Goal: Transaction & Acquisition: Purchase product/service

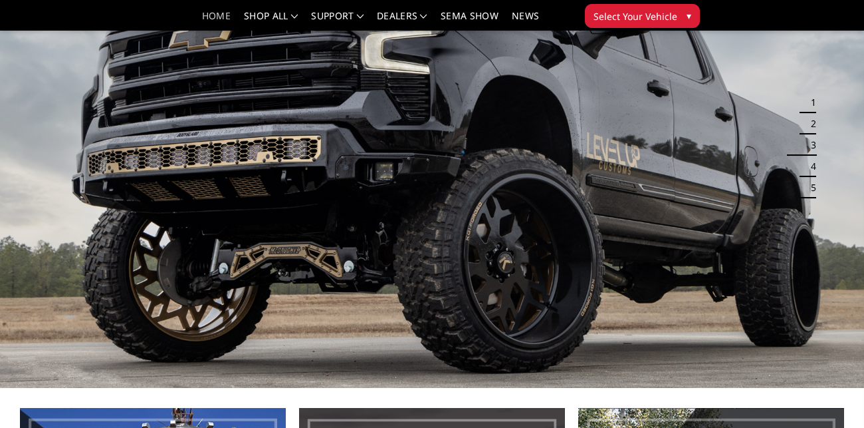
scroll to position [58, 0]
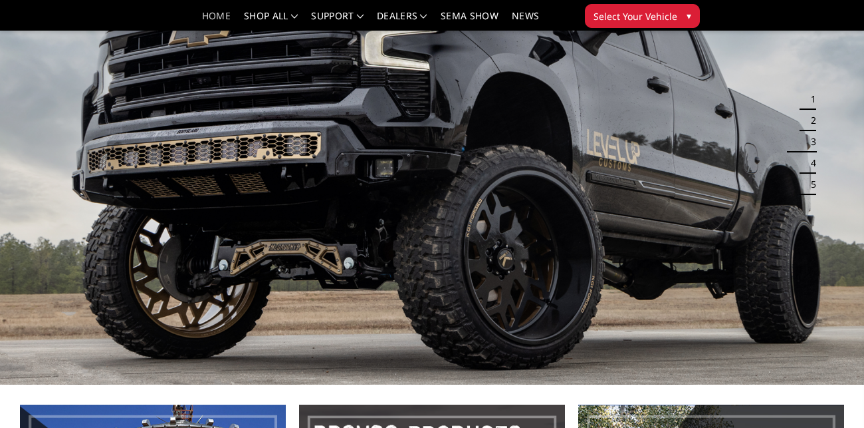
click at [814, 117] on button "2" at bounding box center [809, 120] width 13 height 21
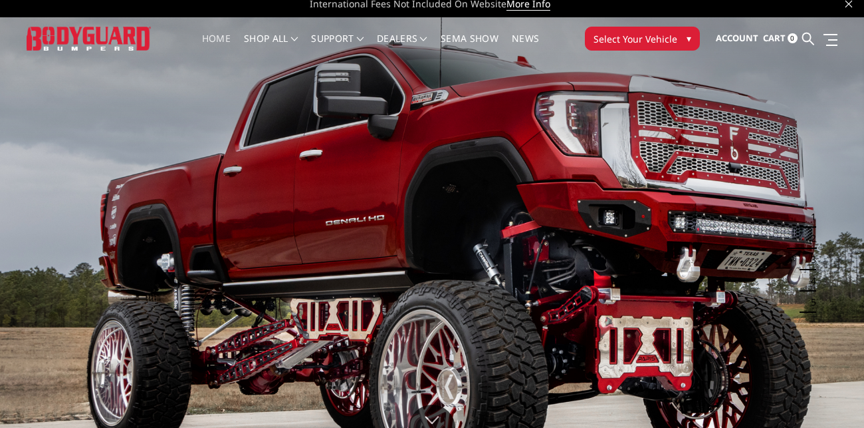
scroll to position [10, 0]
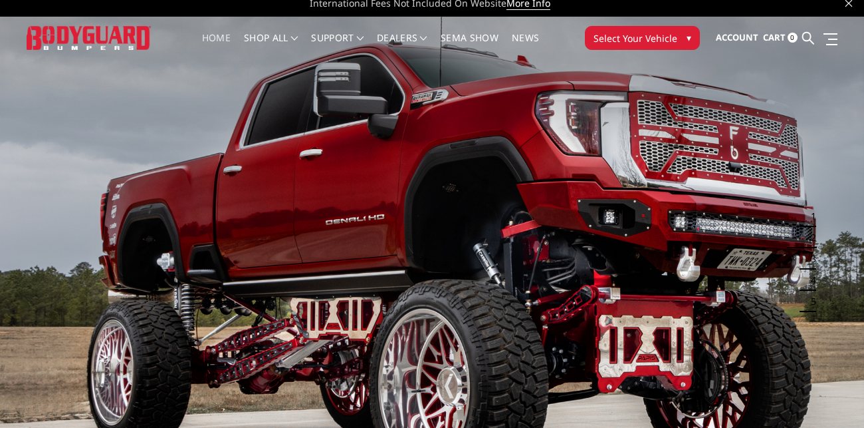
click at [664, 46] on button "Select Your Vehicle ▾" at bounding box center [642, 38] width 115 height 24
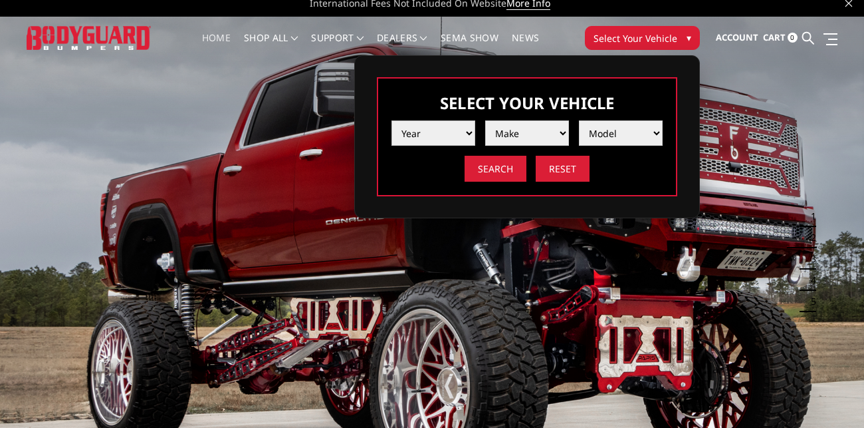
click at [440, 136] on select "Year 2025 2024 2023 2022 2021 2020 2019 2018 2017 2016 2015 2014 2013 2012 2011…" at bounding box center [434, 132] width 84 height 25
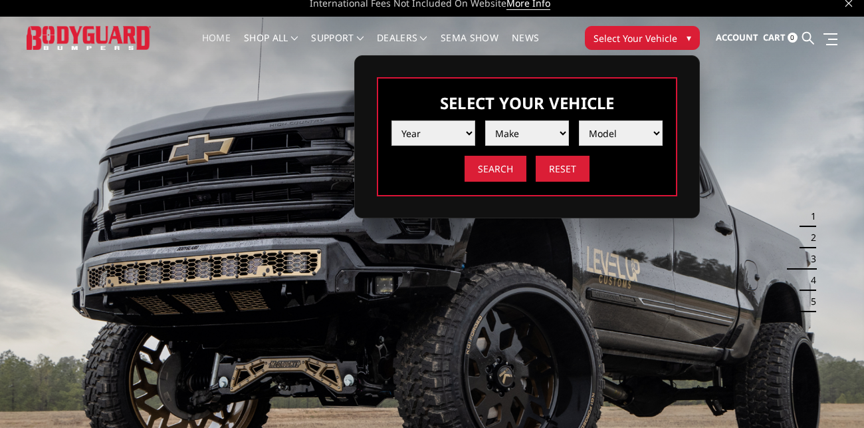
select select "yr_2005"
click at [392, 120] on select "Year 2025 2024 2023 2022 2021 2020 2019 2018 2017 2016 2015 2014 2013 2012 2011…" at bounding box center [434, 132] width 84 height 25
click at [510, 134] on select "Make Chevrolet Ford GMC Ram" at bounding box center [527, 132] width 84 height 25
select select "mk_chevrolet"
click at [485, 120] on select "Make Chevrolet Ford GMC Ram" at bounding box center [527, 132] width 84 height 25
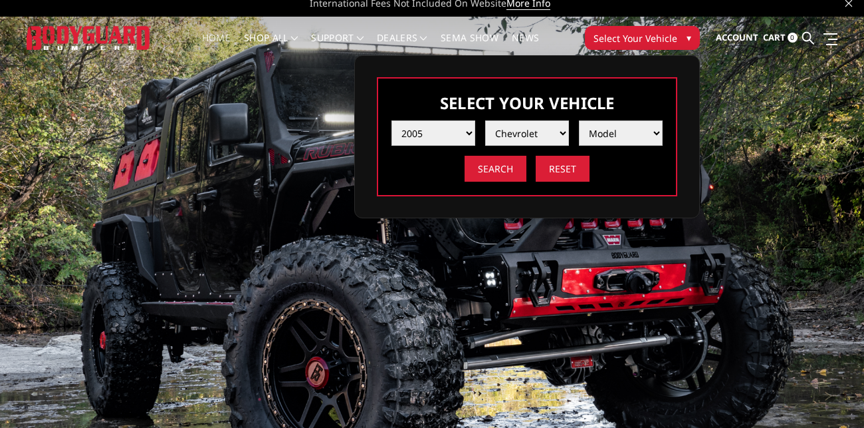
click at [624, 135] on select "Model Silverado 1500 Silverado 2500 / 3500" at bounding box center [621, 132] width 84 height 25
select select "md_silverado-2500-3500"
click at [579, 120] on select "Model Silverado 1500 Silverado 2500 / 3500" at bounding box center [621, 132] width 84 height 25
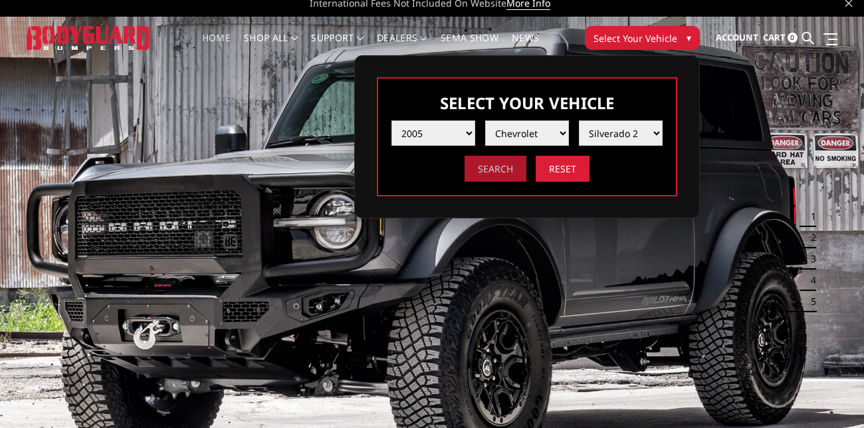
click at [503, 165] on input "Search" at bounding box center [496, 169] width 62 height 26
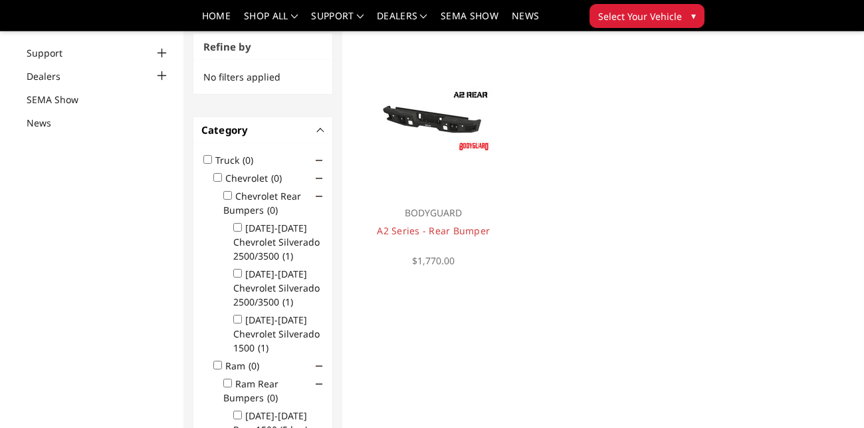
scroll to position [114, 0]
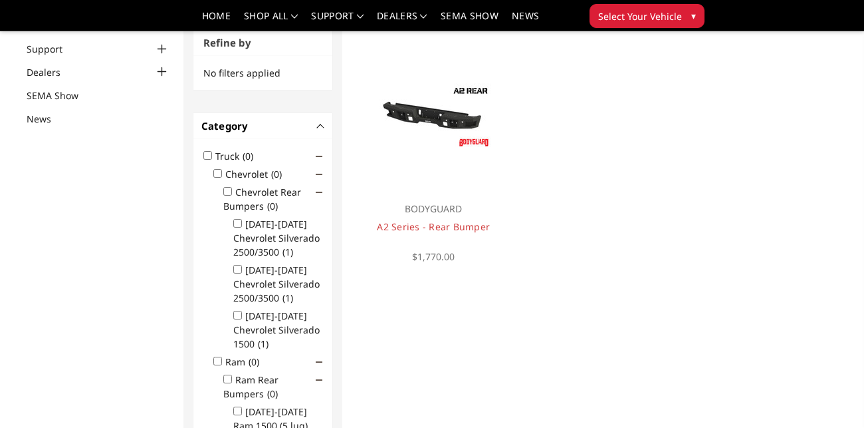
click at [238, 223] on input "2001-2007 Chevrolet Silverado 2500/3500 (1)" at bounding box center [237, 223] width 9 height 9
checkbox input "true"
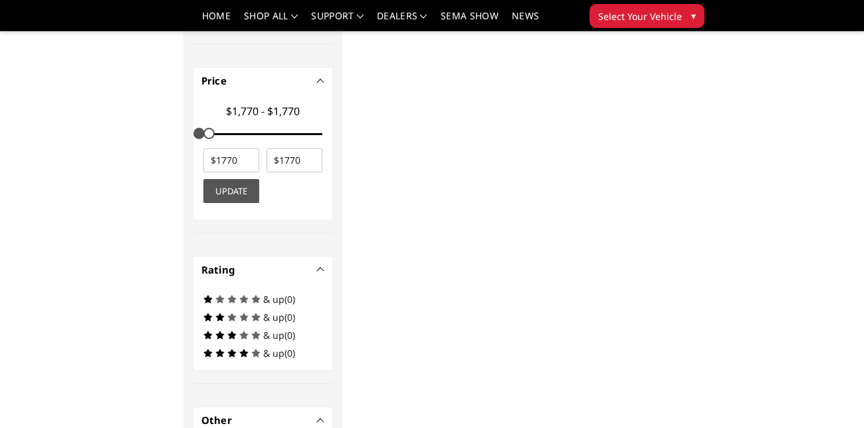
scroll to position [654, 0]
drag, startPoint x: 209, startPoint y: 129, endPoint x: 285, endPoint y: 132, distance: 76.5
click at [285, 132] on div at bounding box center [263, 133] width 120 height 2
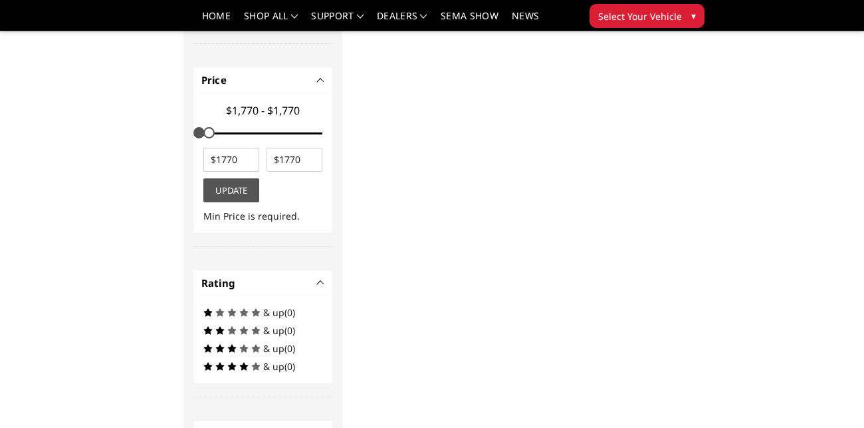
drag, startPoint x: 197, startPoint y: 132, endPoint x: 285, endPoint y: 139, distance: 88.7
click at [285, 139] on div "$1,770 - $1,770" at bounding box center [262, 123] width 126 height 49
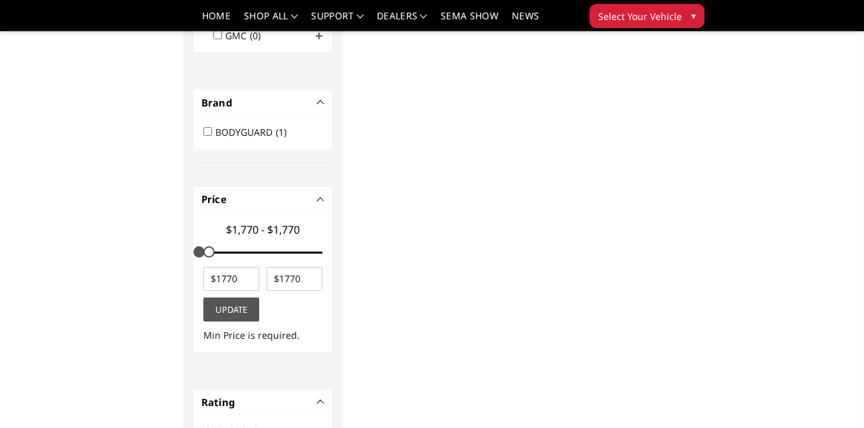
scroll to position [545, 0]
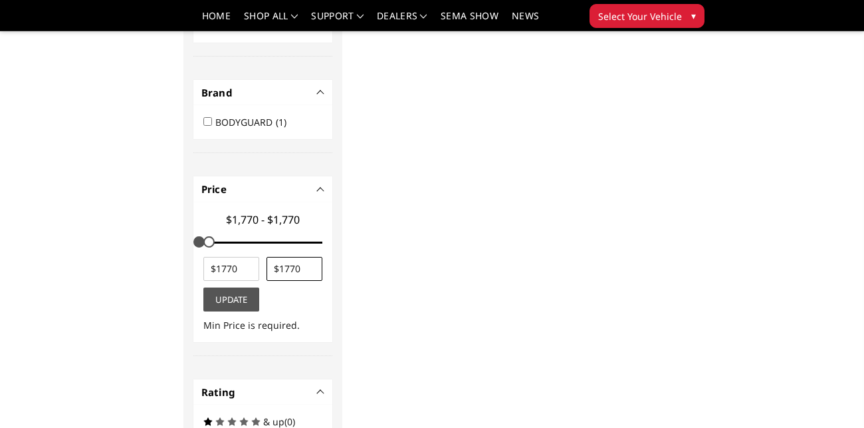
type input "1770"
click at [314, 264] on input "1770" at bounding box center [295, 269] width 57 height 24
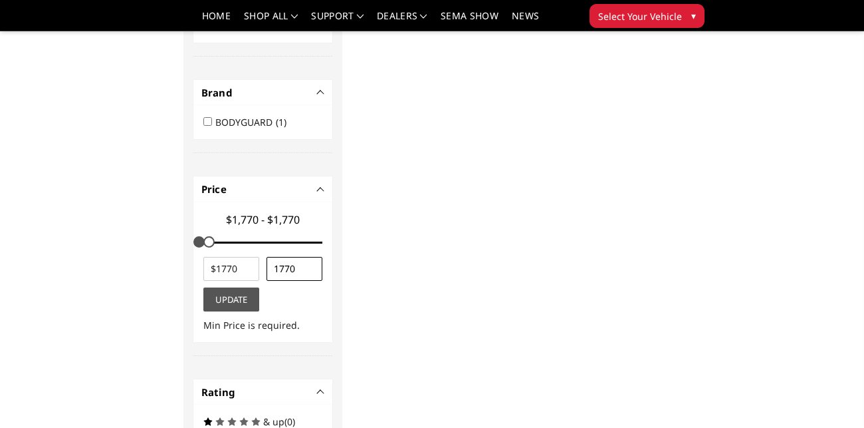
click at [314, 264] on input "1770" at bounding box center [295, 269] width 57 height 24
type input "5000"
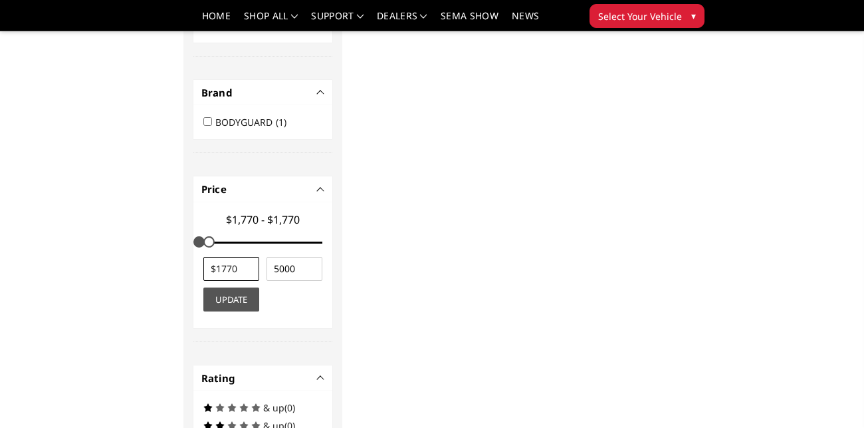
click at [240, 269] on input "number" at bounding box center [231, 269] width 57 height 24
type input "500"
click at [249, 301] on button "Update" at bounding box center [231, 299] width 57 height 24
type input "$500 - $5,000"
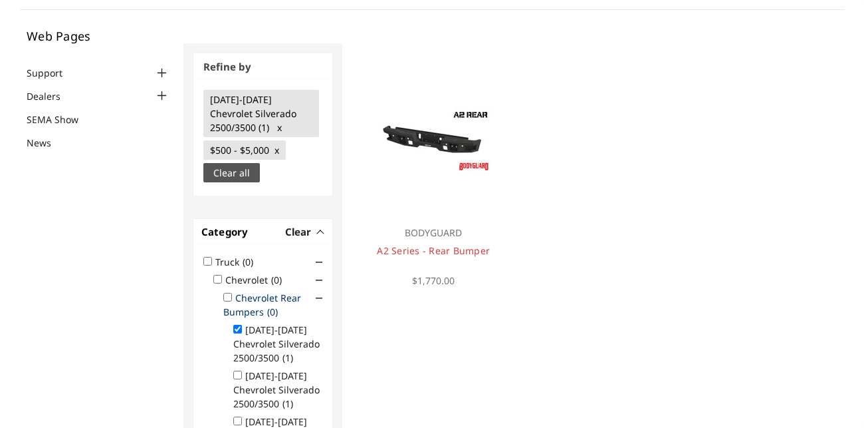
scroll to position [0, 0]
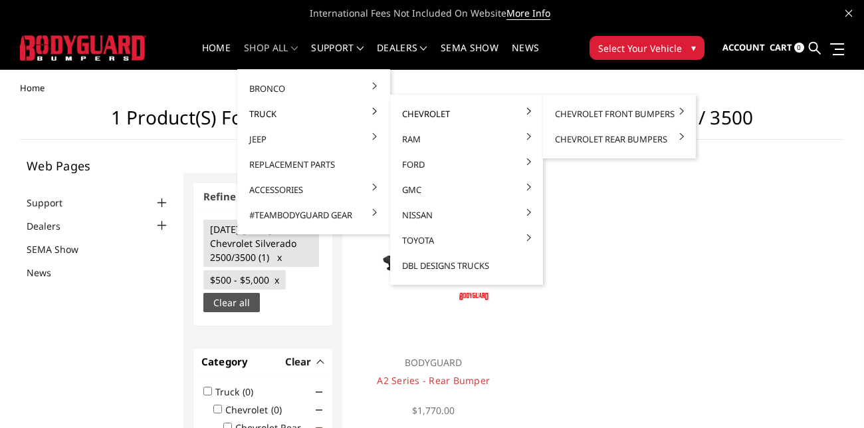
click at [445, 110] on link "Chevrolet" at bounding box center [467, 113] width 142 height 25
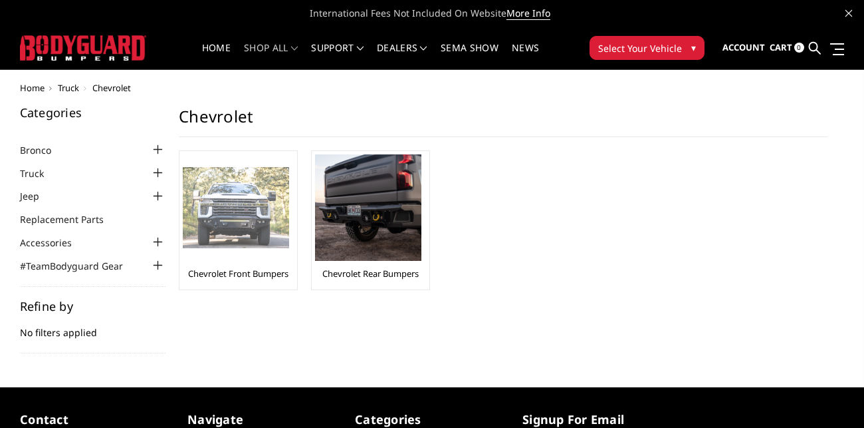
click at [248, 192] on img at bounding box center [236, 208] width 106 height 82
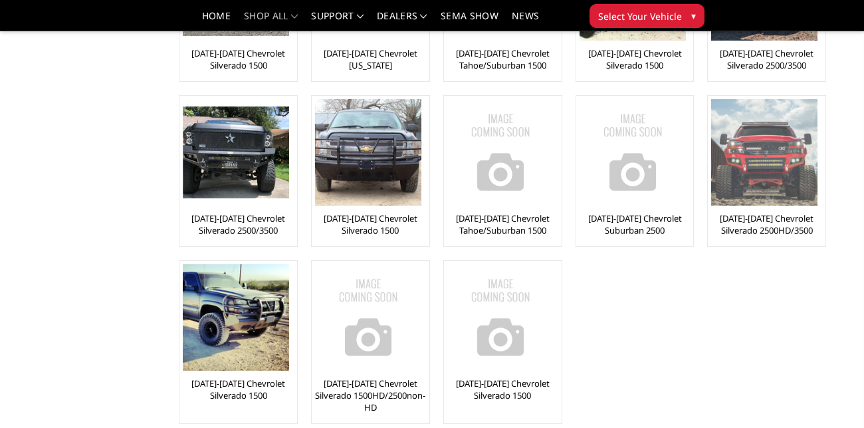
scroll to position [352, 0]
click at [791, 219] on link "[DATE]-[DATE] Chevrolet Silverado 2500HD/3500" at bounding box center [766, 223] width 111 height 24
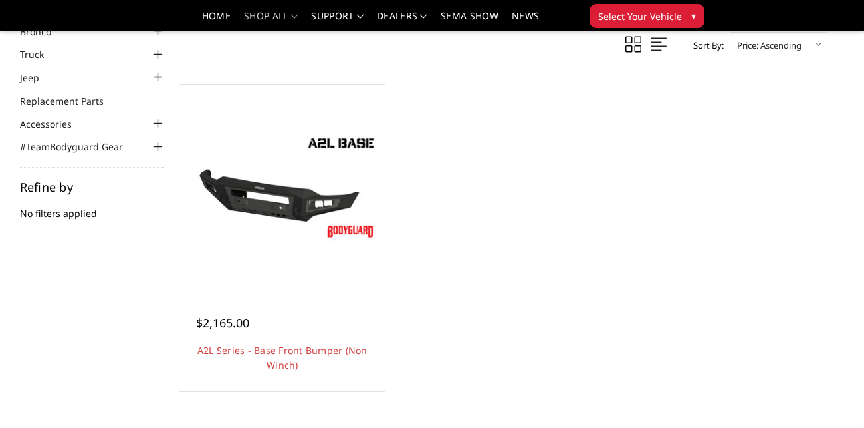
scroll to position [82, 0]
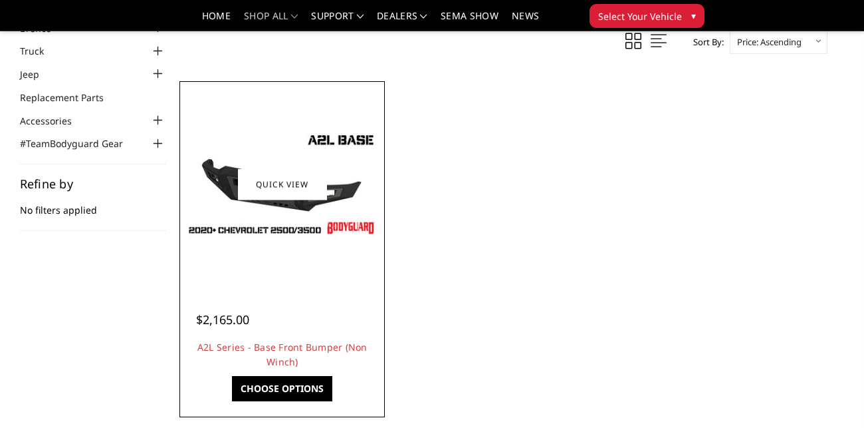
click at [279, 229] on img at bounding box center [282, 184] width 199 height 112
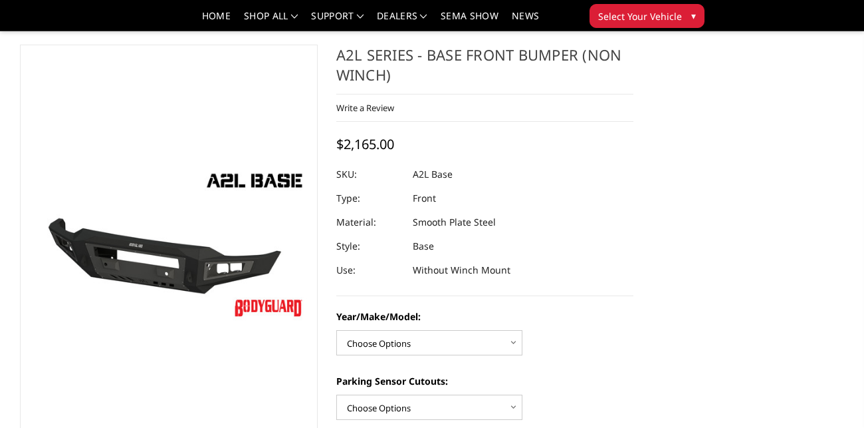
scroll to position [83, 0]
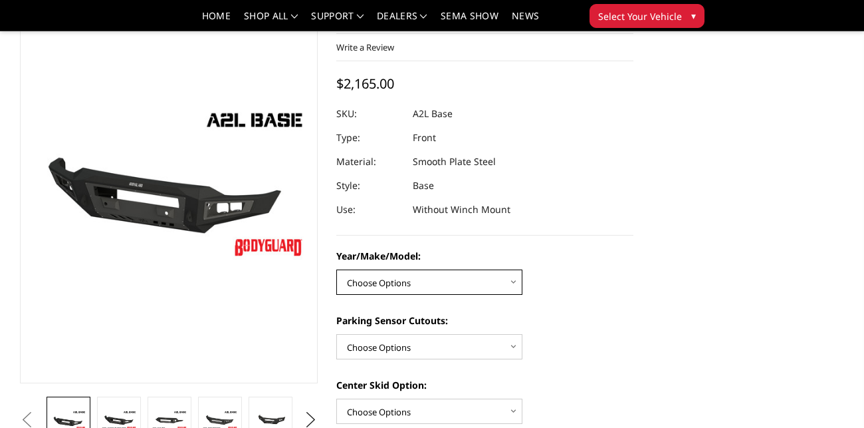
click at [433, 287] on select "Choose Options Chevrolet 15-19 2500/3500 Chevrolet 19-21 1500 Chevrolet 15-20 C…" at bounding box center [429, 281] width 186 height 25
select select "4333"
click at [336, 269] on select "Choose Options Chevrolet 15-19 2500/3500 Chevrolet 19-21 1500 Chevrolet 15-20 C…" at bounding box center [429, 281] width 186 height 25
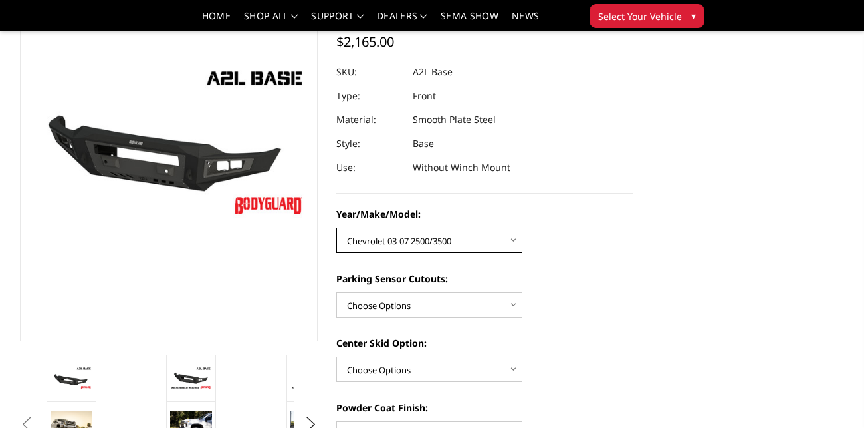
scroll to position [130, 0]
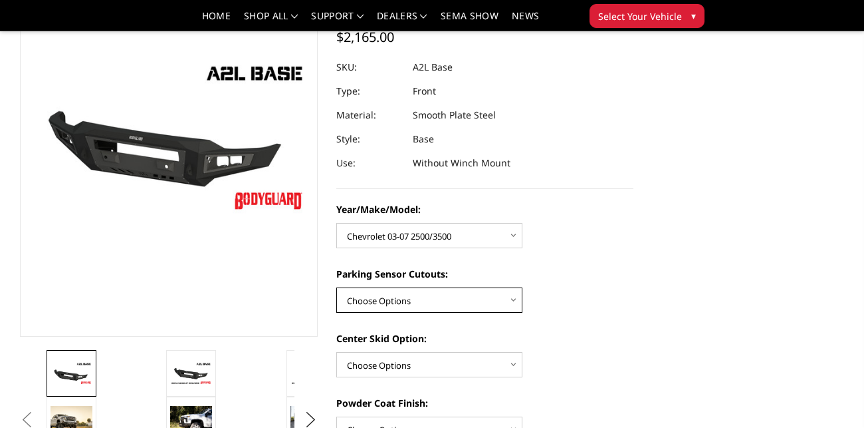
click at [447, 293] on select "Choose Options Yes - With Parking Sensor Cutouts No - Without Parking Sensor Cu…" at bounding box center [429, 299] width 186 height 25
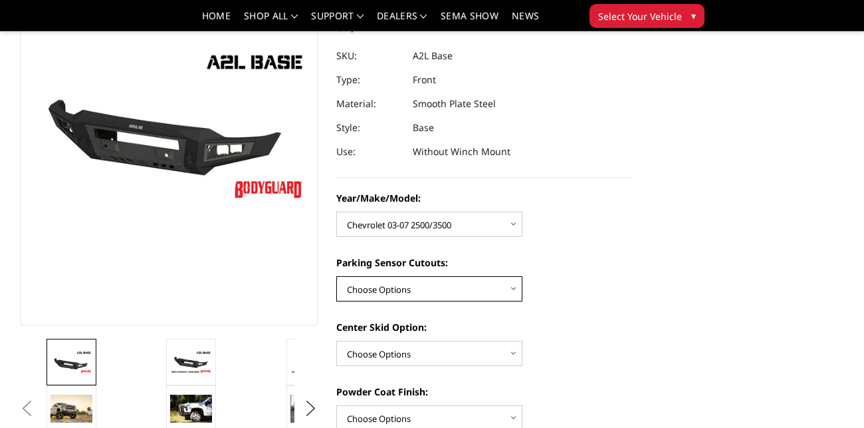
scroll to position [148, 0]
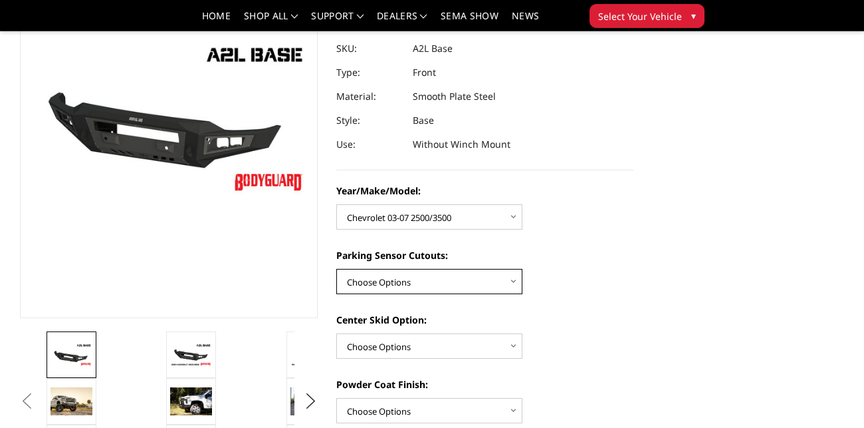
click at [443, 287] on select "Choose Options Yes - With Parking Sensor Cutouts No - Without Parking Sensor Cu…" at bounding box center [429, 281] width 186 height 25
select select "4328"
click at [336, 269] on select "Choose Options Yes - With Parking Sensor Cutouts No - Without Parking Sensor Cu…" at bounding box center [429, 281] width 186 height 25
click at [447, 283] on select "Choose Options Yes - With Parking Sensor Cutouts No - Without Parking Sensor Cu…" at bounding box center [429, 281] width 186 height 25
click at [446, 280] on select "Choose Options Yes - With Parking Sensor Cutouts No - Without Parking Sensor Cu…" at bounding box center [429, 281] width 186 height 25
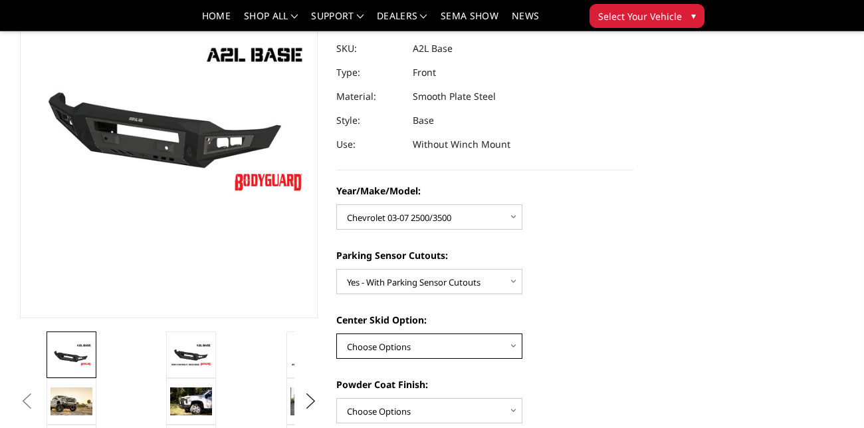
click at [436, 337] on select "Choose Options Single Light Bar Cutout" at bounding box center [429, 345] width 186 height 25
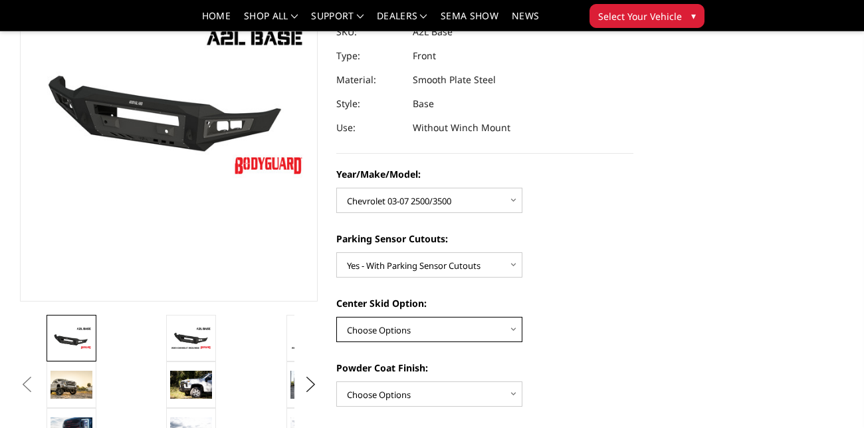
scroll to position [166, 0]
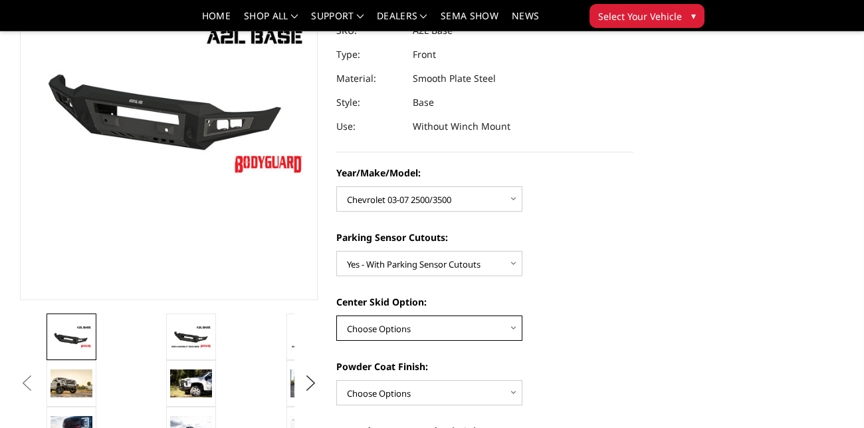
click at [436, 329] on select "Choose Options Single Light Bar Cutout" at bounding box center [429, 327] width 186 height 25
select select "4304"
click at [336, 315] on select "Choose Options Single Light Bar Cutout" at bounding box center [429, 327] width 186 height 25
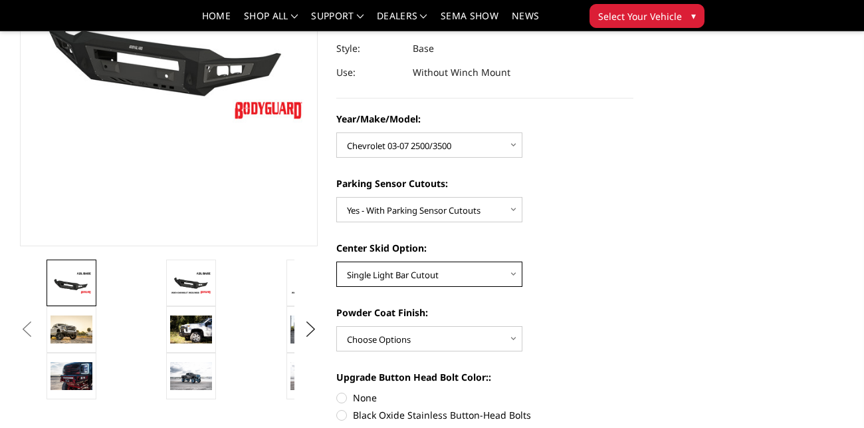
scroll to position [221, 0]
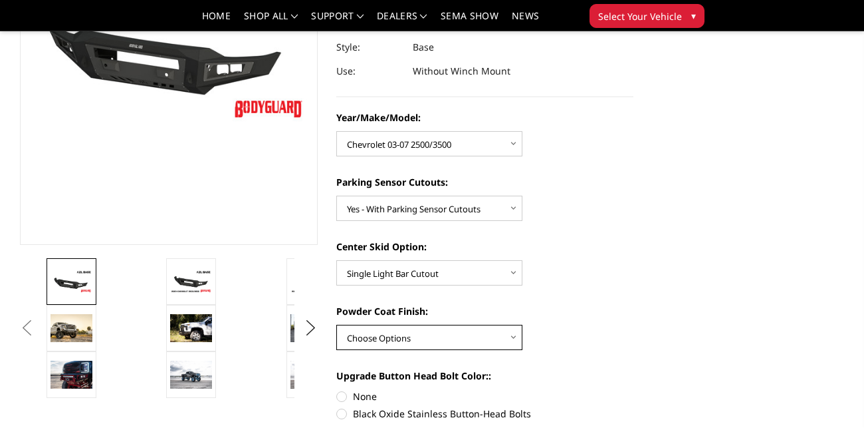
click at [438, 332] on select "Choose Options Bare metal (included) Texture Black Powder Coat" at bounding box center [429, 336] width 186 height 25
select select "4285"
click at [336, 324] on select "Choose Options Bare metal (included) Texture Black Powder Coat" at bounding box center [429, 336] width 186 height 25
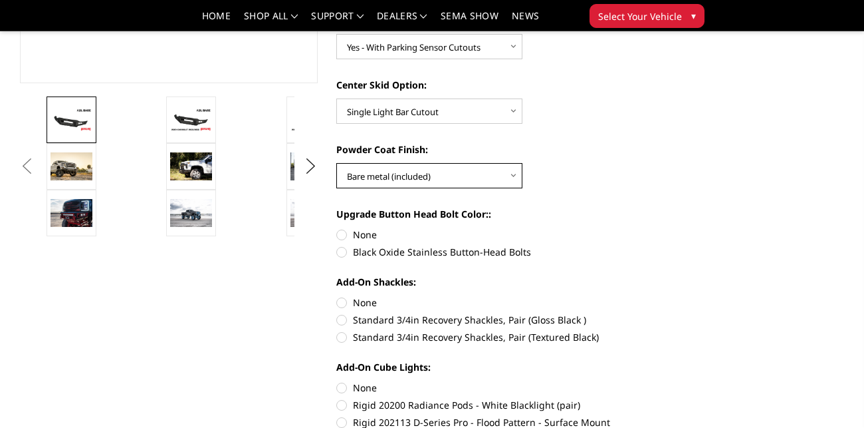
scroll to position [384, 0]
click at [344, 318] on label "Standard 3/4in Recovery Shackles, Pair (Gloss Black )" at bounding box center [485, 319] width 298 height 14
click at [634, 295] on input "Standard 3/4in Recovery Shackles, Pair (Gloss Black )" at bounding box center [634, 295] width 1 height 1
radio input "true"
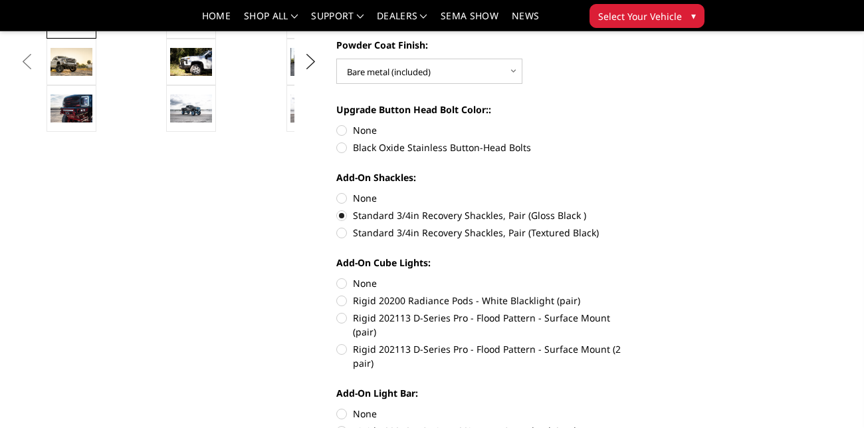
scroll to position [489, 0]
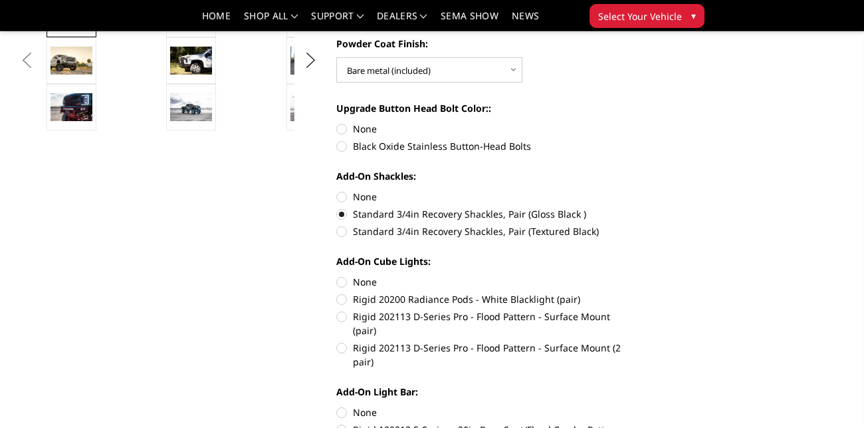
click at [345, 340] on label "Rigid 202113 D-Series Pro - Flood Pattern - Surface Mount (2 pair)" at bounding box center [485, 354] width 298 height 28
click at [634, 310] on input "Rigid 202113 D-Series Pro - Flood Pattern - Surface Mount (2 pair)" at bounding box center [634, 309] width 1 height 1
radio input "true"
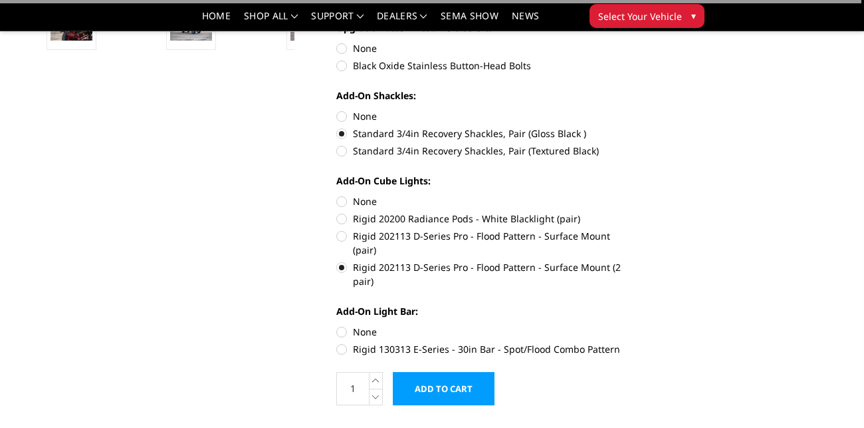
scroll to position [571, 0]
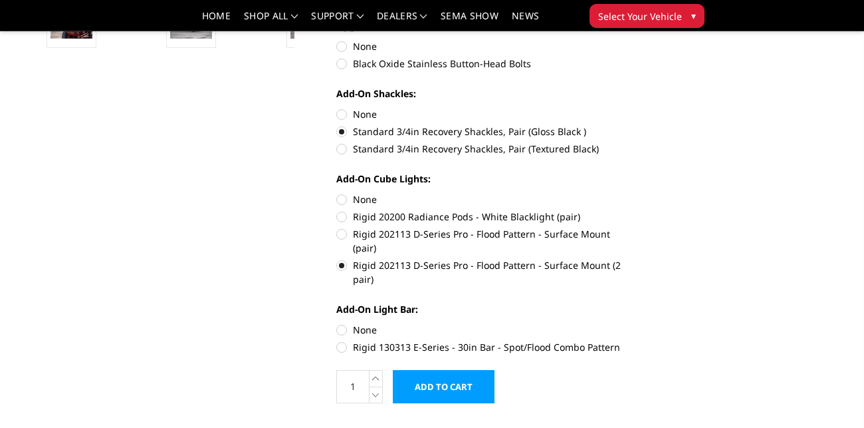
click at [343, 340] on label "Rigid 130313 E-Series - 30in Bar - Spot/Flood Combo Pattern" at bounding box center [485, 347] width 298 height 14
click at [634, 323] on input "Rigid 130313 E-Series - 30in Bar - Spot/Flood Combo Pattern" at bounding box center [634, 322] width 1 height 1
radio input "true"
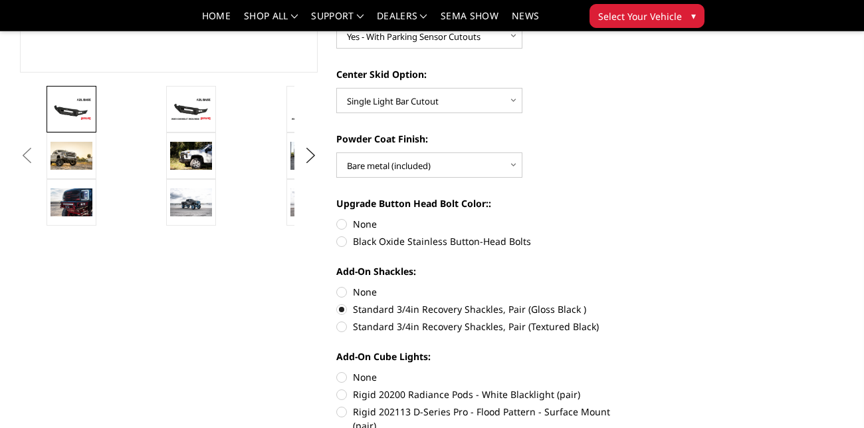
scroll to position [250, 0]
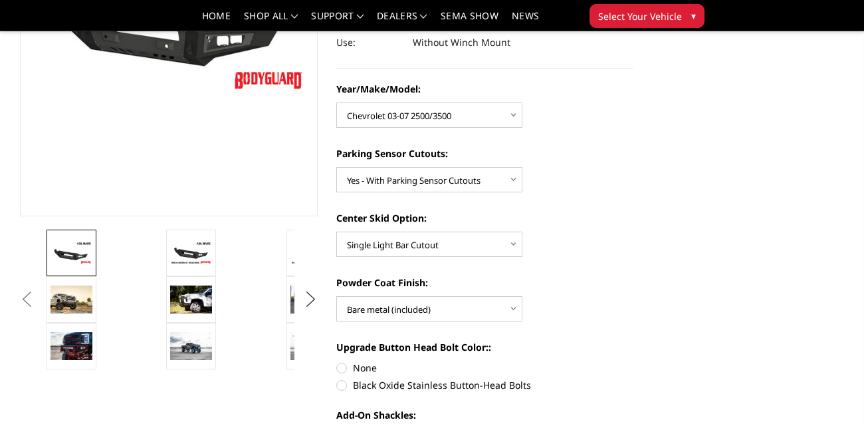
click at [307, 299] on button "Next" at bounding box center [311, 299] width 20 height 20
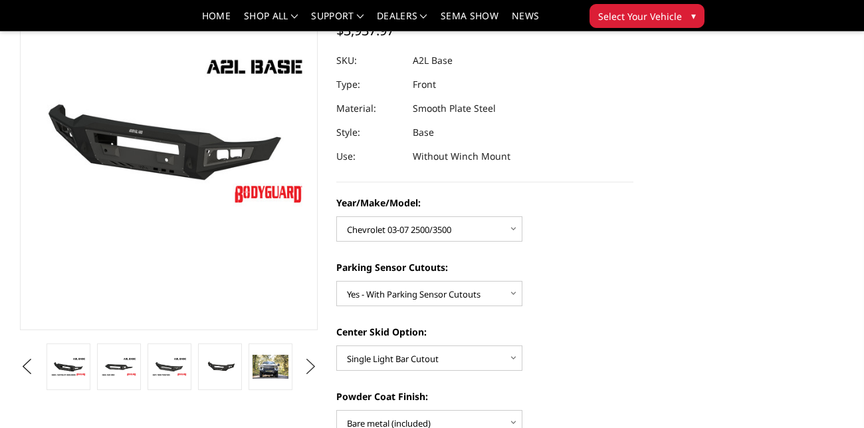
scroll to position [135, 0]
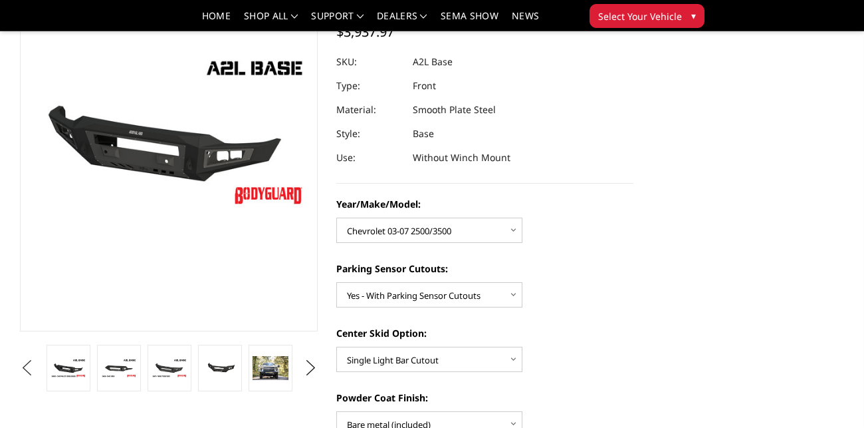
click at [23, 364] on button "Previous" at bounding box center [27, 368] width 20 height 20
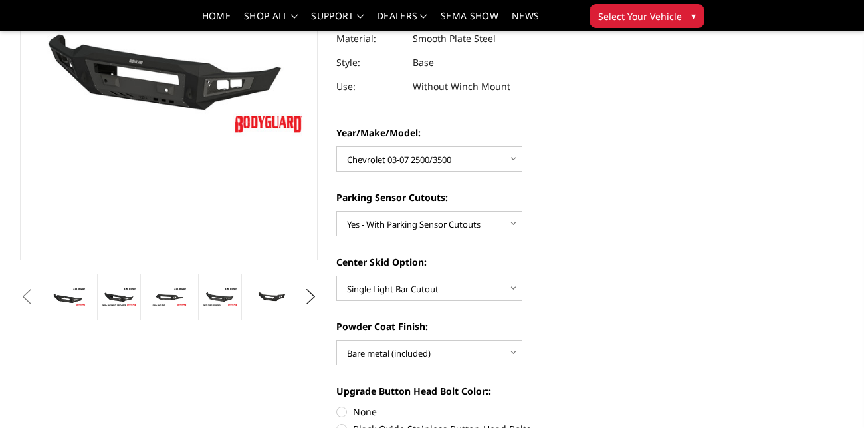
scroll to position [207, 0]
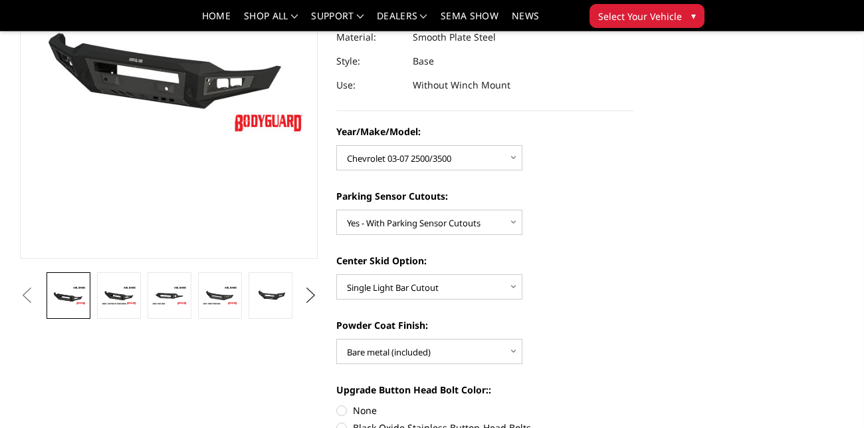
click at [313, 295] on button "Next" at bounding box center [311, 295] width 20 height 20
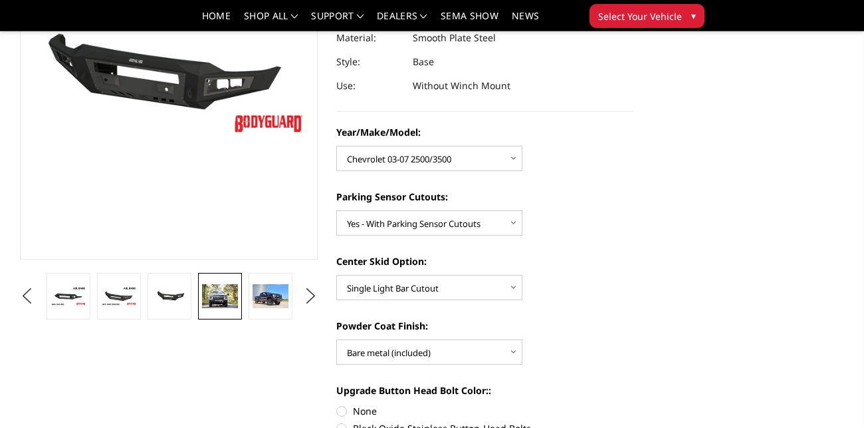
click at [225, 301] on img at bounding box center [220, 296] width 36 height 24
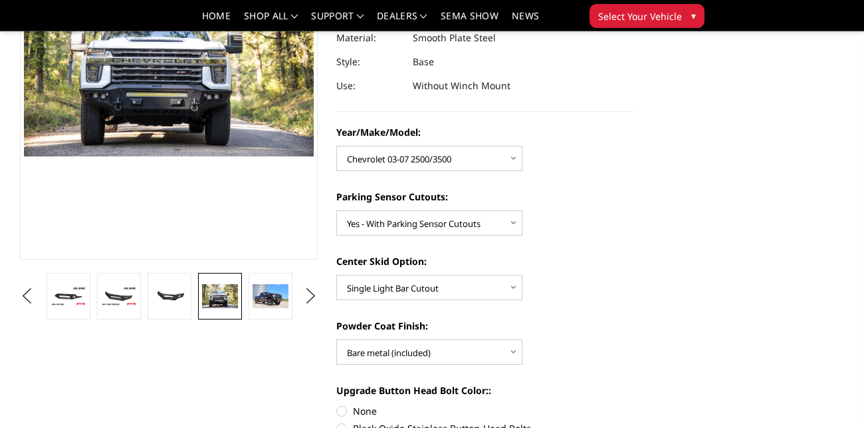
scroll to position [191, 0]
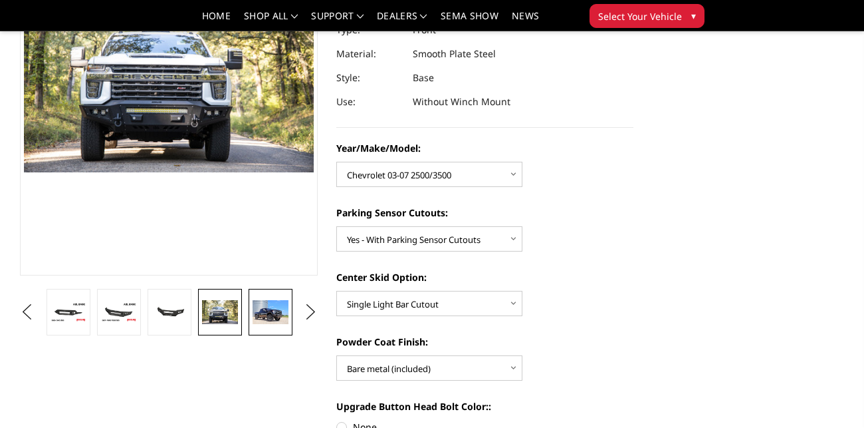
click at [260, 316] on img at bounding box center [271, 312] width 36 height 24
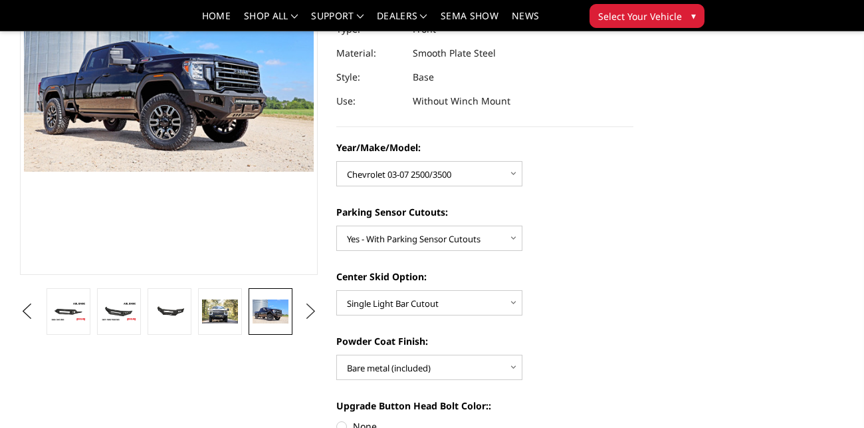
click at [309, 311] on button "Next" at bounding box center [311, 311] width 20 height 20
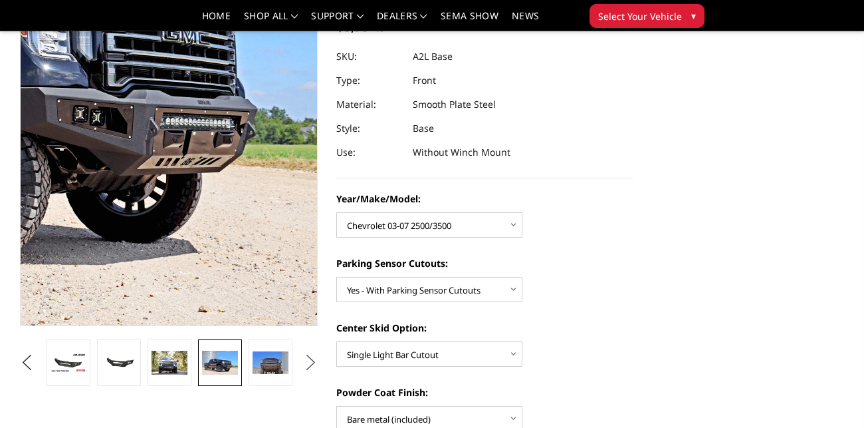
scroll to position [143, 0]
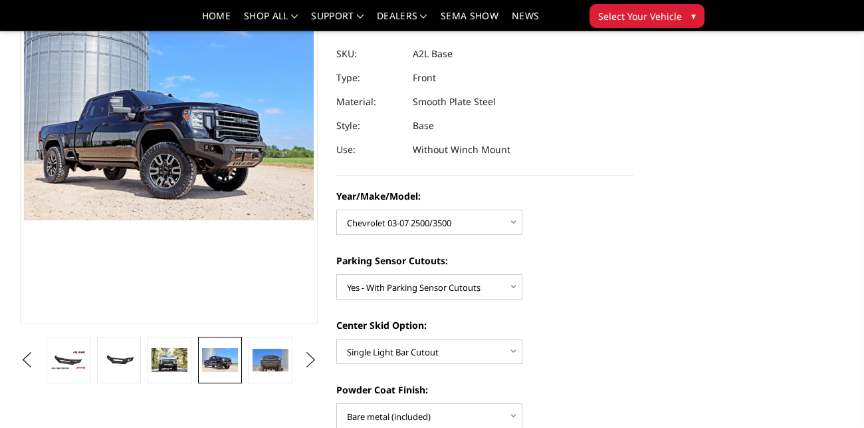
click at [305, 358] on button "Next" at bounding box center [311, 360] width 20 height 20
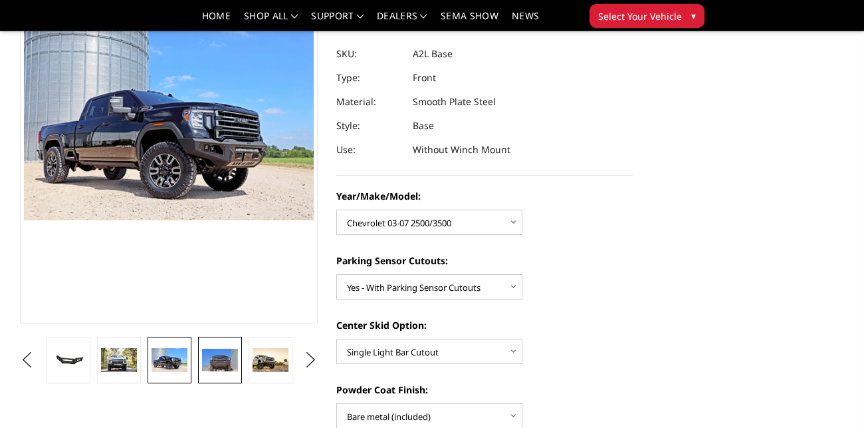
click at [221, 363] on img at bounding box center [220, 359] width 36 height 23
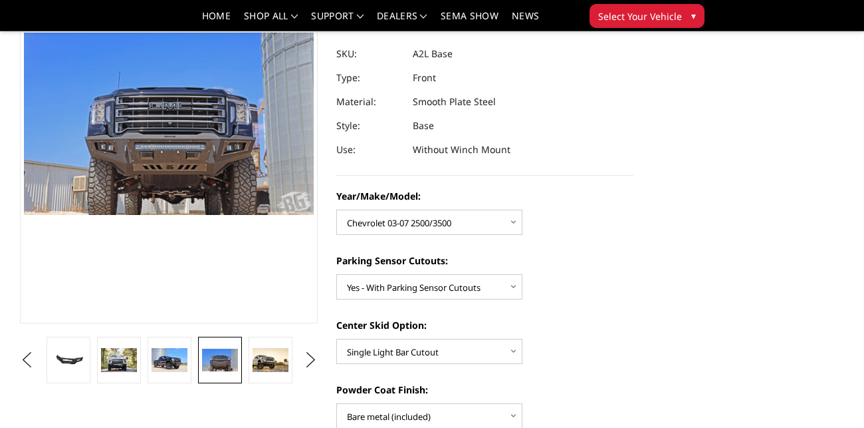
scroll to position [148, 0]
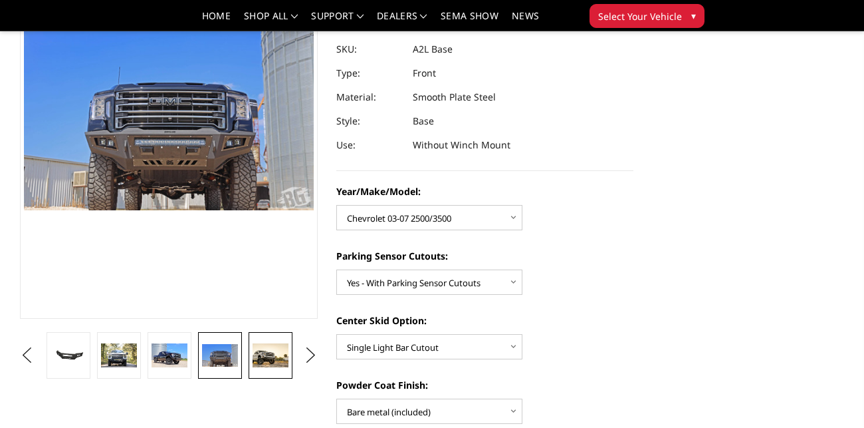
click at [255, 366] on link at bounding box center [271, 355] width 44 height 47
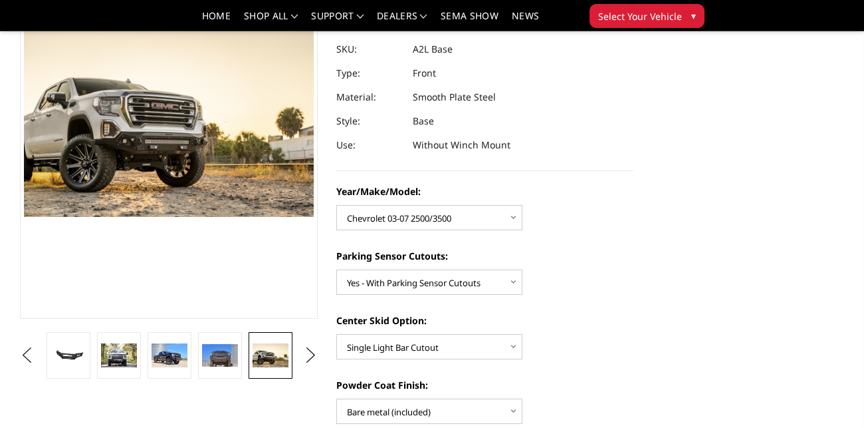
scroll to position [142, 0]
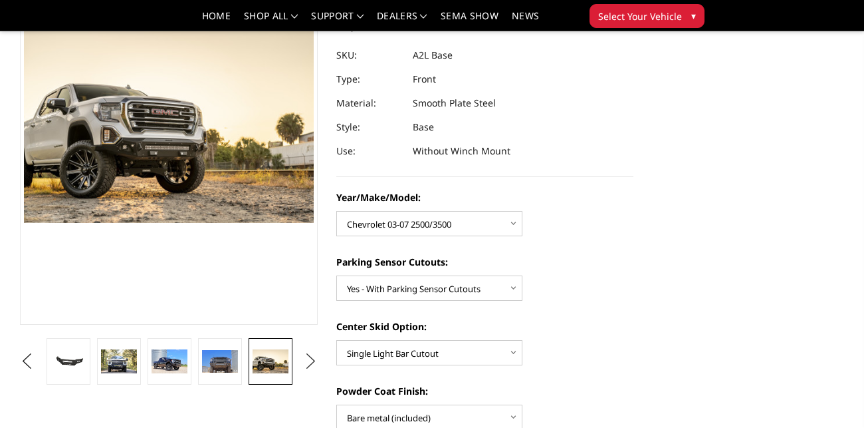
click at [313, 362] on button "Next" at bounding box center [311, 361] width 20 height 20
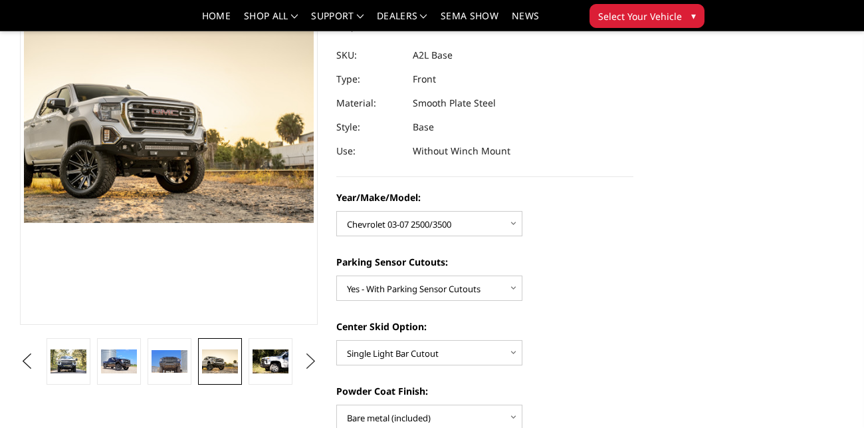
click at [313, 362] on button "Next" at bounding box center [311, 361] width 20 height 20
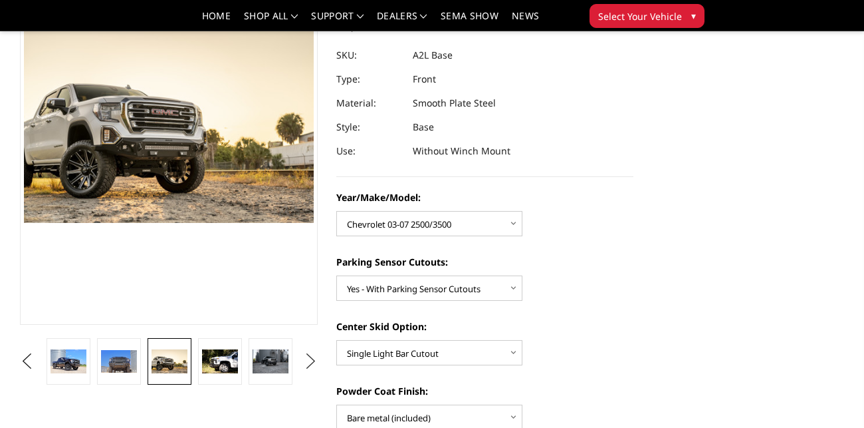
click at [313, 362] on button "Next" at bounding box center [311, 361] width 20 height 20
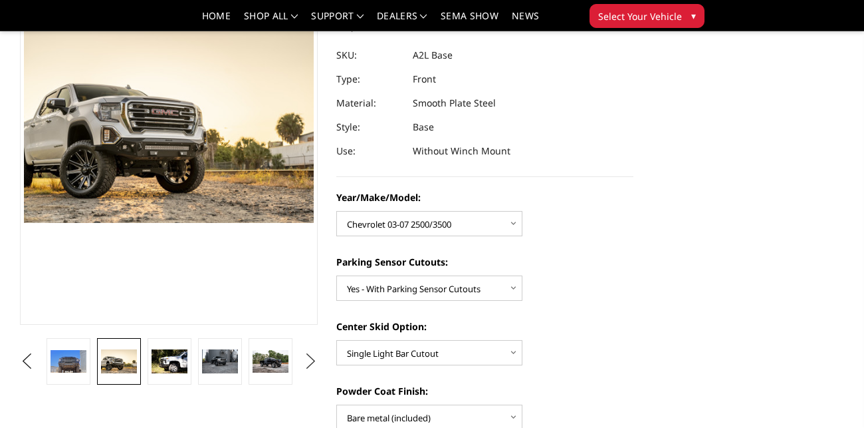
click at [313, 362] on button "Next" at bounding box center [311, 361] width 20 height 20
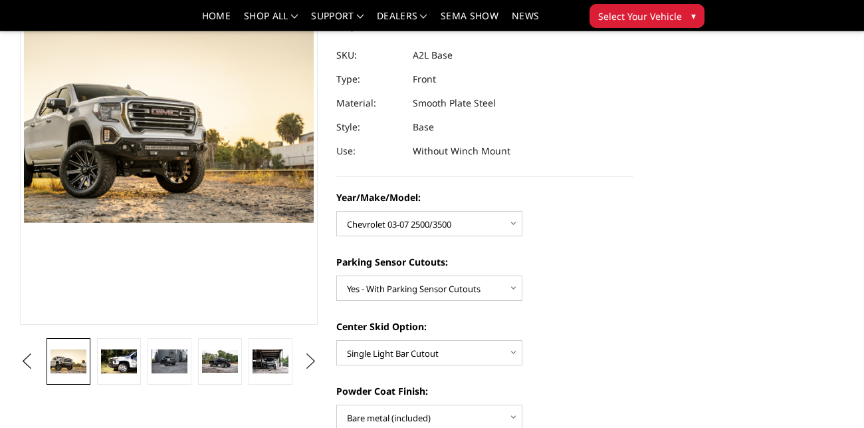
click at [313, 362] on button "Next" at bounding box center [311, 361] width 20 height 20
click at [105, 364] on img at bounding box center [119, 361] width 36 height 24
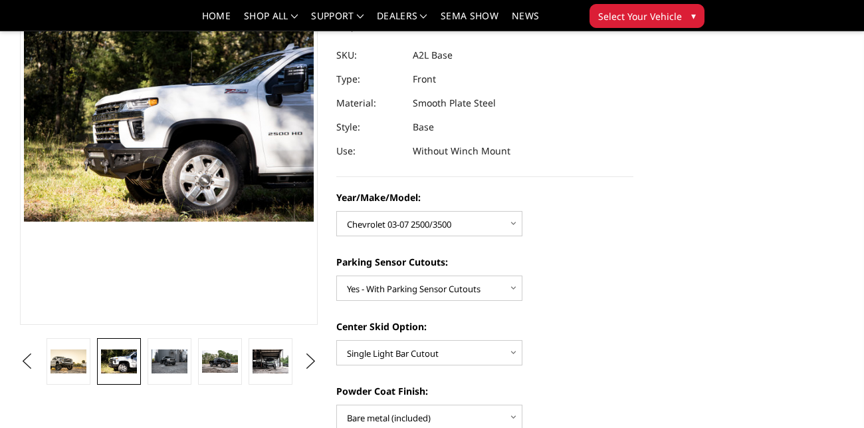
scroll to position [142, 0]
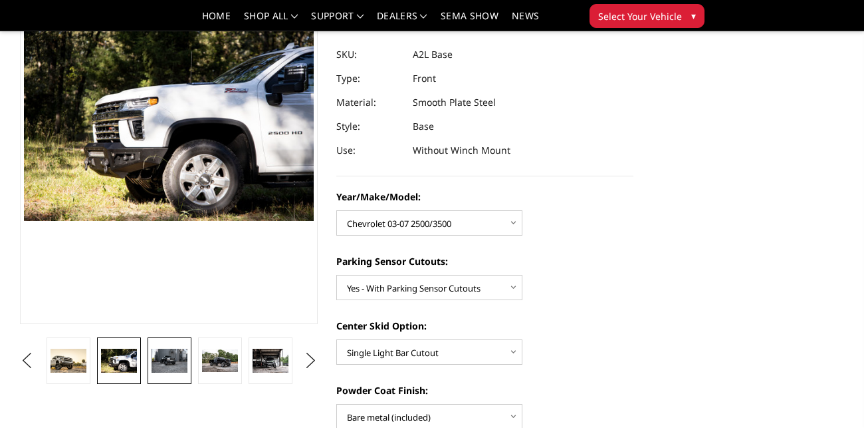
click at [161, 361] on img at bounding box center [170, 360] width 36 height 24
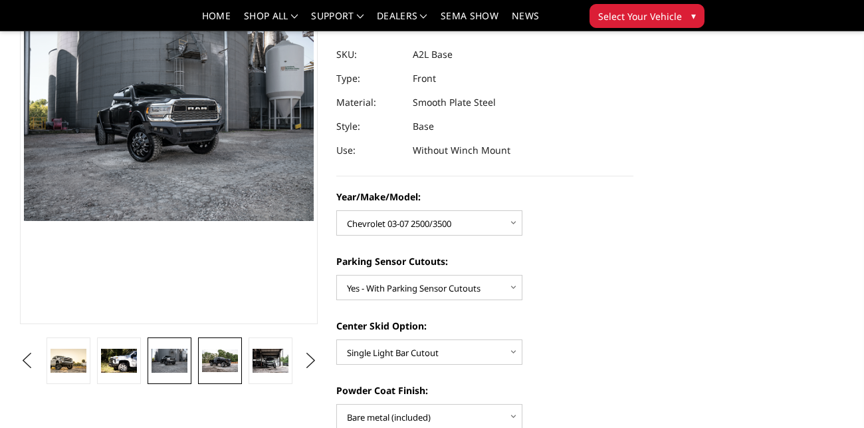
click at [203, 359] on img at bounding box center [220, 360] width 36 height 23
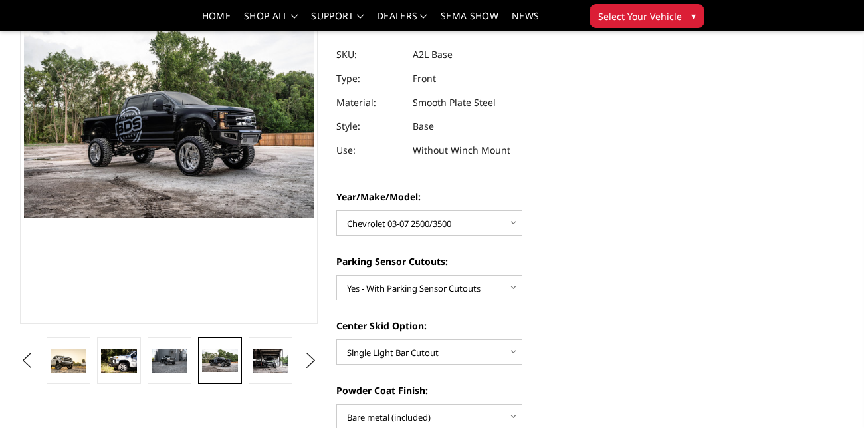
scroll to position [145, 0]
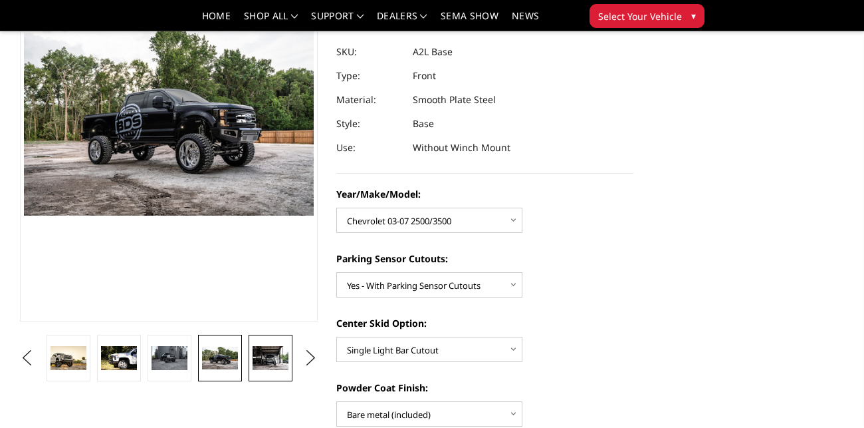
click at [264, 358] on img at bounding box center [271, 358] width 36 height 24
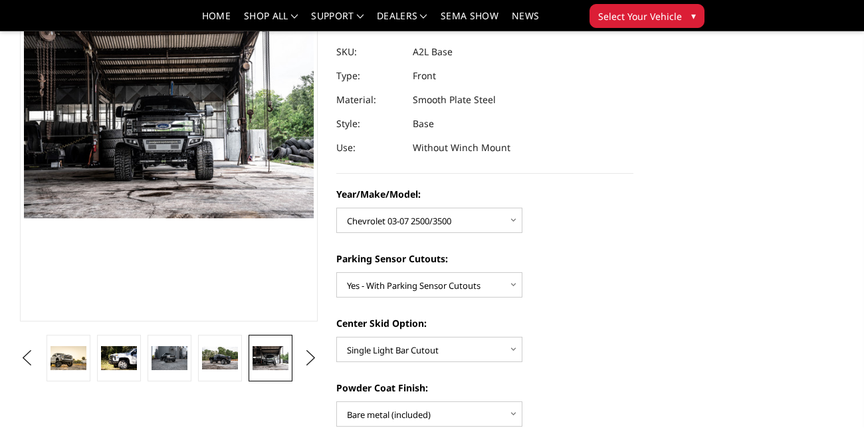
scroll to position [143, 0]
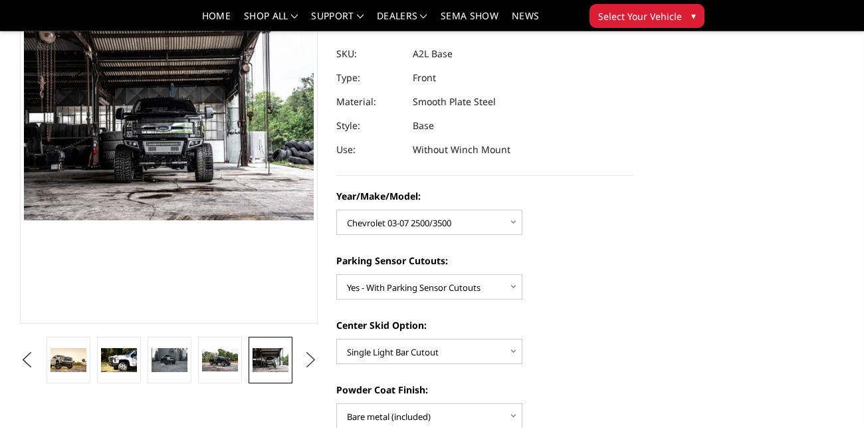
click at [307, 359] on button "Next" at bounding box center [311, 360] width 20 height 20
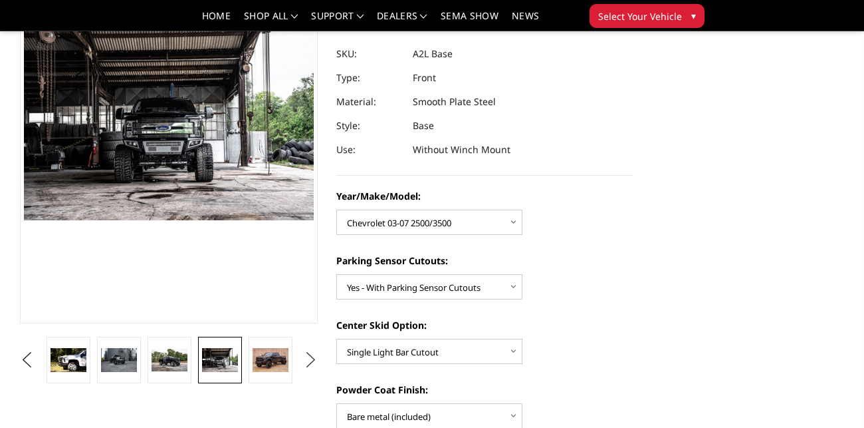
click at [307, 359] on button "Next" at bounding box center [311, 360] width 20 height 20
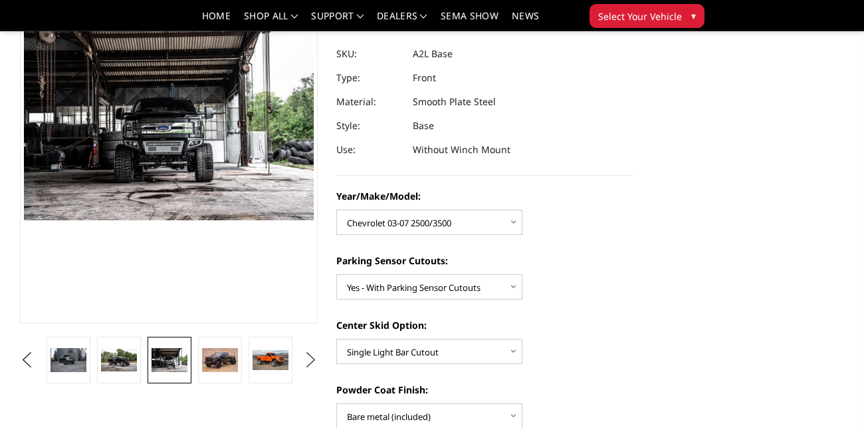
click at [307, 359] on button "Next" at bounding box center [311, 360] width 20 height 20
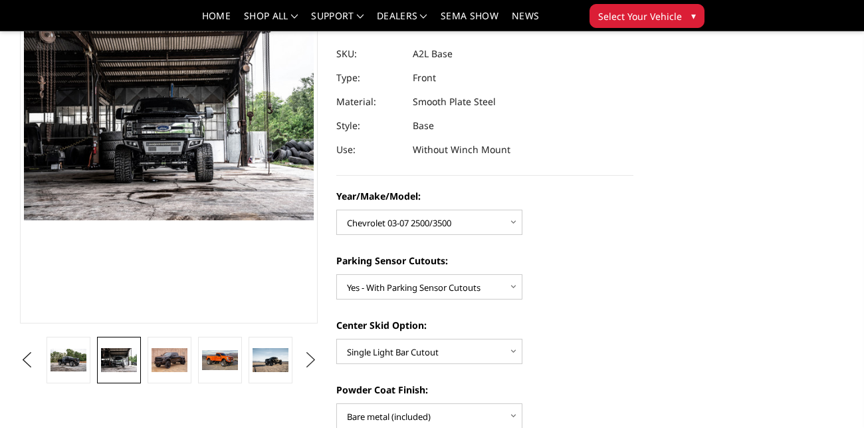
click at [307, 359] on button "Next" at bounding box center [311, 360] width 20 height 20
click at [167, 360] on img at bounding box center [170, 360] width 36 height 24
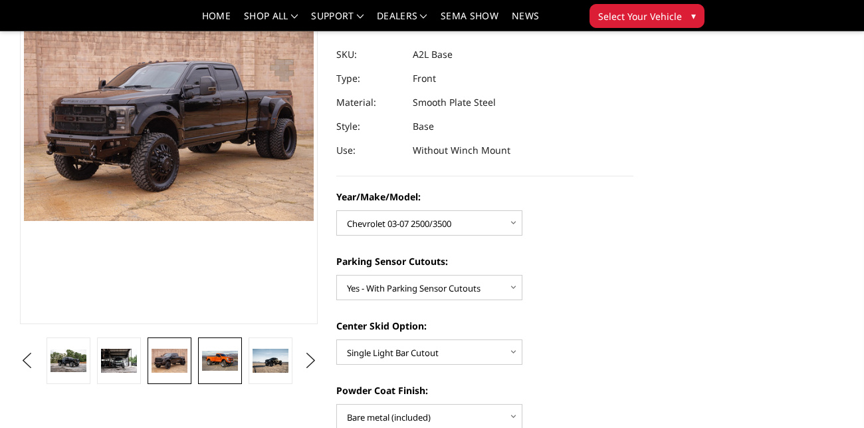
click at [212, 361] on img at bounding box center [220, 360] width 36 height 20
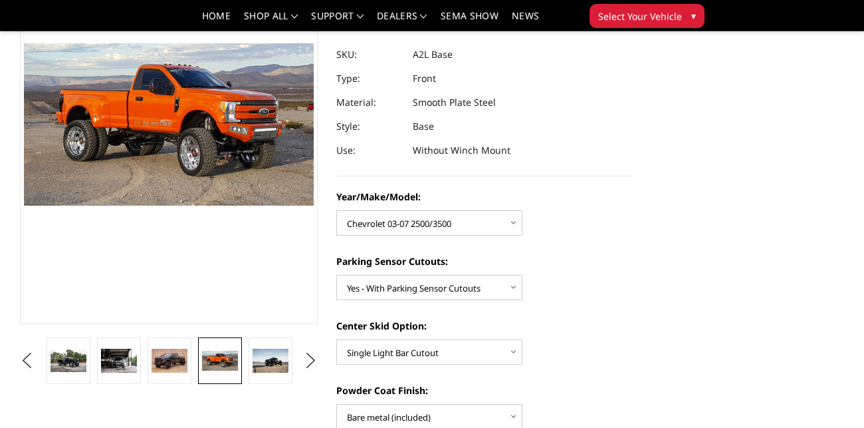
scroll to position [158, 0]
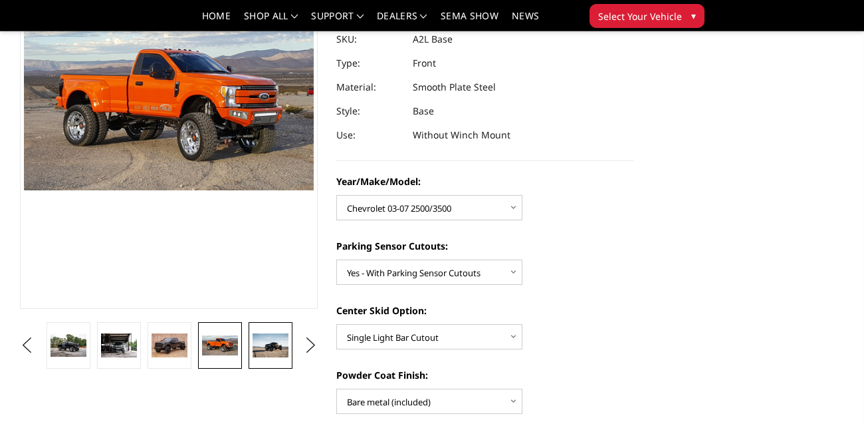
click at [265, 359] on link at bounding box center [271, 345] width 44 height 47
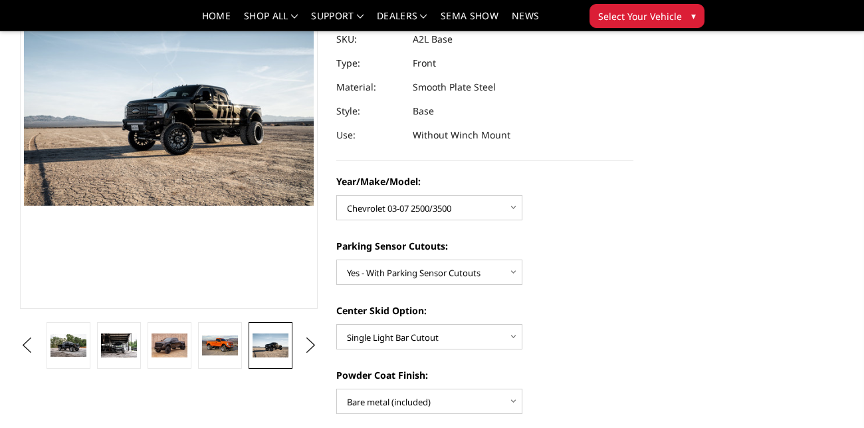
scroll to position [142, 0]
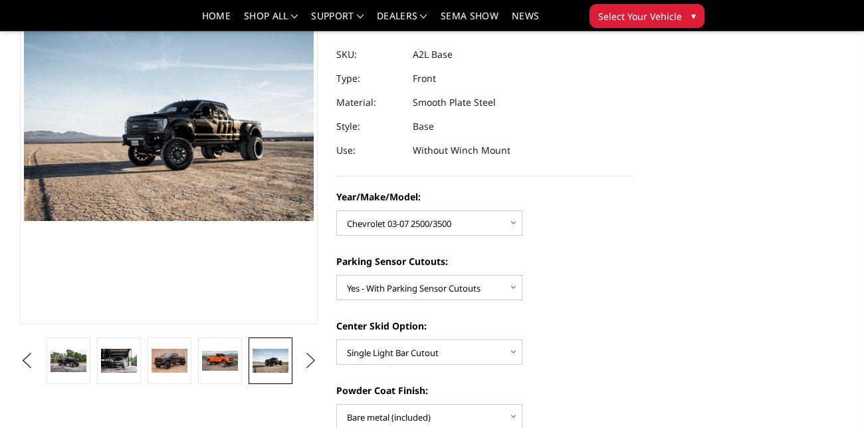
click at [314, 358] on button "Next" at bounding box center [311, 360] width 20 height 20
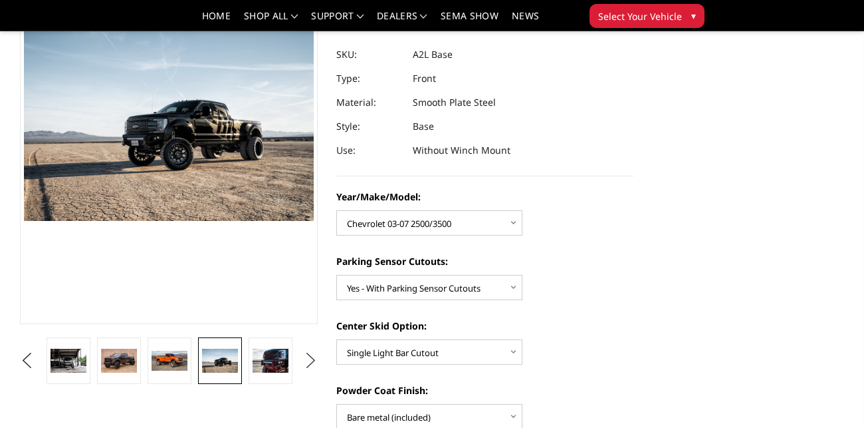
click at [314, 358] on button "Next" at bounding box center [311, 360] width 20 height 20
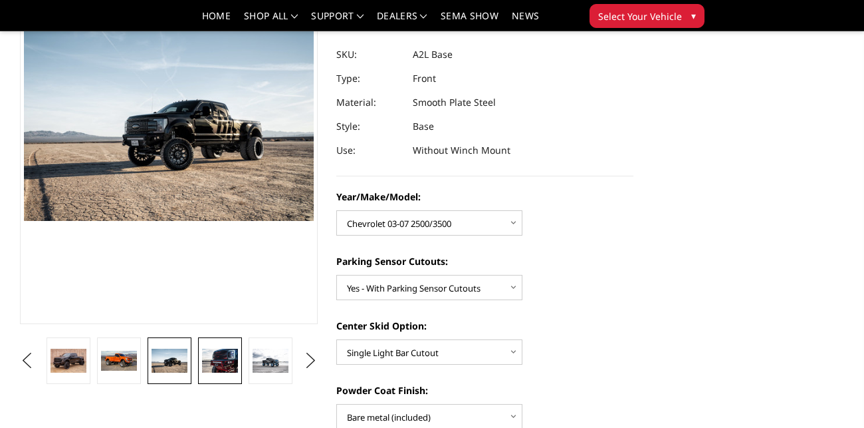
click at [227, 364] on img at bounding box center [220, 360] width 36 height 24
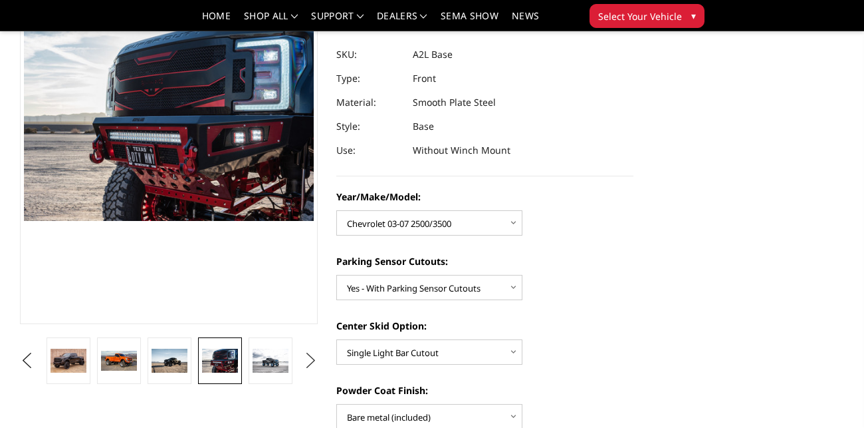
click at [311, 362] on button "Next" at bounding box center [311, 360] width 20 height 20
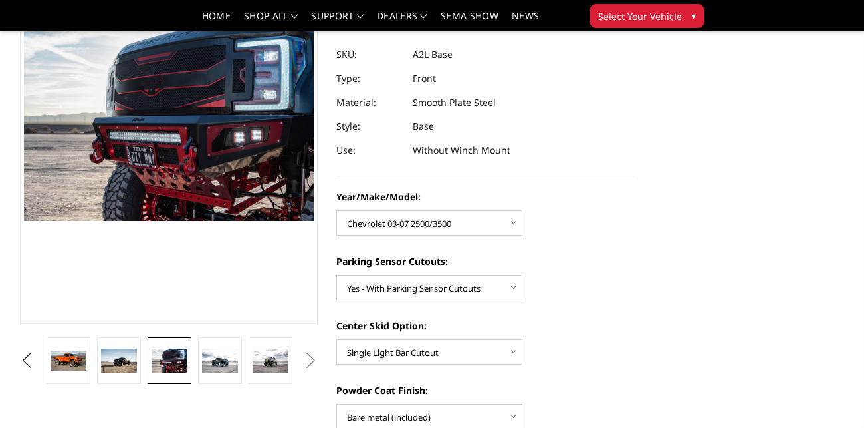
click at [311, 362] on button "Next" at bounding box center [311, 360] width 20 height 20
click at [221, 367] on img at bounding box center [220, 360] width 36 height 24
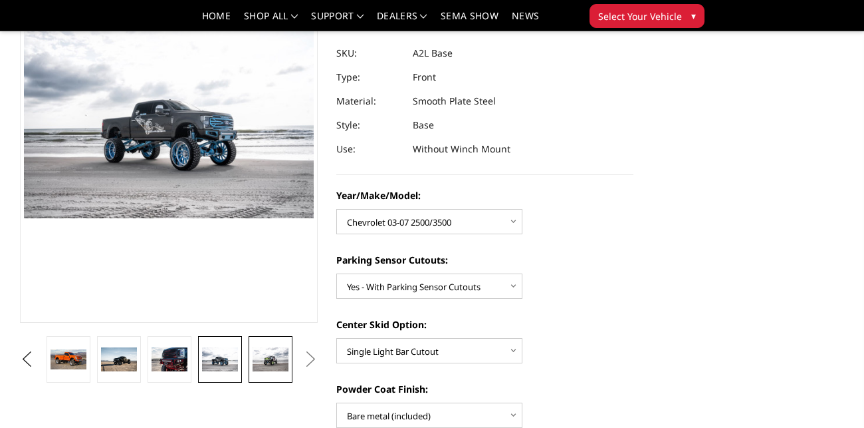
click at [265, 364] on img at bounding box center [271, 359] width 36 height 24
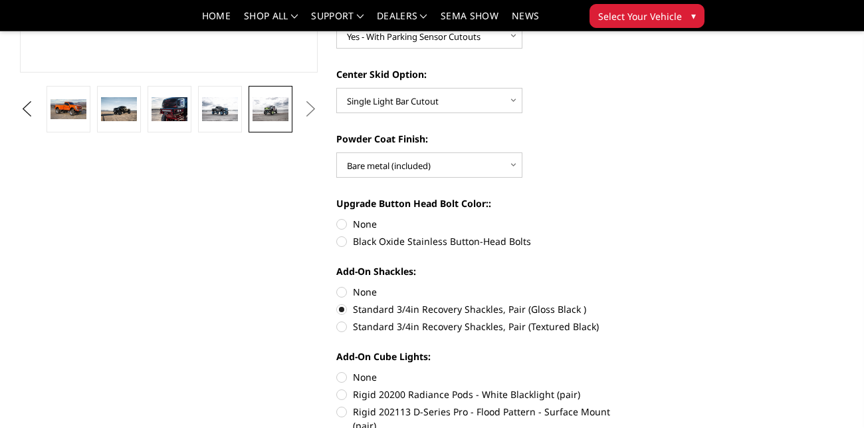
scroll to position [396, 0]
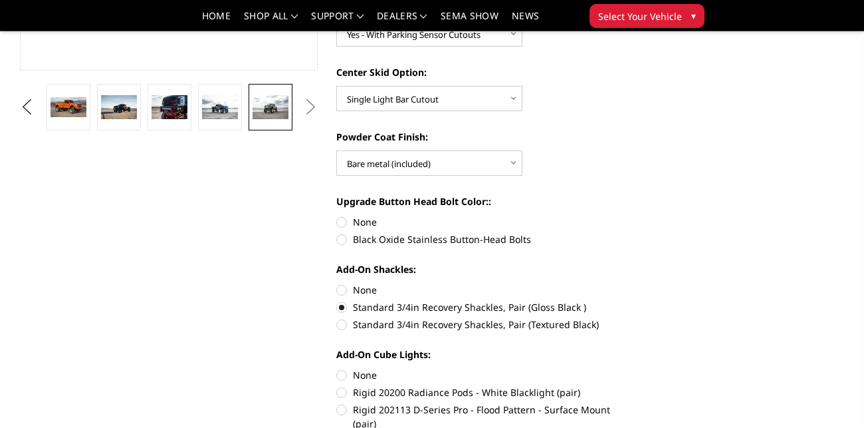
click at [344, 239] on label "Black Oxide Stainless Button-Head Bolts" at bounding box center [485, 239] width 298 height 14
click at [634, 215] on input "Black Oxide Stainless Button-Head Bolts" at bounding box center [634, 215] width 1 height 1
radio input "true"
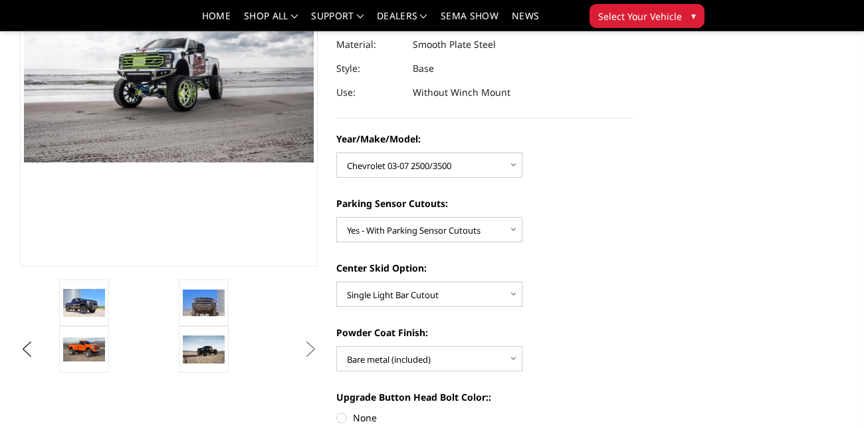
scroll to position [196, 0]
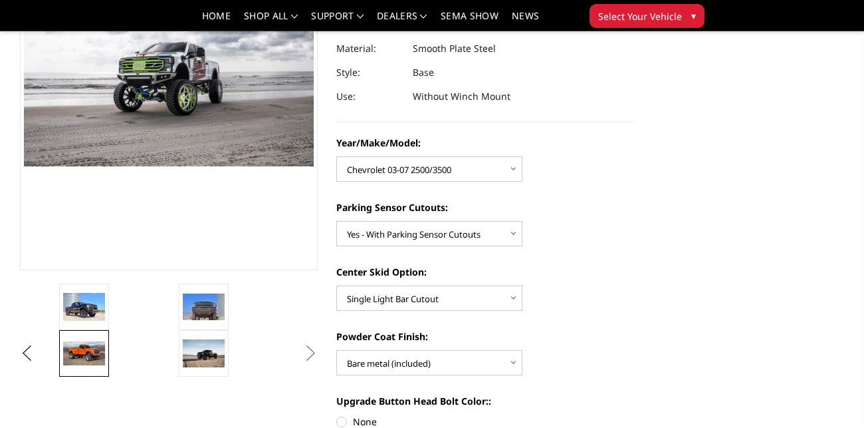
click at [84, 350] on img at bounding box center [84, 352] width 42 height 23
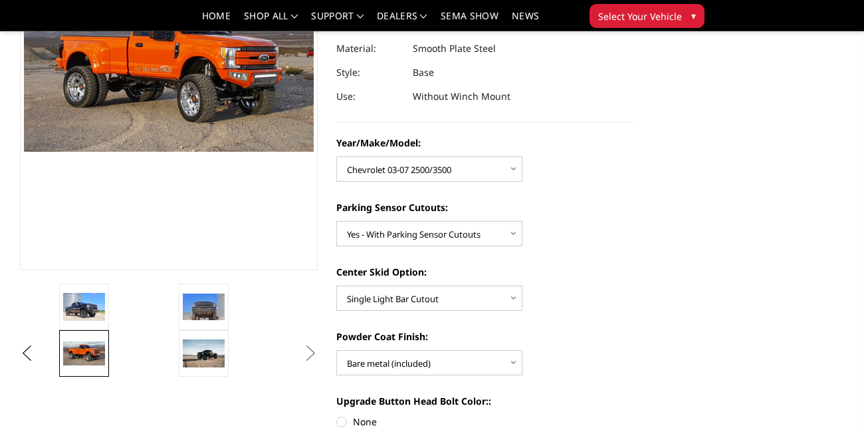
scroll to position [211, 0]
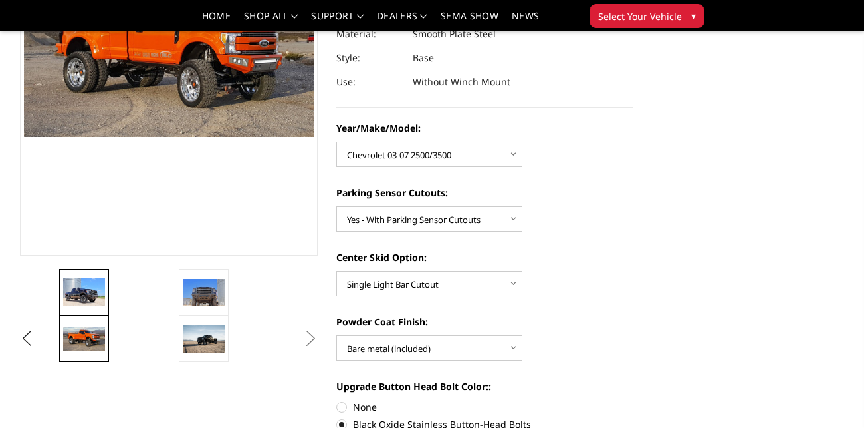
click at [82, 284] on img at bounding box center [84, 292] width 42 height 28
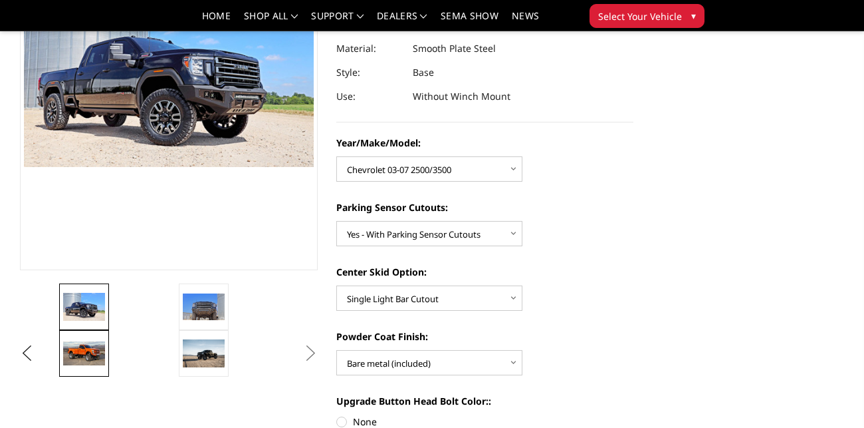
click at [90, 344] on img at bounding box center [84, 352] width 42 height 23
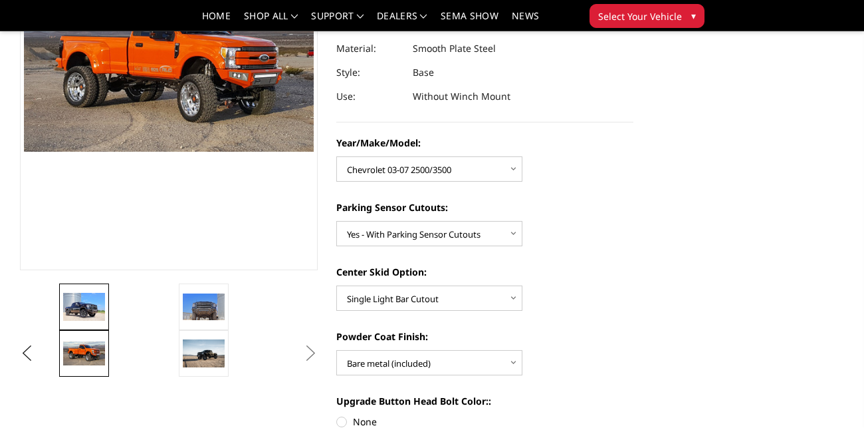
click at [86, 303] on img at bounding box center [84, 307] width 42 height 28
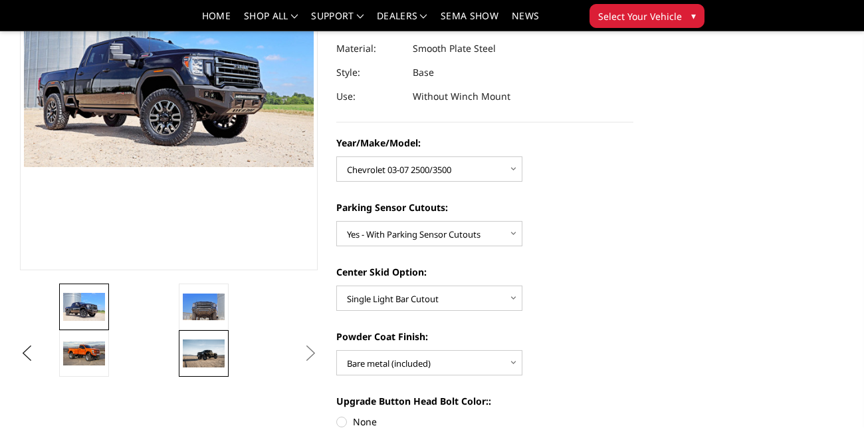
click at [192, 343] on img at bounding box center [204, 353] width 42 height 28
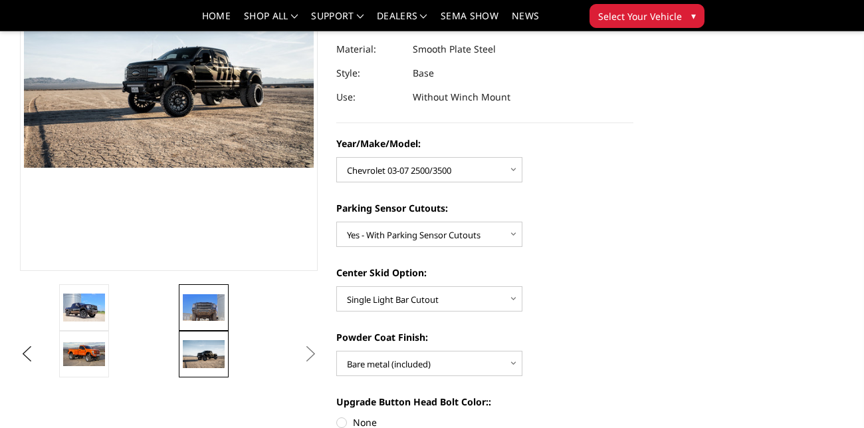
click at [195, 309] on img at bounding box center [204, 307] width 42 height 27
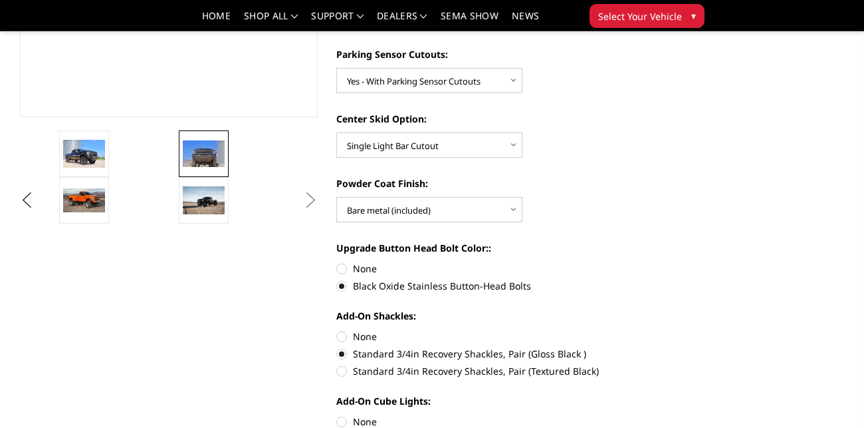
scroll to position [348, 0]
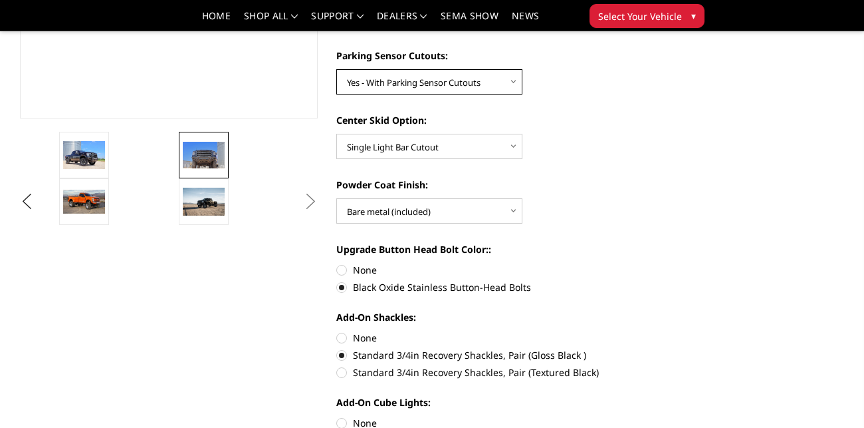
click at [432, 80] on select "Choose Options Yes - With Parking Sensor Cutouts No - Without Parking Sensor Cu…" at bounding box center [429, 81] width 186 height 25
select select "4329"
click at [336, 69] on select "Choose Options Yes - With Parking Sensor Cutouts No - Without Parking Sensor Cu…" at bounding box center [429, 81] width 186 height 25
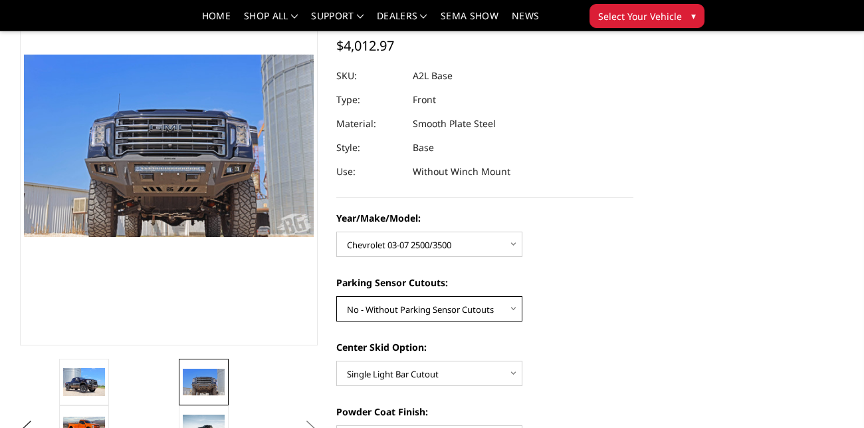
scroll to position [128, 0]
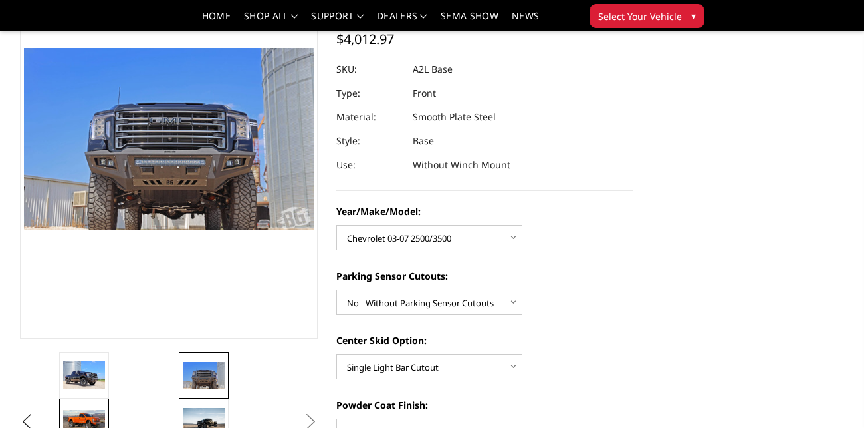
click at [87, 412] on img at bounding box center [84, 421] width 42 height 23
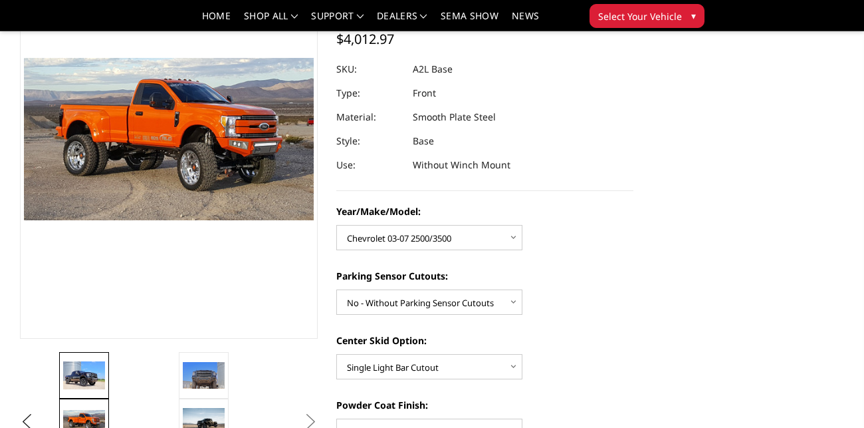
click at [86, 386] on img at bounding box center [84, 375] width 42 height 28
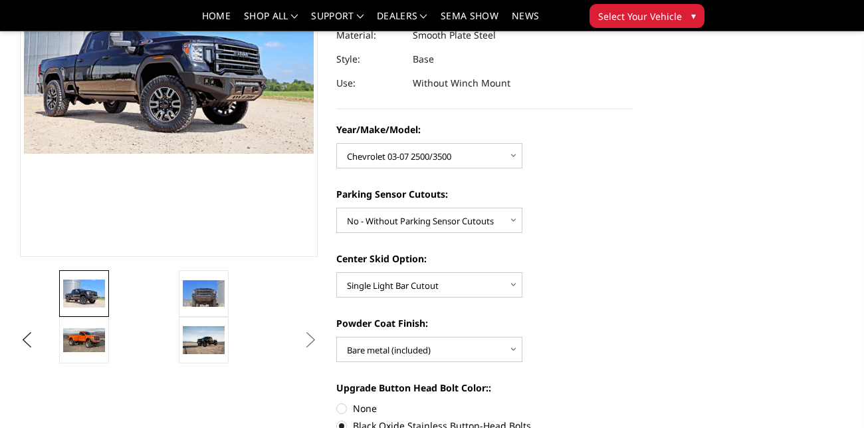
scroll to position [213, 0]
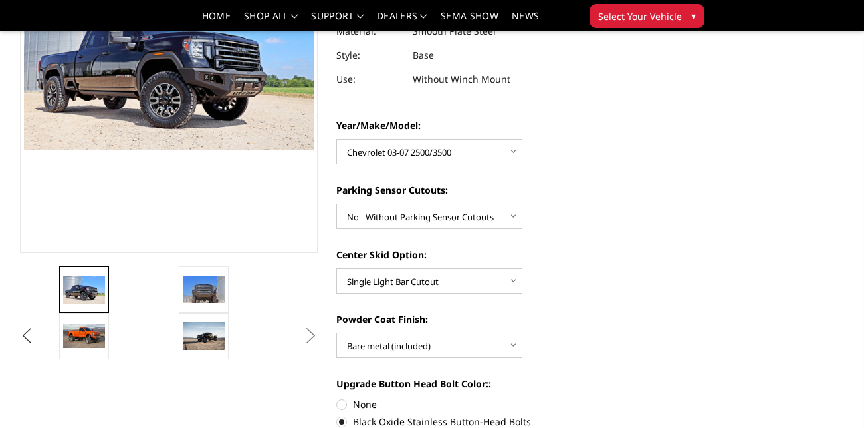
click at [28, 339] on button "Previous" at bounding box center [27, 336] width 20 height 20
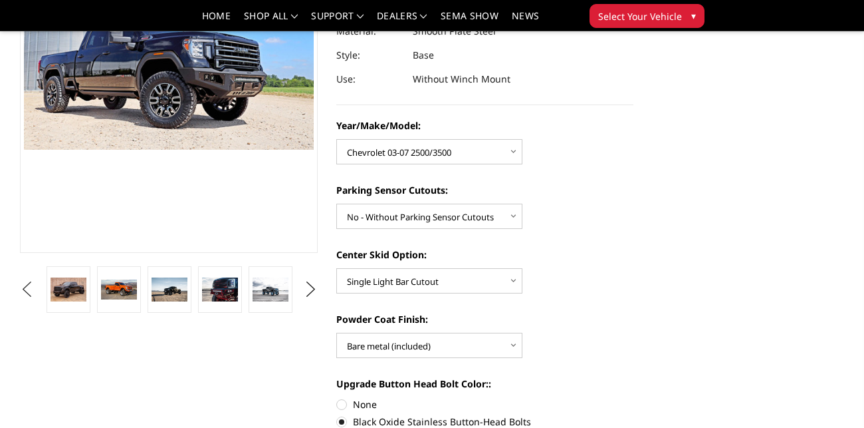
click at [28, 287] on button "Previous" at bounding box center [27, 289] width 20 height 20
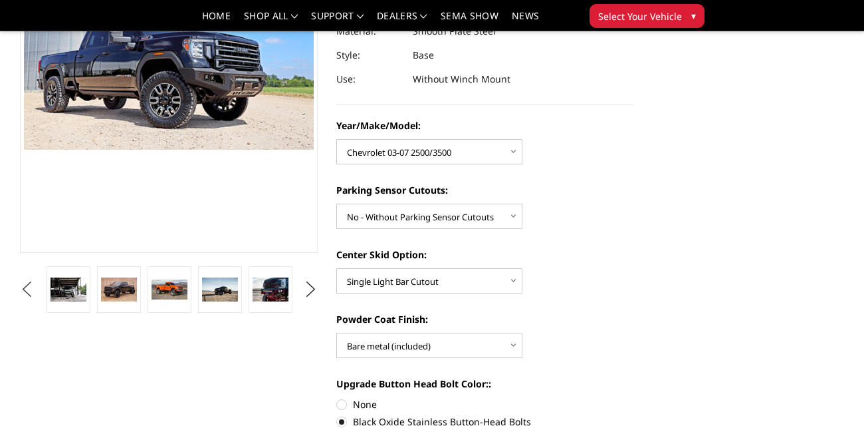
click at [28, 287] on button "Previous" at bounding box center [27, 289] width 20 height 20
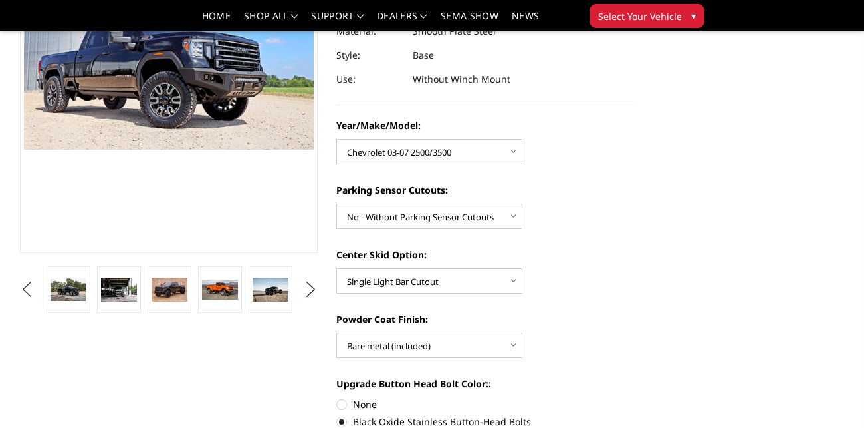
click at [28, 287] on button "Previous" at bounding box center [27, 289] width 20 height 20
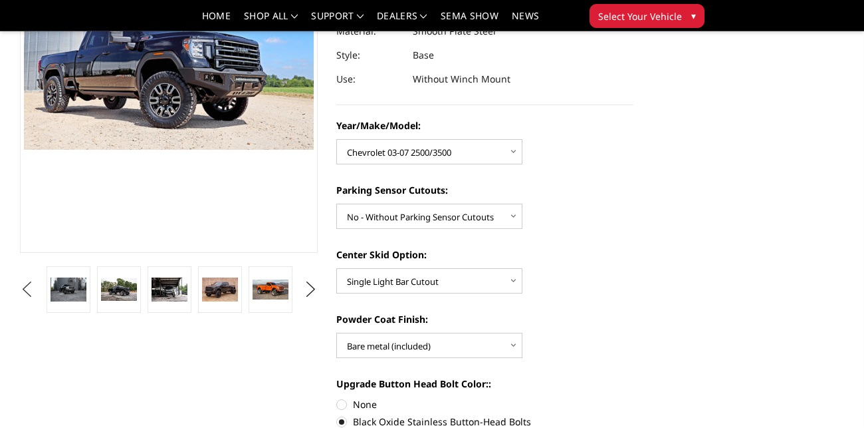
click at [27, 287] on button "Previous" at bounding box center [27, 289] width 20 height 20
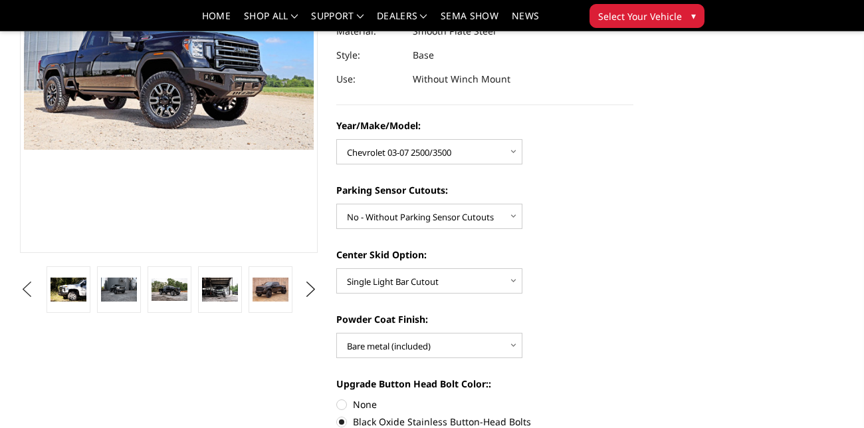
click at [27, 287] on button "Previous" at bounding box center [27, 289] width 20 height 20
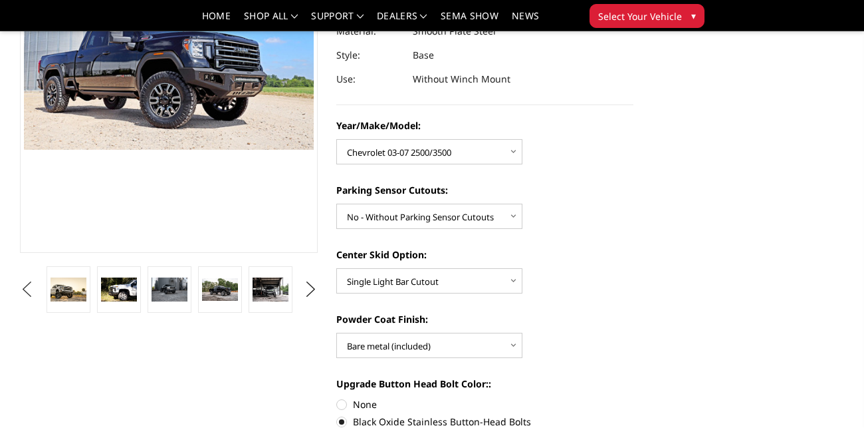
click at [27, 287] on button "Previous" at bounding box center [27, 289] width 20 height 20
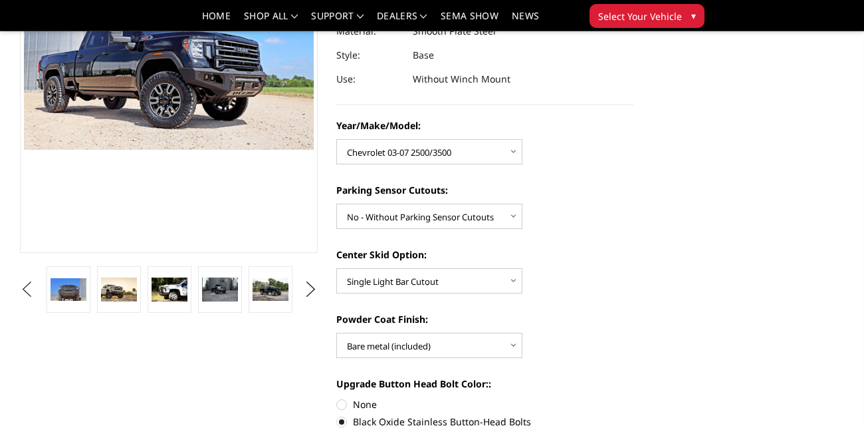
click at [27, 287] on button "Previous" at bounding box center [27, 289] width 20 height 20
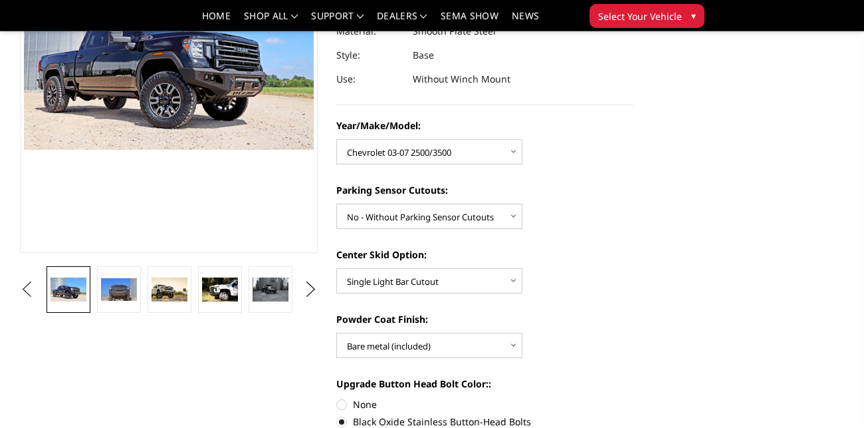
click at [27, 287] on button "Previous" at bounding box center [27, 289] width 20 height 20
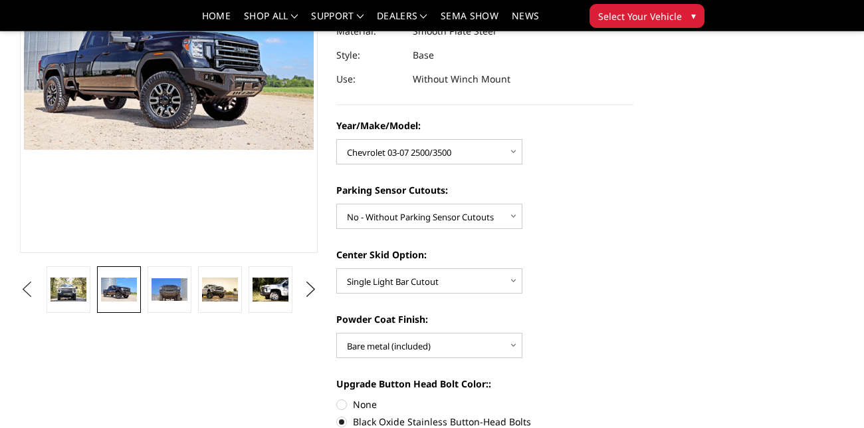
click at [27, 287] on button "Previous" at bounding box center [27, 289] width 20 height 20
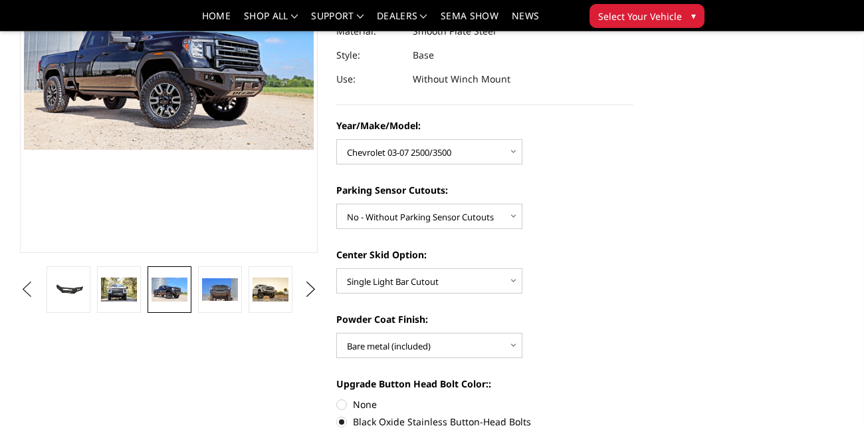
click at [27, 287] on button "Previous" at bounding box center [27, 289] width 20 height 20
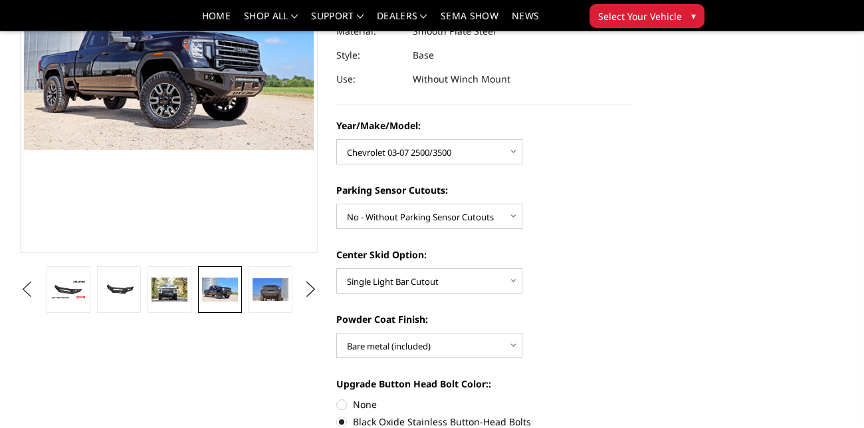
click at [27, 287] on button "Previous" at bounding box center [27, 289] width 20 height 20
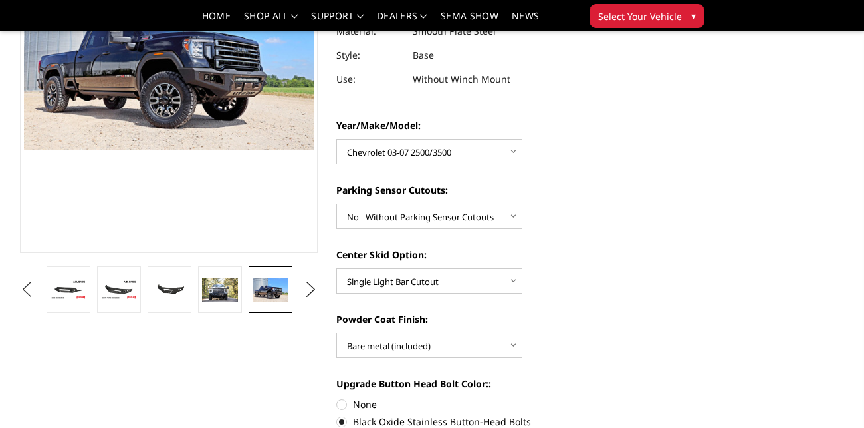
click at [27, 287] on button "Previous" at bounding box center [27, 289] width 20 height 20
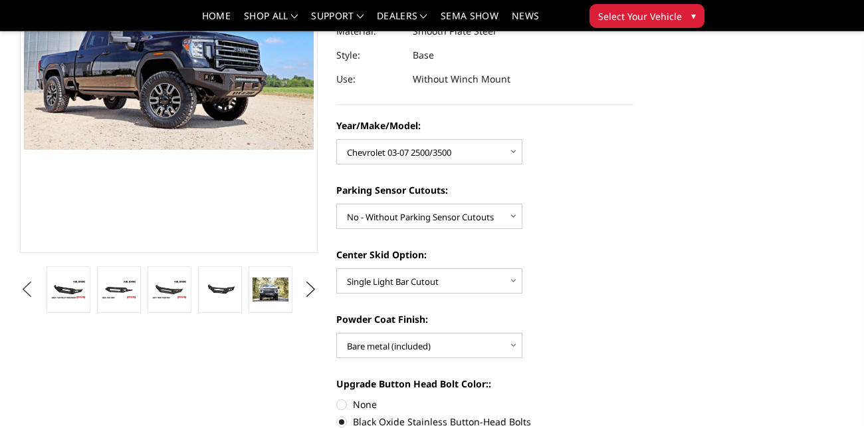
click at [27, 287] on button "Previous" at bounding box center [27, 289] width 20 height 20
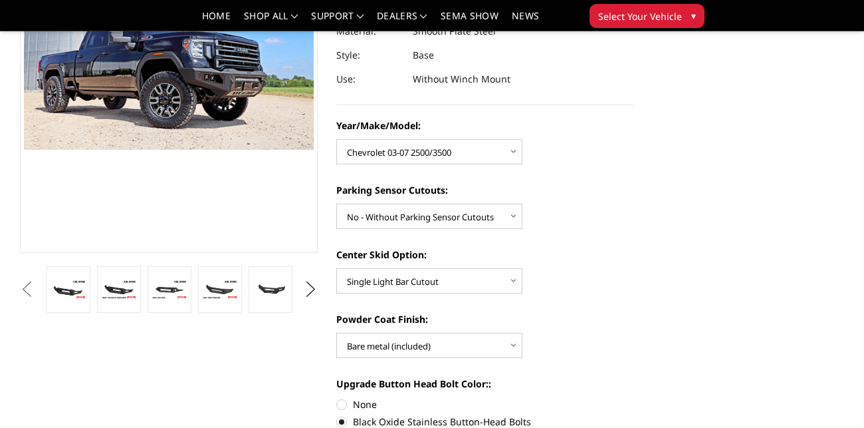
click at [27, 287] on button "Previous" at bounding box center [27, 289] width 20 height 20
click at [37, 293] on button "Previous" at bounding box center [27, 289] width 20 height 20
click at [118, 289] on img at bounding box center [119, 289] width 36 height 20
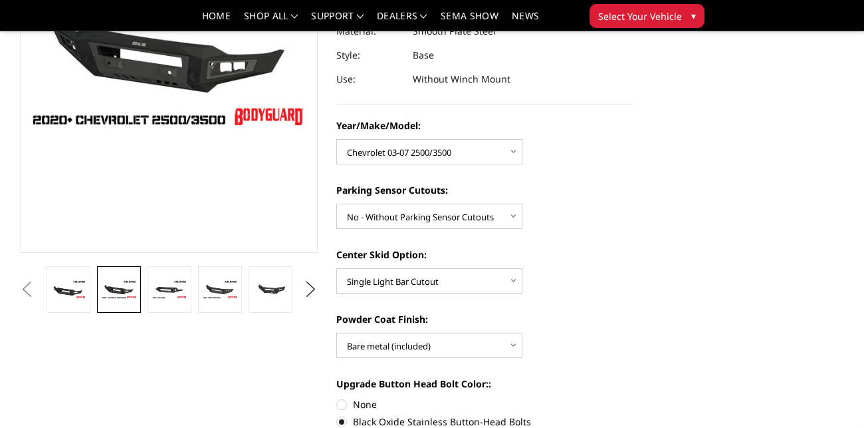
scroll to position [229, 0]
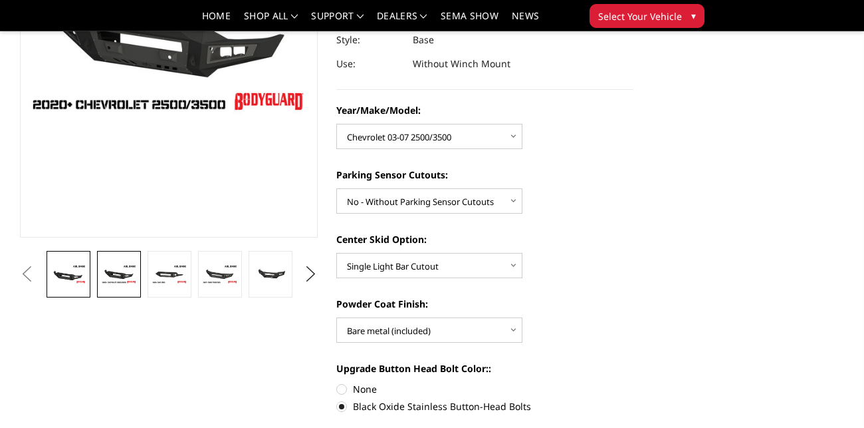
click at [75, 297] on link at bounding box center [69, 274] width 44 height 47
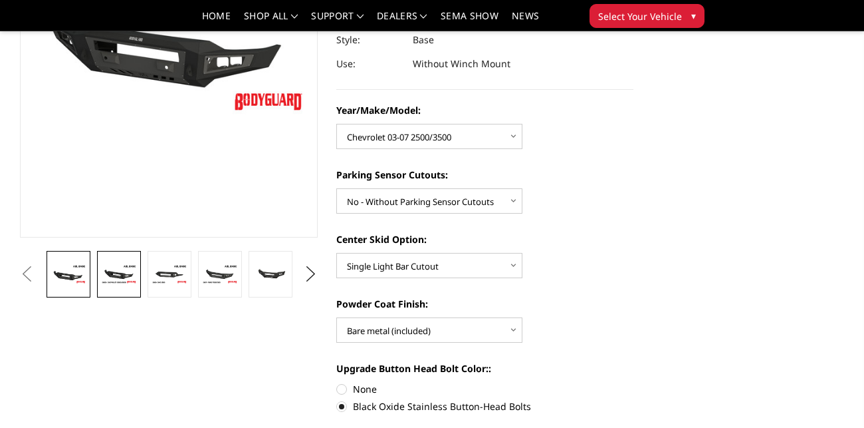
click at [111, 295] on link at bounding box center [119, 274] width 44 height 47
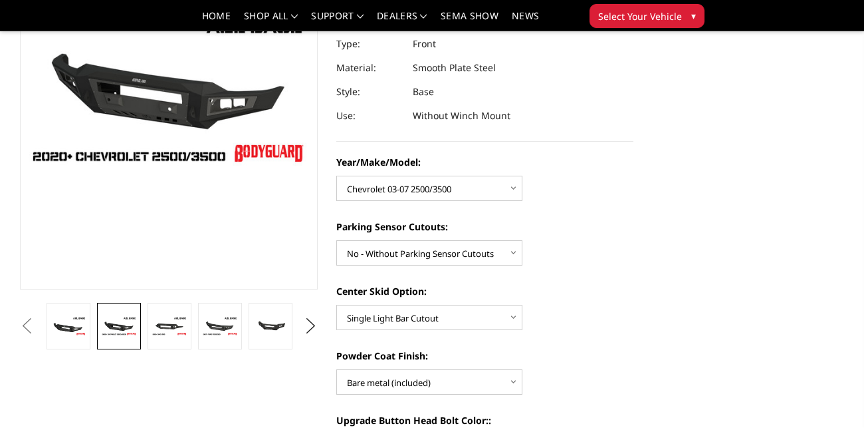
scroll to position [178, 0]
click at [37, 332] on button "Previous" at bounding box center [27, 325] width 20 height 20
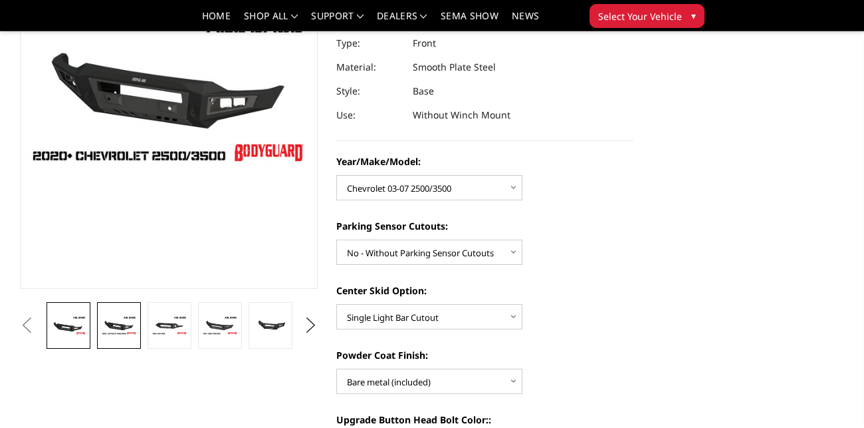
click at [66, 338] on link at bounding box center [69, 325] width 44 height 47
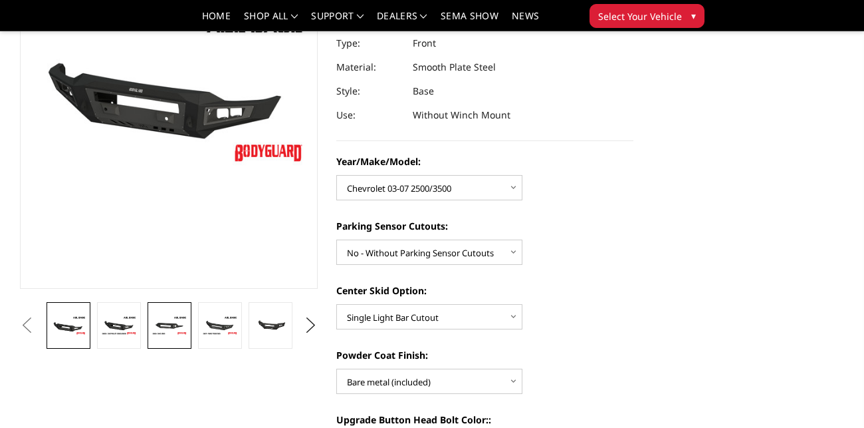
click at [155, 332] on img at bounding box center [170, 325] width 36 height 20
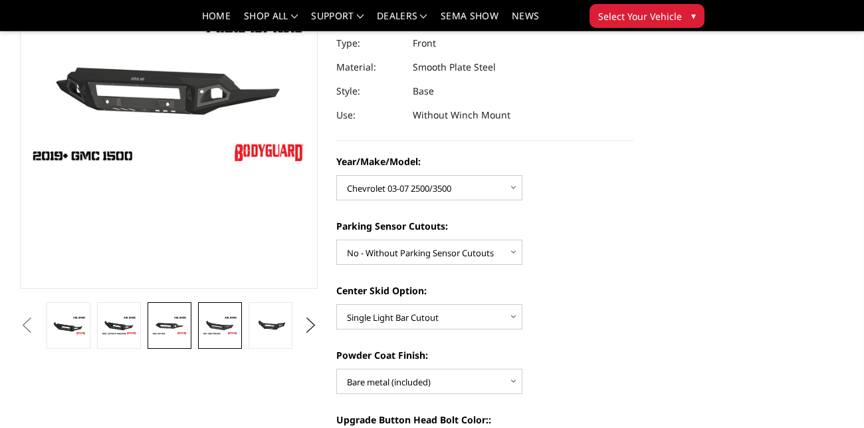
click at [211, 333] on img at bounding box center [220, 325] width 36 height 20
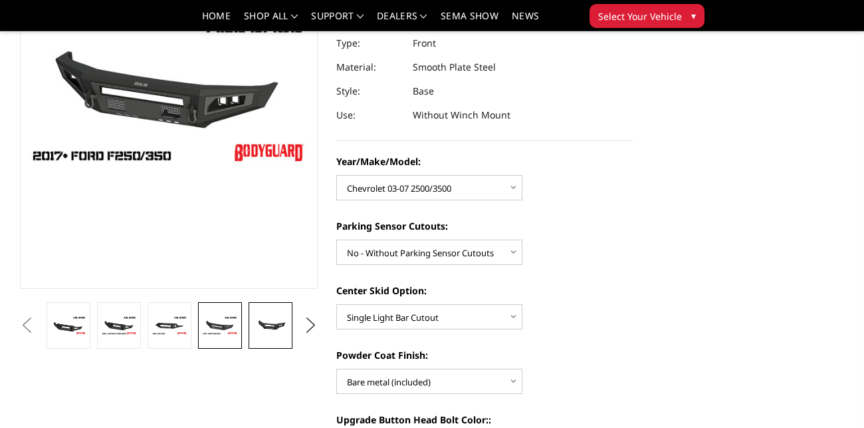
click at [277, 328] on img at bounding box center [271, 324] width 36 height 17
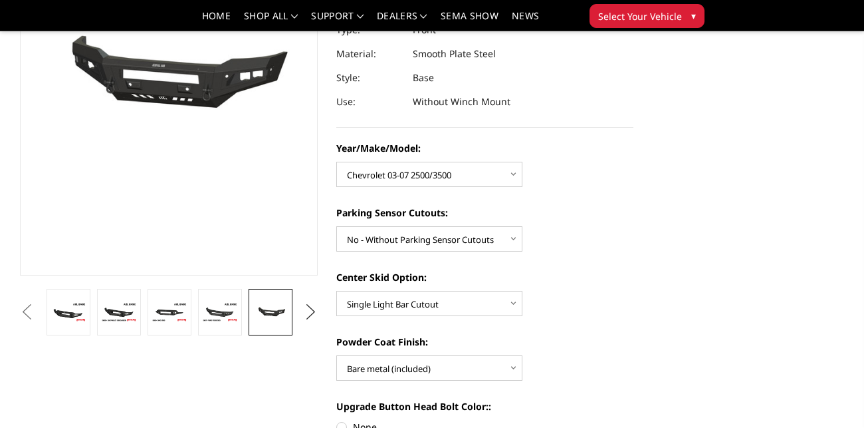
scroll to position [168, 0]
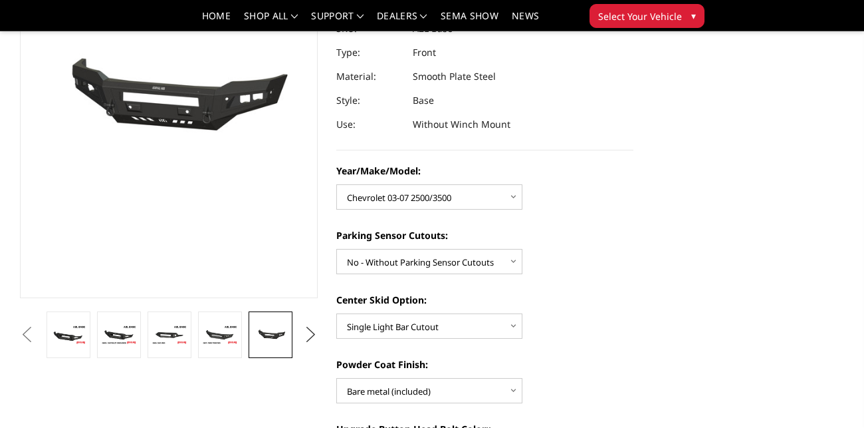
click at [310, 330] on button "Next" at bounding box center [311, 334] width 20 height 20
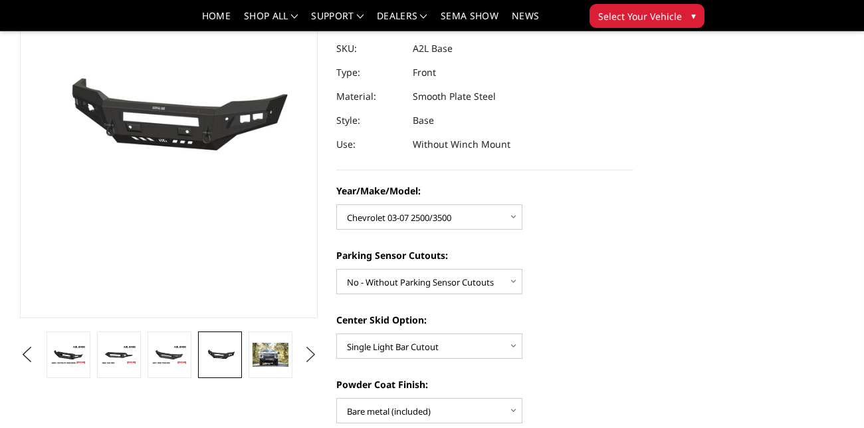
scroll to position [144, 0]
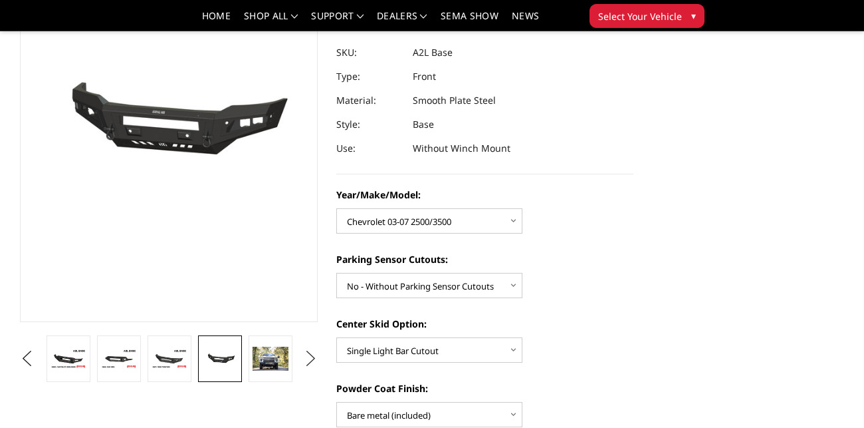
click at [309, 356] on button "Next" at bounding box center [311, 358] width 20 height 20
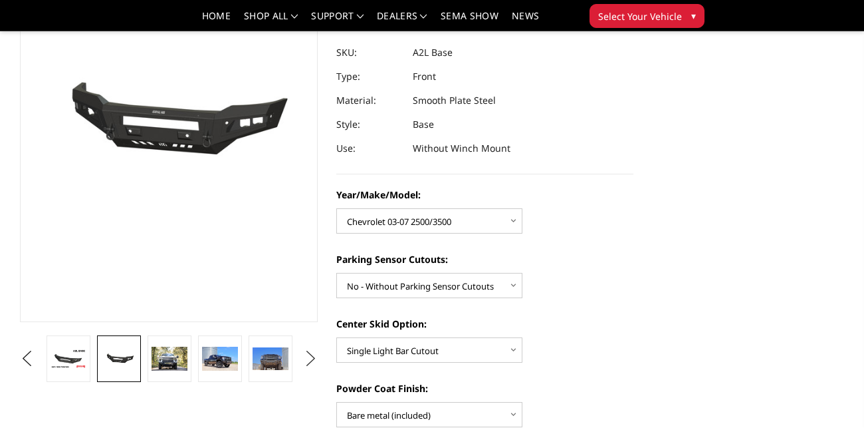
click at [309, 356] on button "Next" at bounding box center [311, 358] width 20 height 20
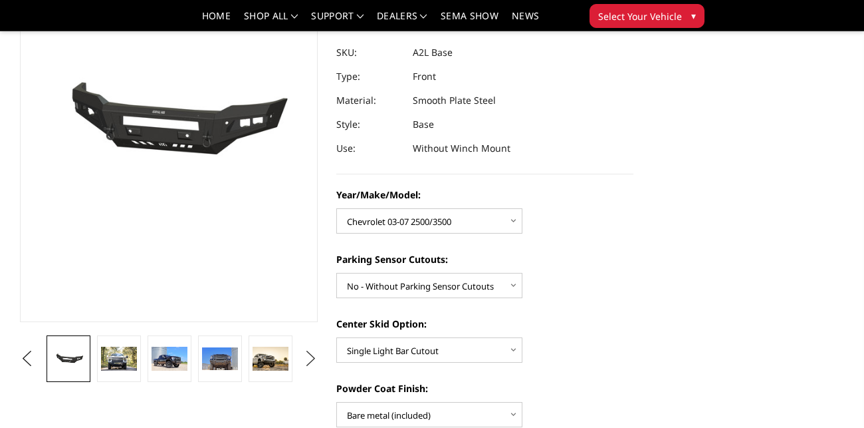
click at [309, 356] on button "Next" at bounding box center [311, 358] width 20 height 20
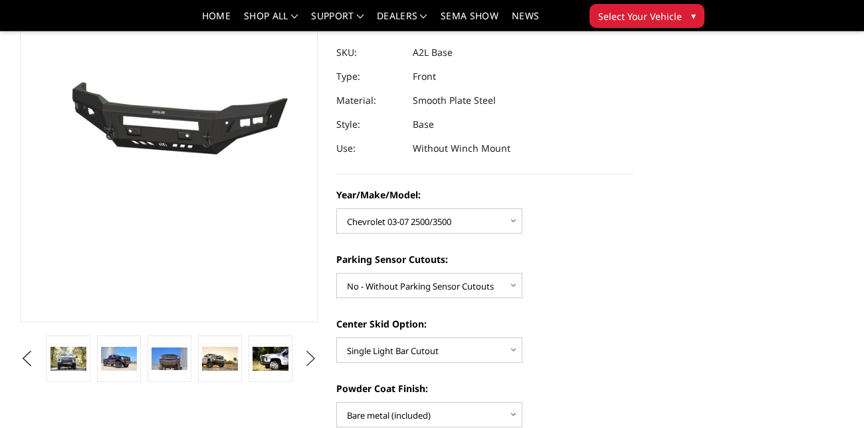
click at [309, 356] on button "Next" at bounding box center [311, 358] width 20 height 20
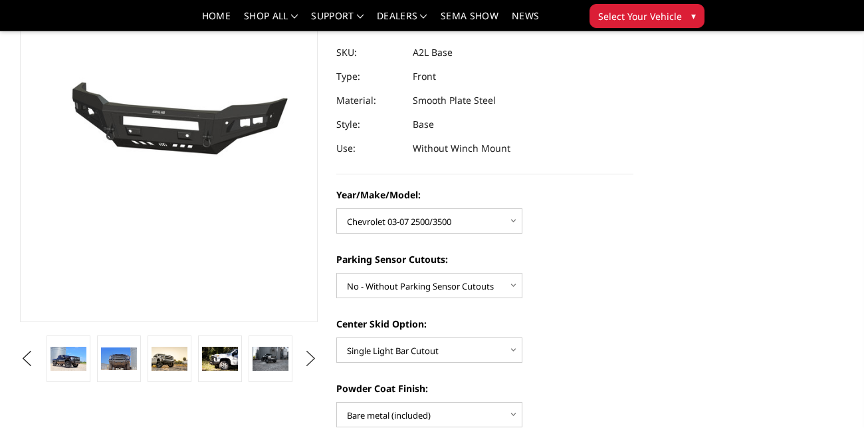
click at [309, 356] on button "Next" at bounding box center [311, 358] width 20 height 20
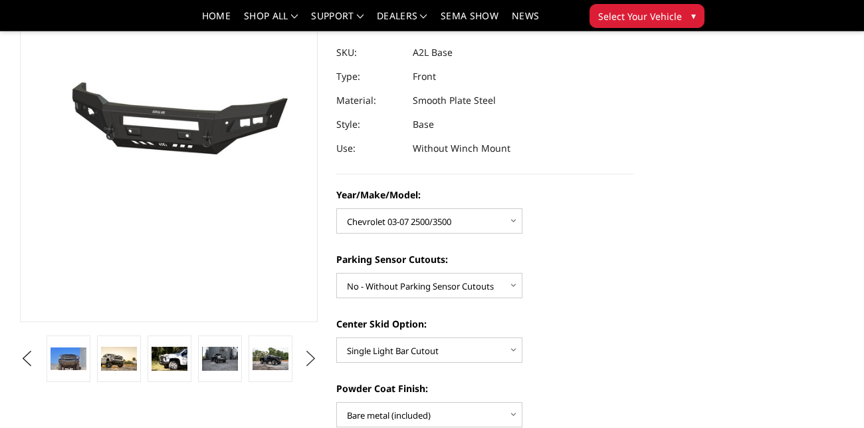
click at [309, 356] on button "Next" at bounding box center [311, 358] width 20 height 20
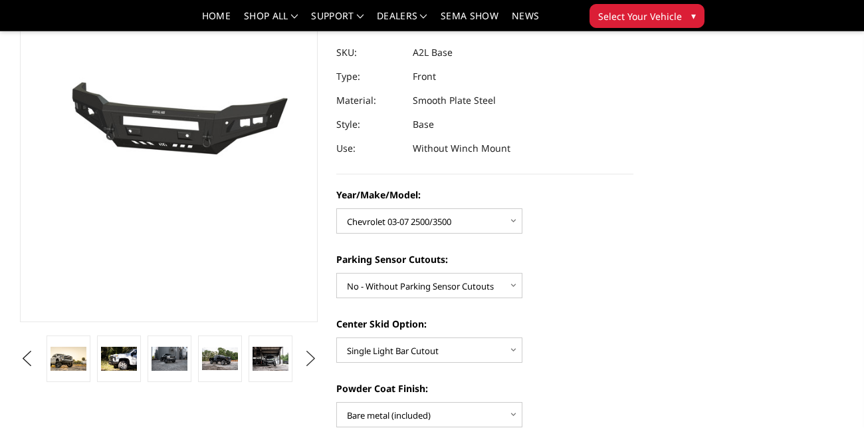
click at [309, 356] on button "Next" at bounding box center [311, 358] width 20 height 20
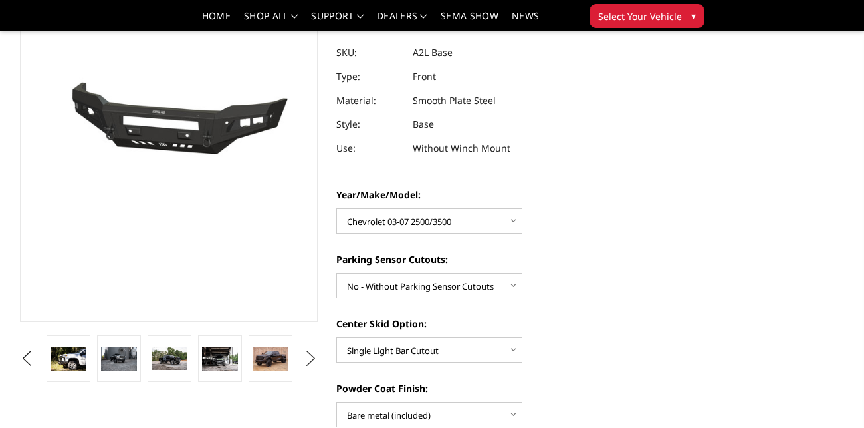
click at [309, 356] on button "Next" at bounding box center [311, 358] width 20 height 20
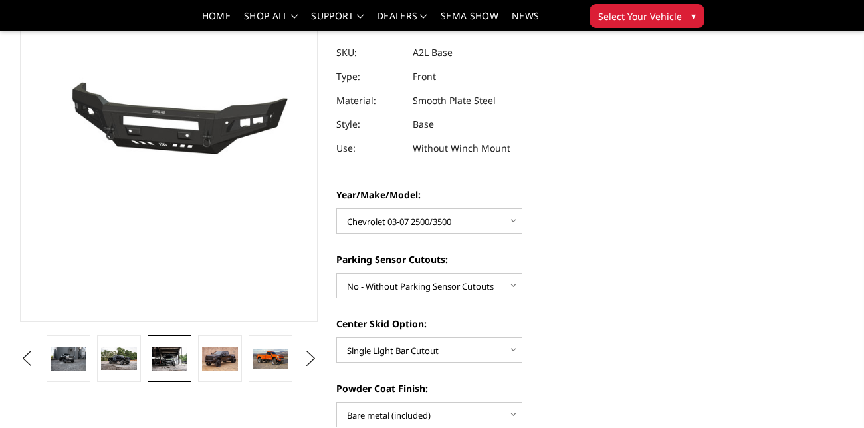
click at [159, 362] on img at bounding box center [170, 358] width 36 height 24
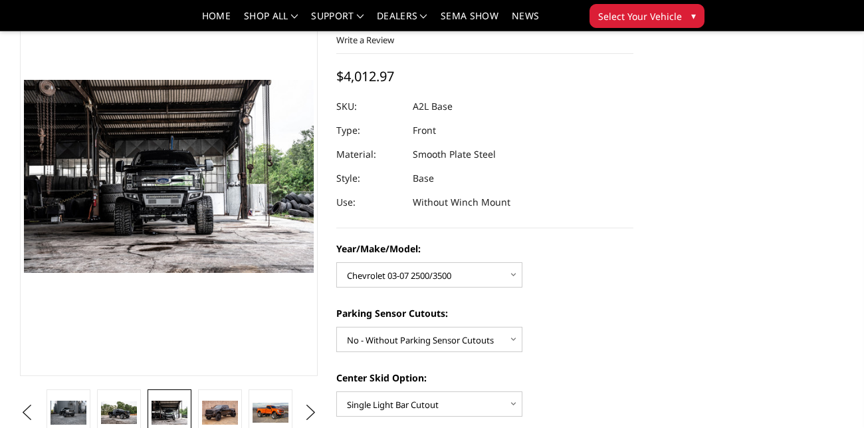
scroll to position [87, 0]
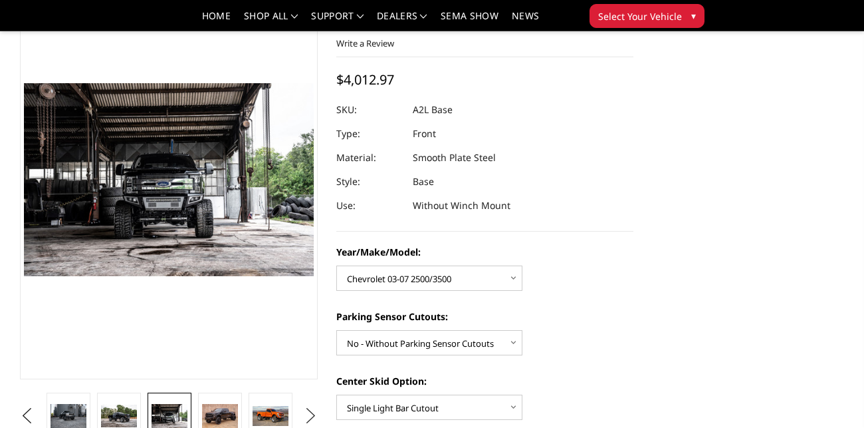
click at [307, 414] on button "Next" at bounding box center [311, 416] width 20 height 20
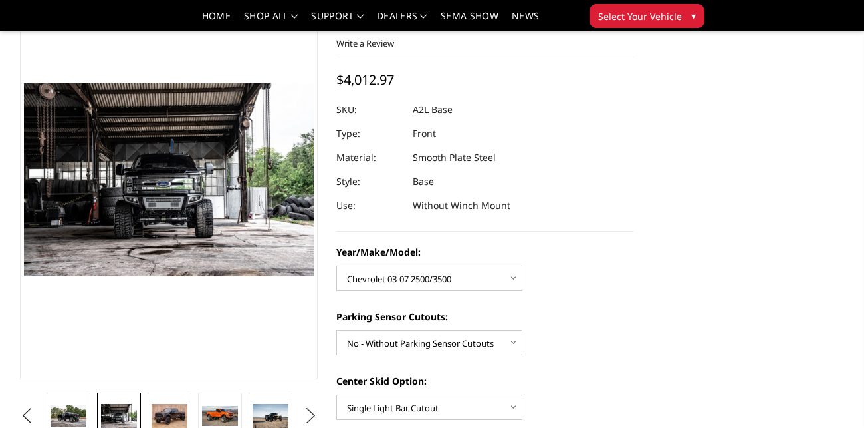
click at [307, 414] on button "Next" at bounding box center [311, 416] width 20 height 20
click at [28, 418] on button "Previous" at bounding box center [27, 416] width 20 height 20
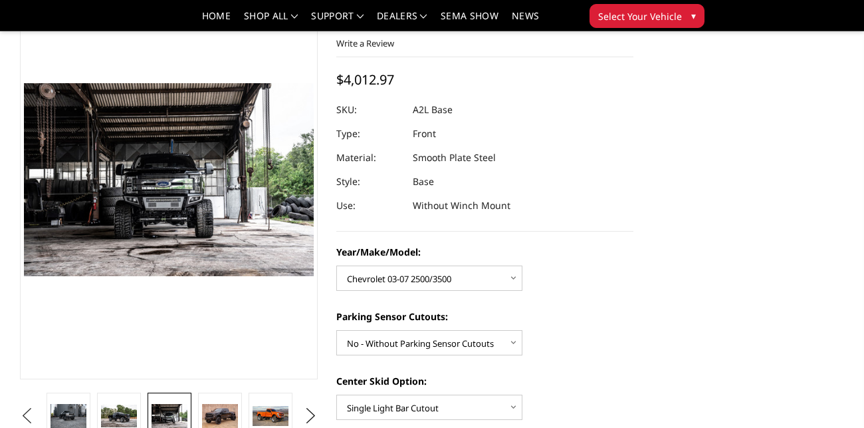
click at [28, 418] on button "Previous" at bounding box center [27, 416] width 20 height 20
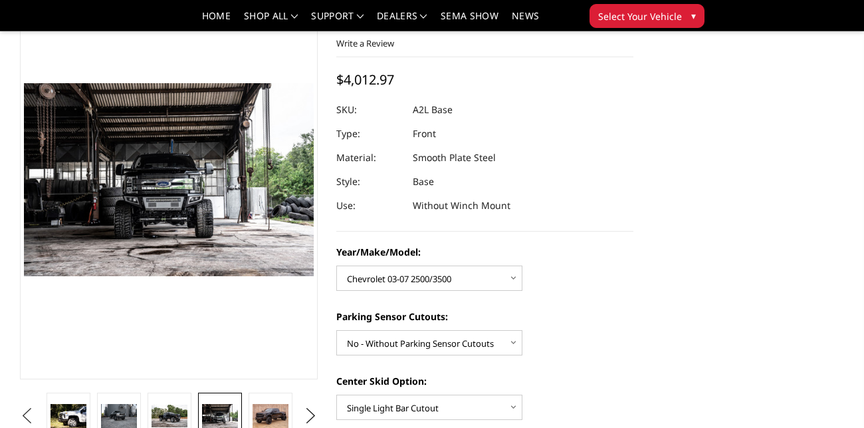
click at [28, 418] on button "Previous" at bounding box center [27, 416] width 20 height 20
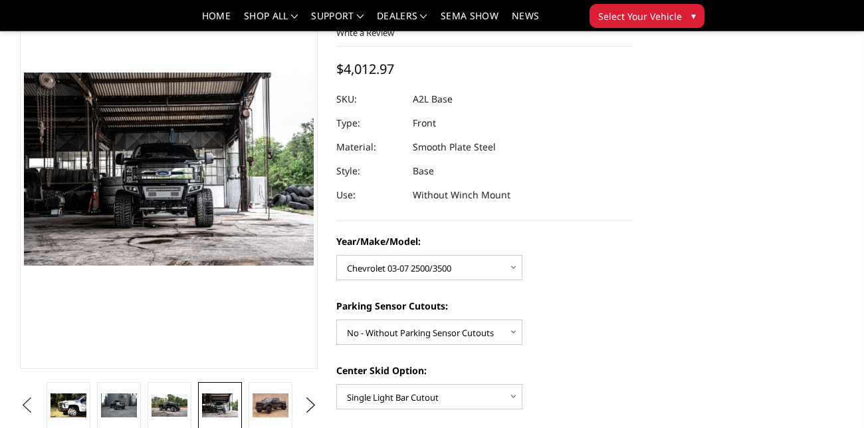
scroll to position [99, 0]
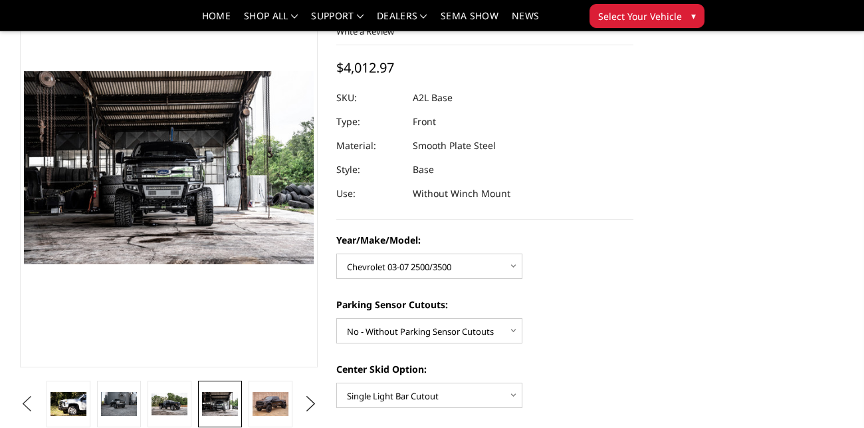
click at [28, 418] on ul "Previous" at bounding box center [169, 403] width 304 height 47
click at [27, 408] on button "Previous" at bounding box center [27, 404] width 20 height 20
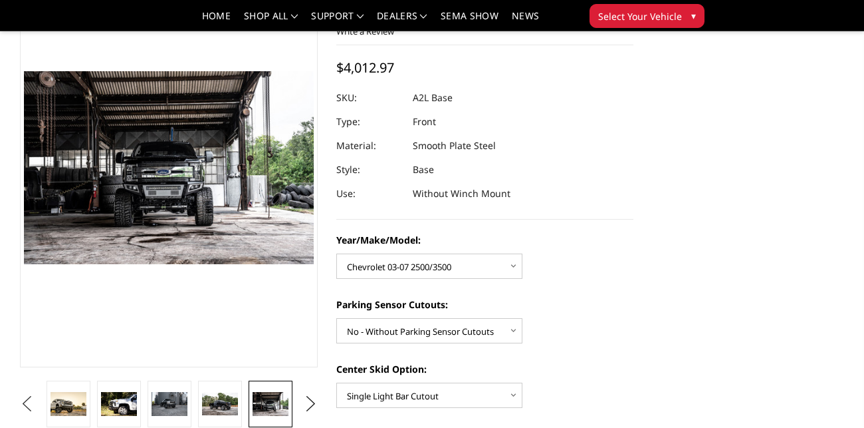
click at [27, 405] on button "Previous" at bounding box center [27, 404] width 20 height 20
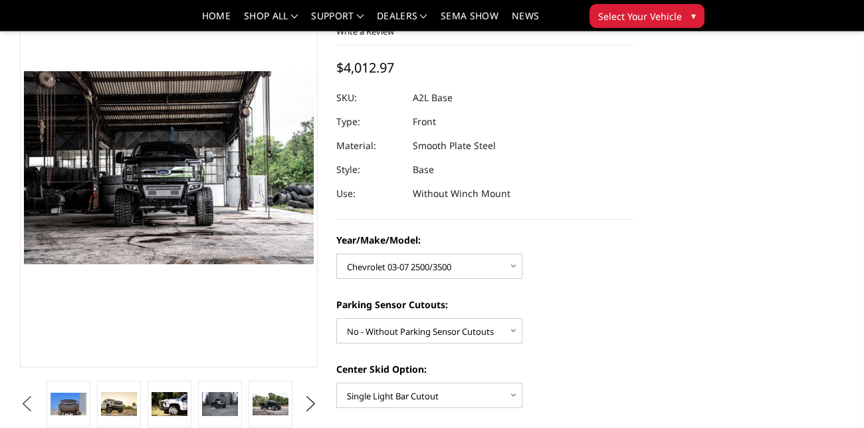
click at [31, 403] on button "Previous" at bounding box center [27, 404] width 20 height 20
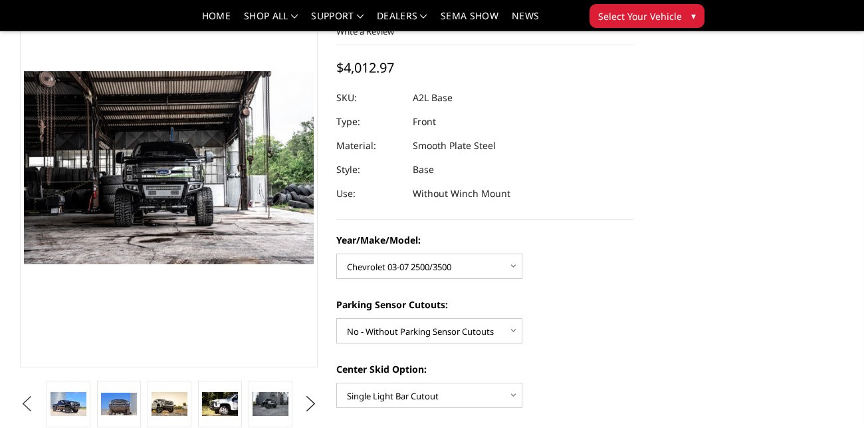
click at [31, 403] on button "Previous" at bounding box center [27, 404] width 20 height 20
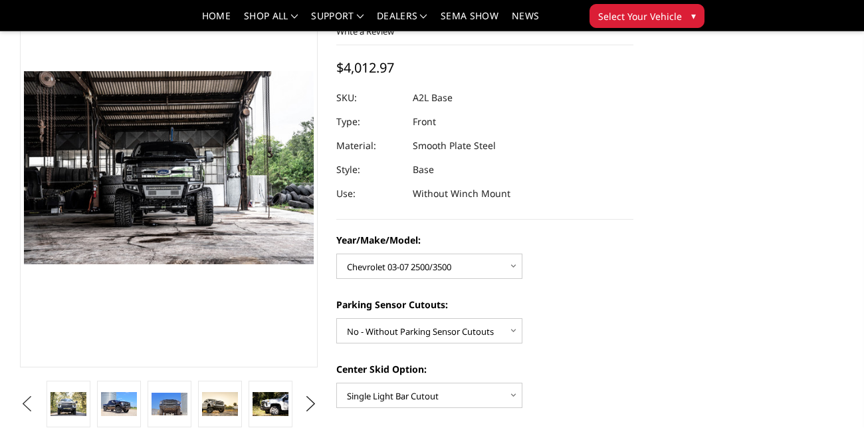
click at [31, 403] on button "Previous" at bounding box center [27, 404] width 20 height 20
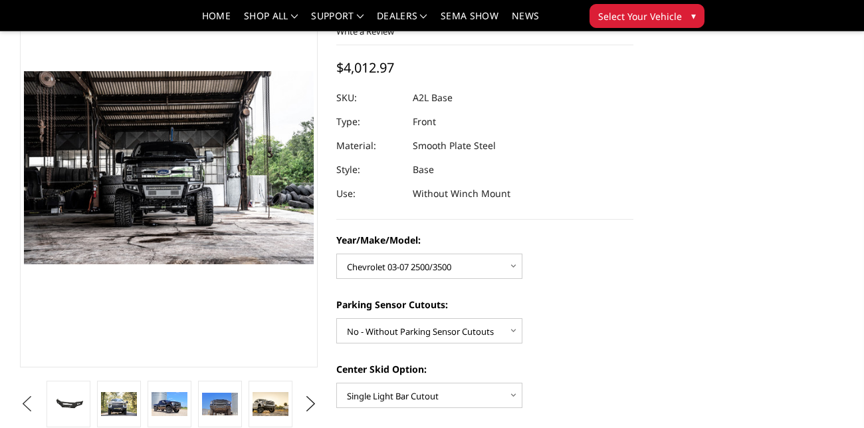
click at [37, 404] on button "Previous" at bounding box center [27, 404] width 20 height 20
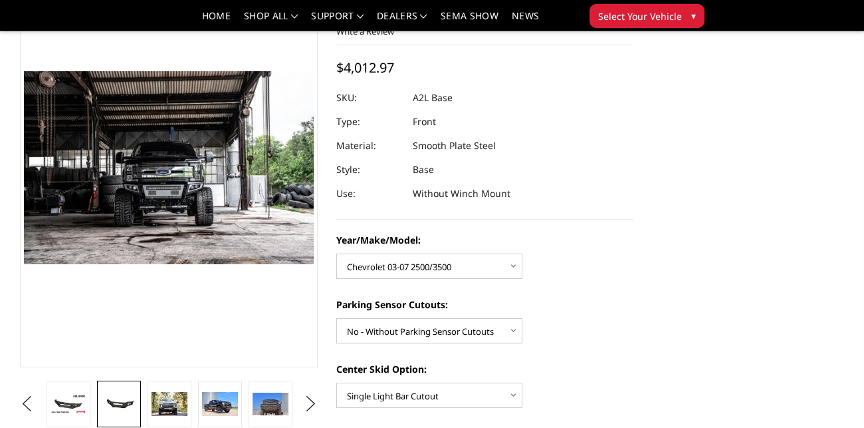
click at [122, 395] on img at bounding box center [119, 403] width 36 height 17
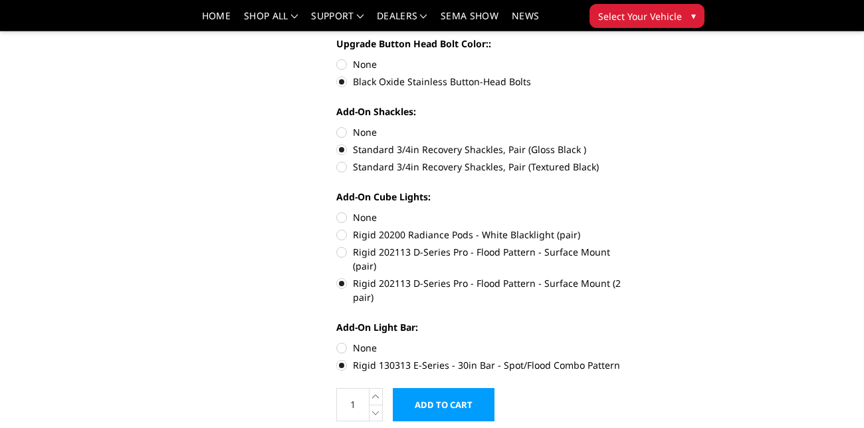
scroll to position [559, 0]
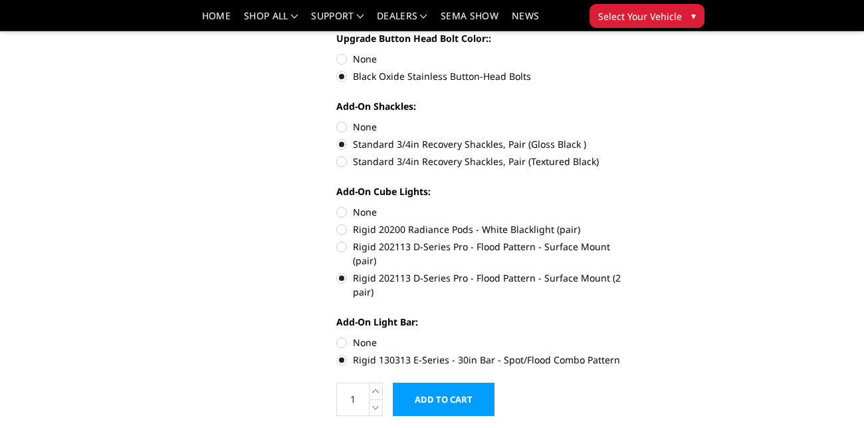
click at [400, 144] on label "Standard 3/4in Recovery Shackles, Pair (Gloss Black )" at bounding box center [485, 144] width 298 height 14
click at [634, 120] on input "Standard 3/4in Recovery Shackles, Pair (Gloss Black )" at bounding box center [634, 120] width 1 height 1
click at [365, 120] on label "None" at bounding box center [485, 127] width 298 height 14
click at [337, 120] on input "None" at bounding box center [336, 120] width 1 height 1
radio input "true"
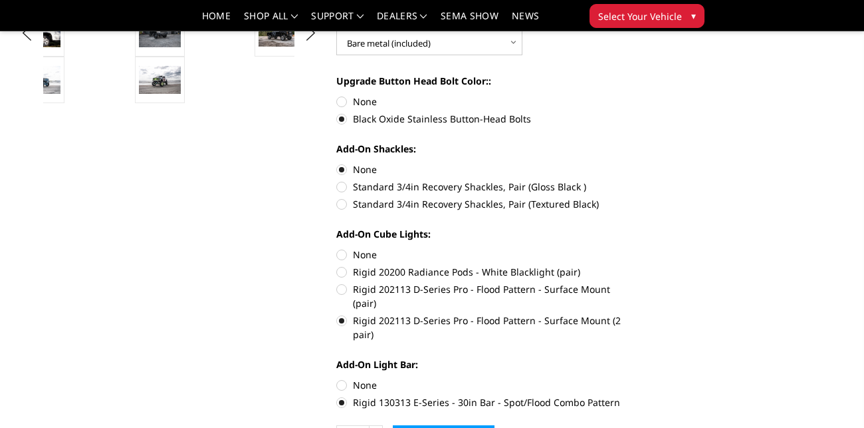
scroll to position [522, 0]
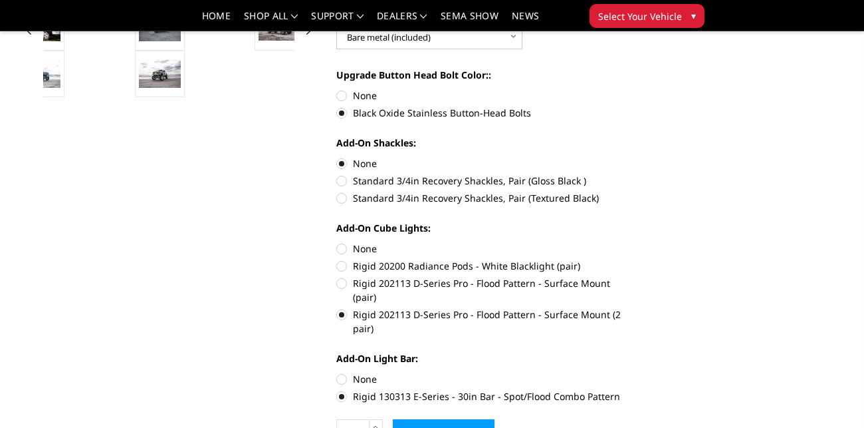
click at [374, 178] on label "Standard 3/4in Recovery Shackles, Pair (Gloss Black )" at bounding box center [485, 181] width 298 height 14
click at [634, 157] on input "Standard 3/4in Recovery Shackles, Pair (Gloss Black )" at bounding box center [634, 156] width 1 height 1
radio input "true"
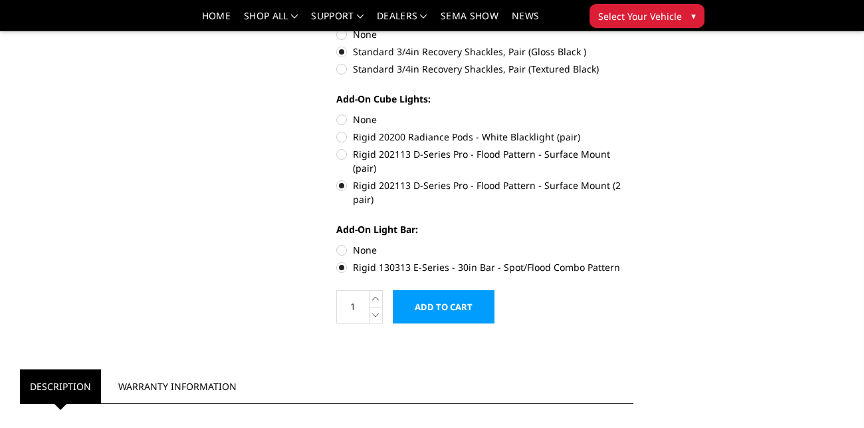
scroll to position [653, 0]
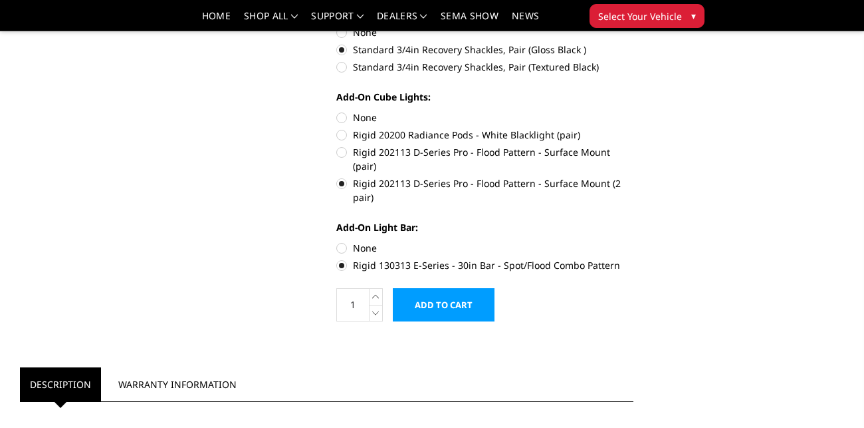
click at [456, 300] on input "Add to Cart" at bounding box center [444, 304] width 102 height 33
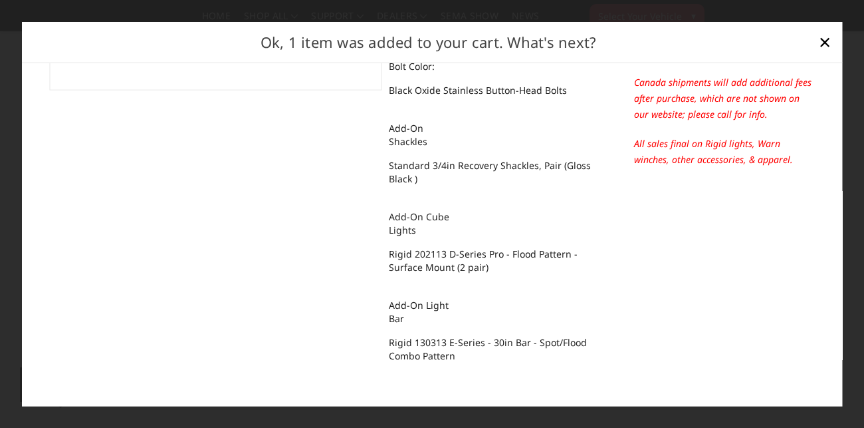
scroll to position [0, 0]
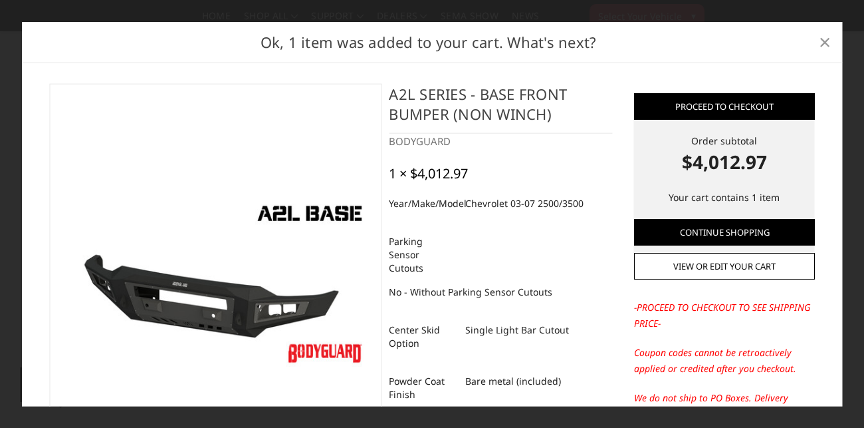
click at [828, 41] on span "×" at bounding box center [825, 41] width 12 height 29
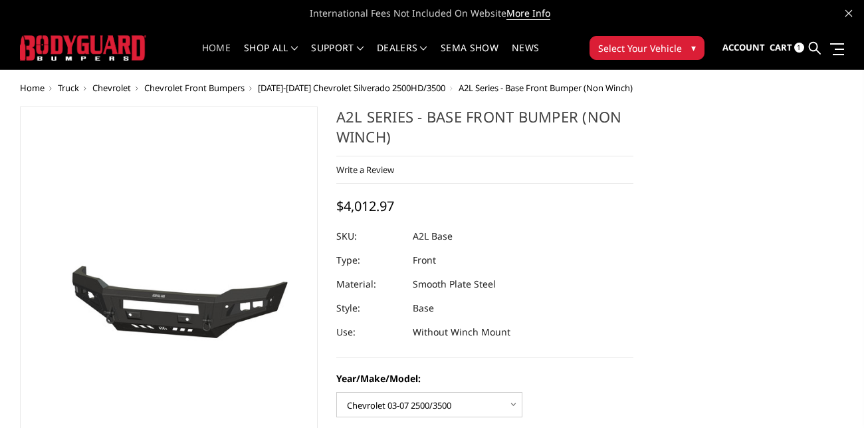
click at [211, 43] on link "Home" at bounding box center [216, 56] width 29 height 26
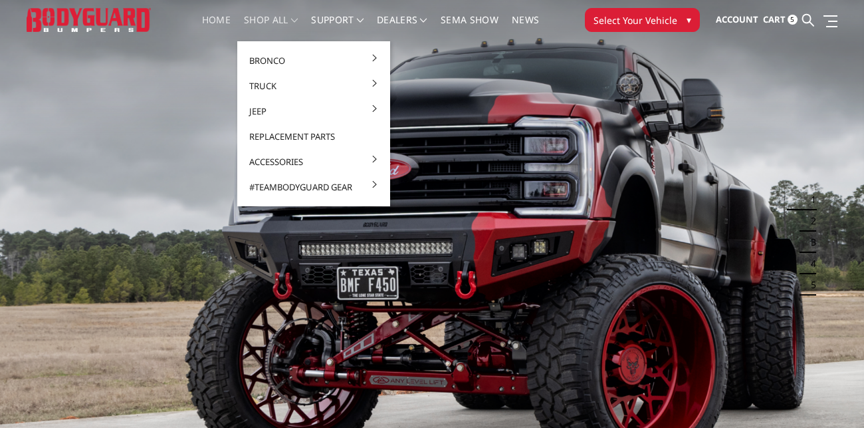
click at [272, 21] on link "shop all" at bounding box center [271, 28] width 54 height 26
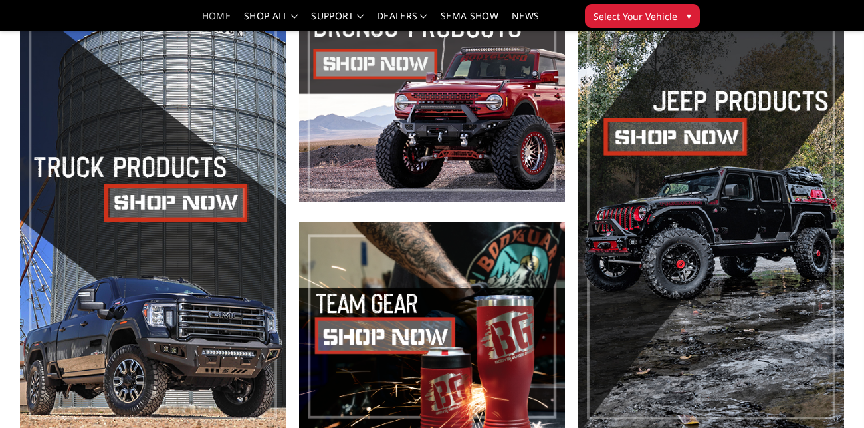
scroll to position [574, 0]
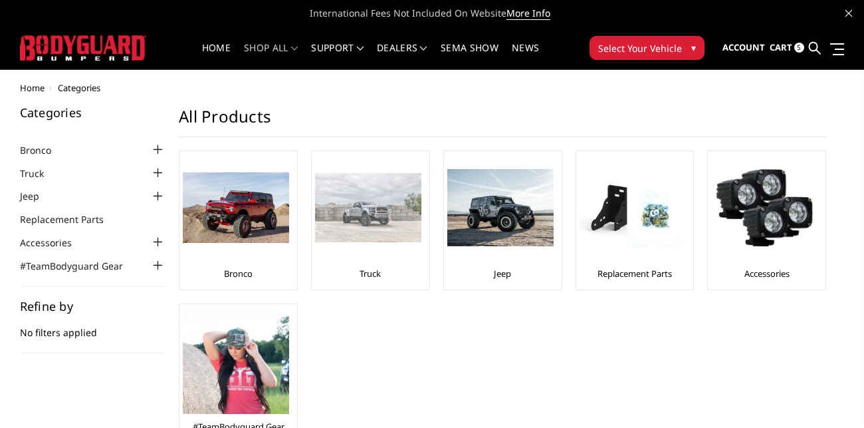
click at [390, 233] on img at bounding box center [368, 207] width 106 height 69
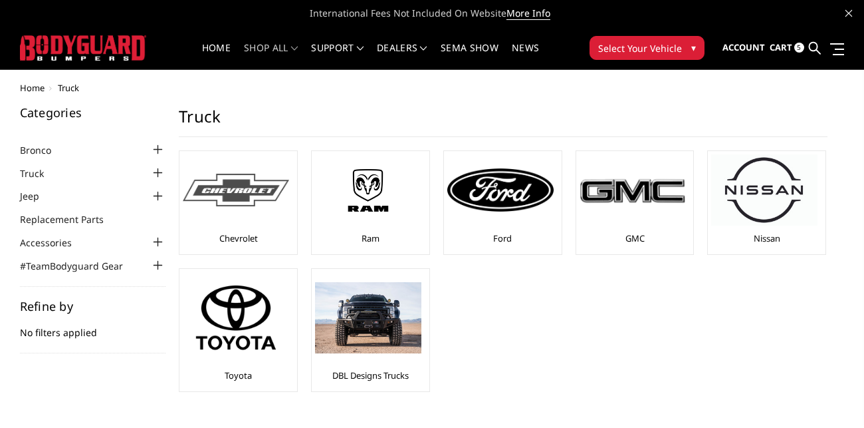
click at [245, 193] on img at bounding box center [236, 190] width 106 height 33
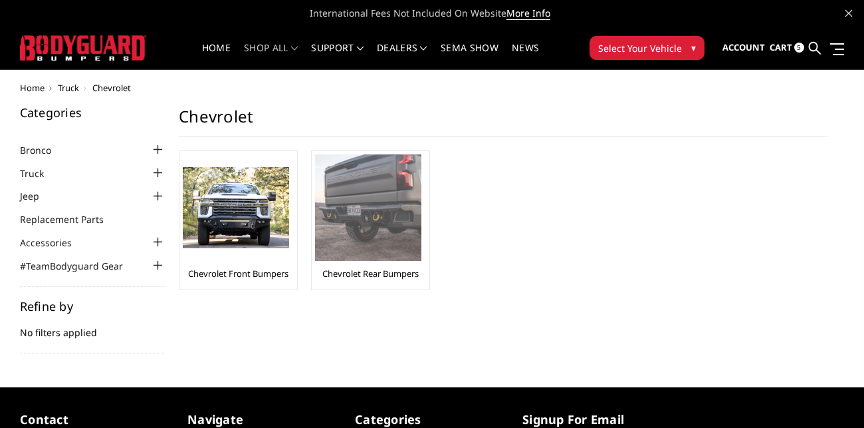
click at [382, 267] on link "Chevrolet Rear Bumpers" at bounding box center [370, 273] width 96 height 12
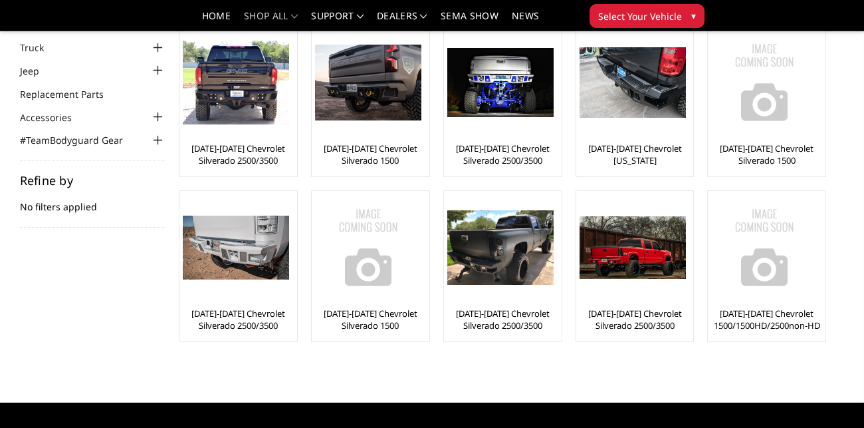
scroll to position [88, 0]
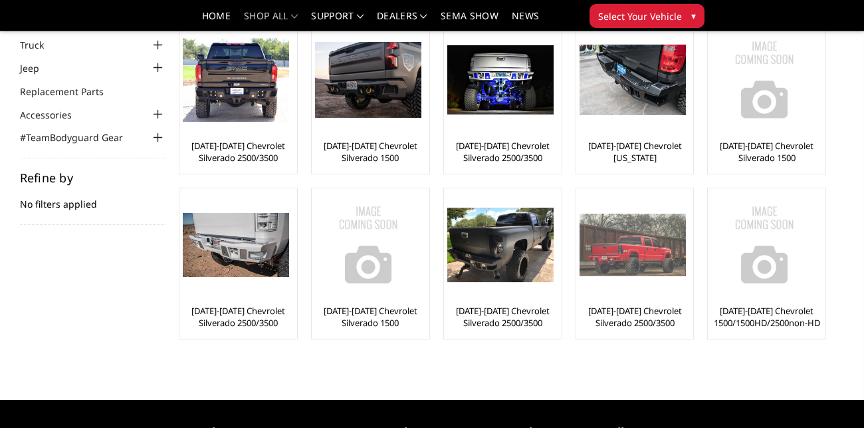
click at [654, 318] on link "[DATE]-[DATE] Chevrolet Silverado 2500/3500" at bounding box center [635, 317] width 111 height 24
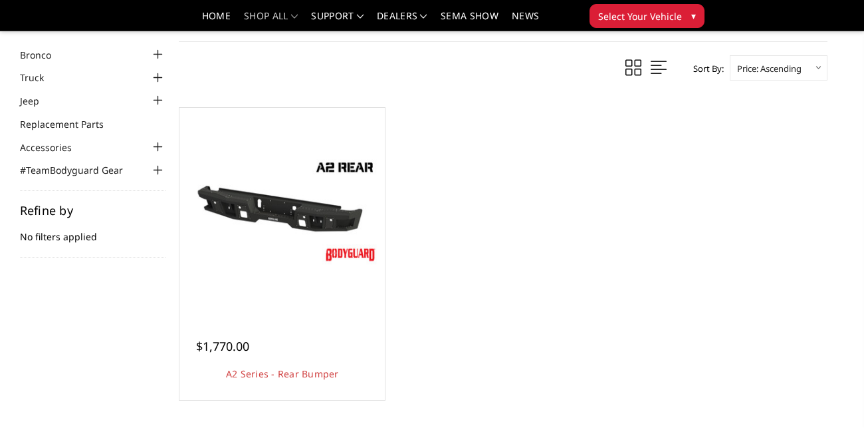
scroll to position [59, 0]
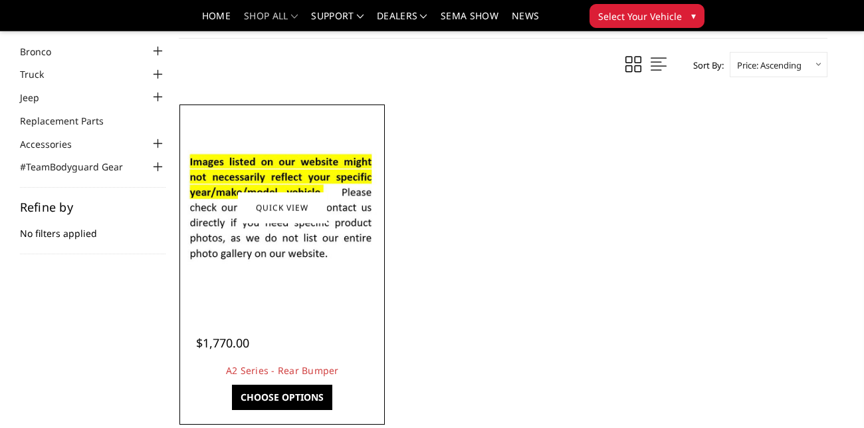
click at [326, 273] on img at bounding box center [282, 208] width 199 height 136
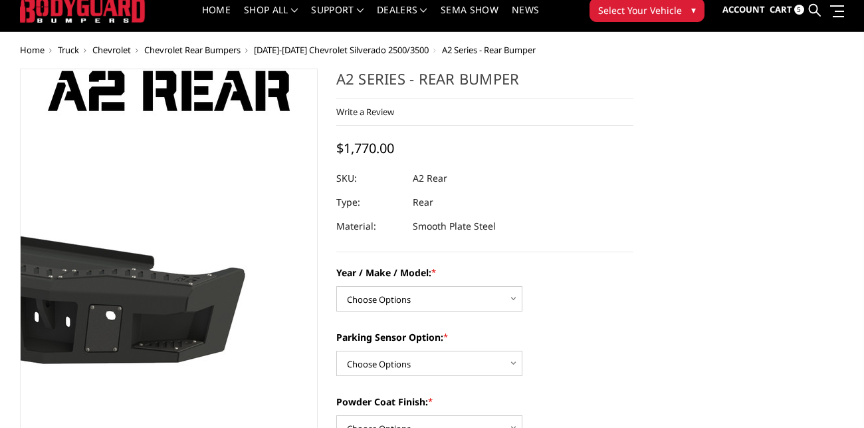
scroll to position [44, 0]
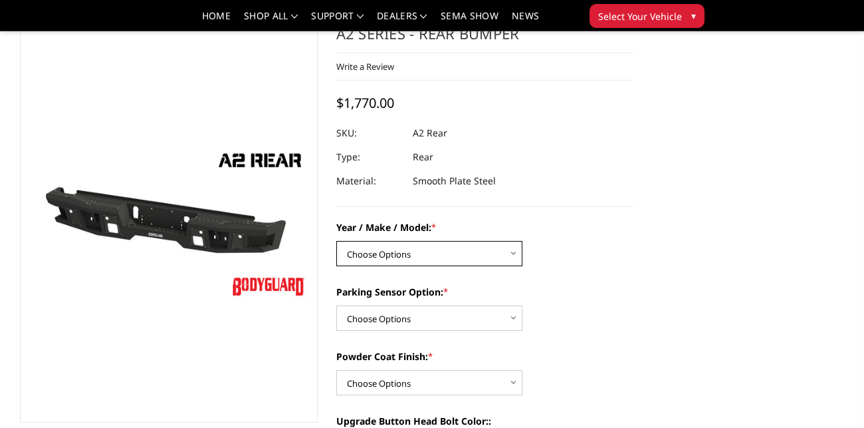
click at [415, 248] on select "Choose Options Chevrolet/GMC 20-24 2500 / 3500 Chevrolet/GMC 15-19 2500 / 3500 …" at bounding box center [429, 253] width 186 height 25
select select "1459"
click at [336, 241] on select "Choose Options Chevrolet/GMC 20-24 2500 / 3500 Chevrolet/GMC 15-19 2500 / 3500 …" at bounding box center [429, 253] width 186 height 25
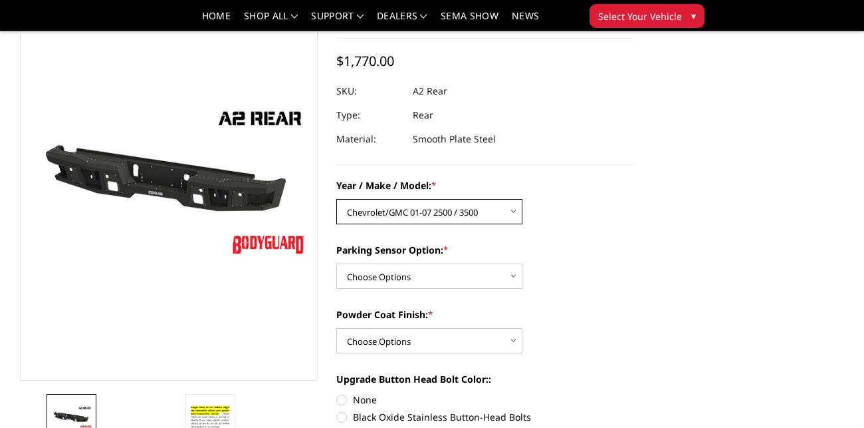
scroll to position [88, 0]
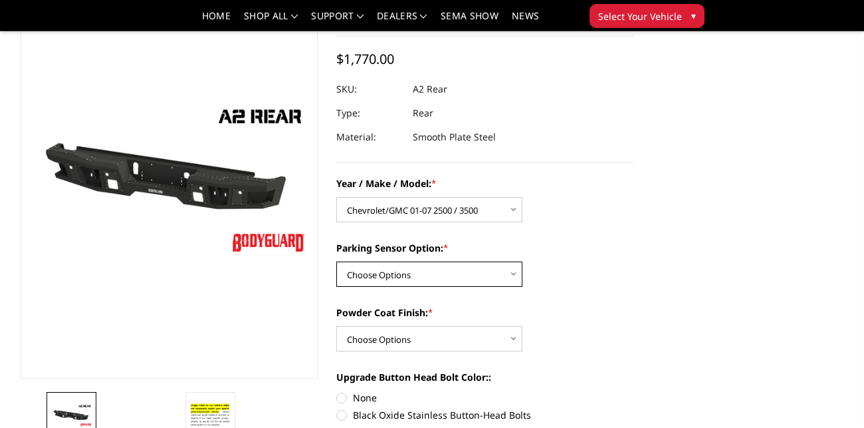
click at [448, 267] on select "Choose Options Yes - With sensor cutouts No - Without sensor cutouts" at bounding box center [429, 273] width 186 height 25
select select "565"
click at [336, 261] on select "Choose Options Yes - With sensor cutouts No - Without sensor cutouts" at bounding box center [429, 273] width 186 height 25
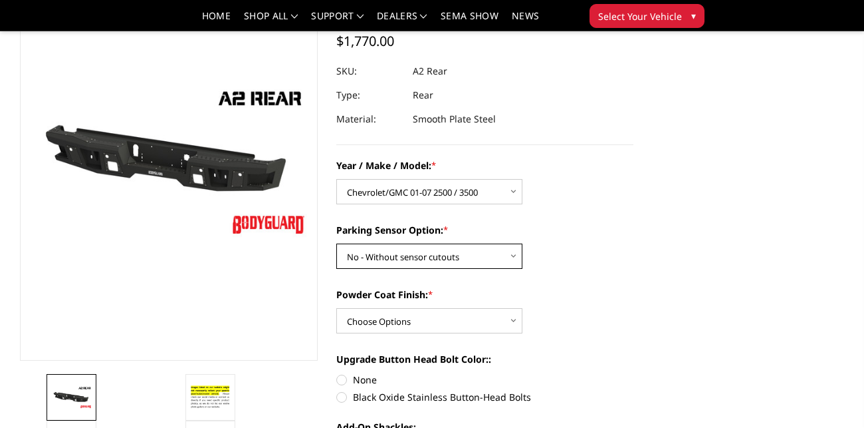
scroll to position [108, 0]
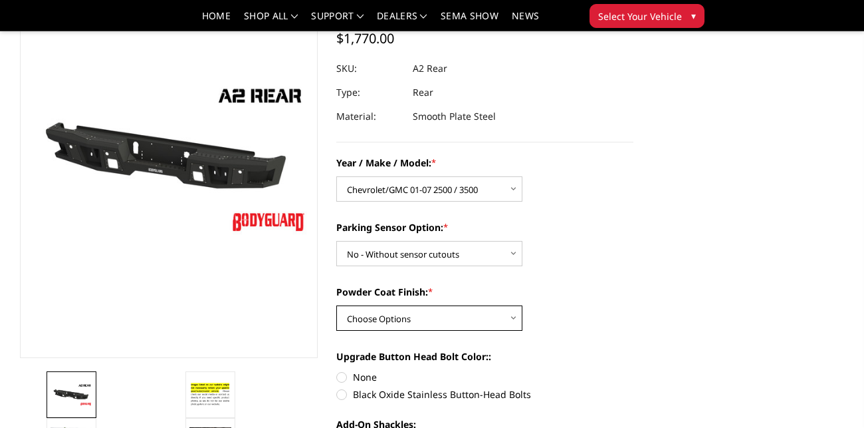
click at [447, 320] on select "Choose Options Bare metal (included) Texture black powder coat" at bounding box center [429, 317] width 186 height 25
select select "551"
click at [336, 305] on select "Choose Options Bare metal (included) Texture black powder coat" at bounding box center [429, 317] width 186 height 25
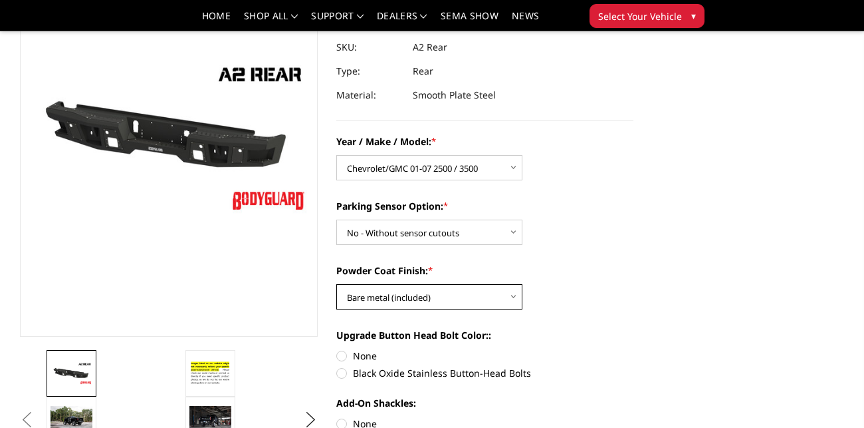
scroll to position [132, 0]
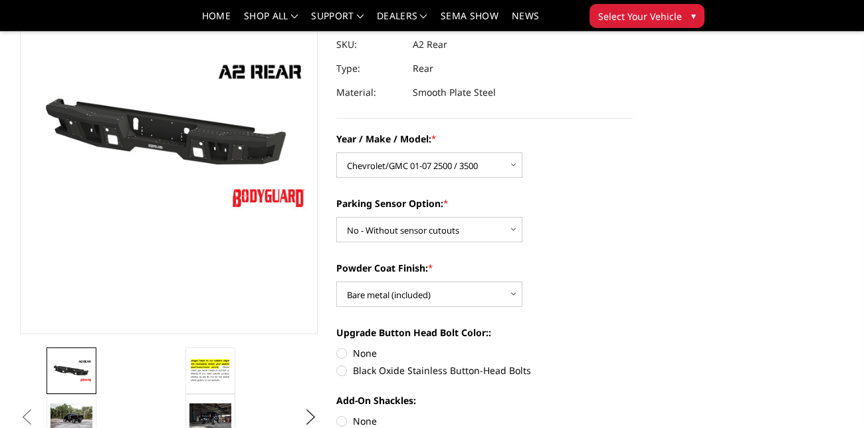
click at [416, 366] on label "Black Oxide Stainless Button-Head Bolts" at bounding box center [485, 370] width 298 height 14
click at [634, 346] on input "Black Oxide Stainless Button-Head Bolts" at bounding box center [634, 346] width 1 height 1
radio input "true"
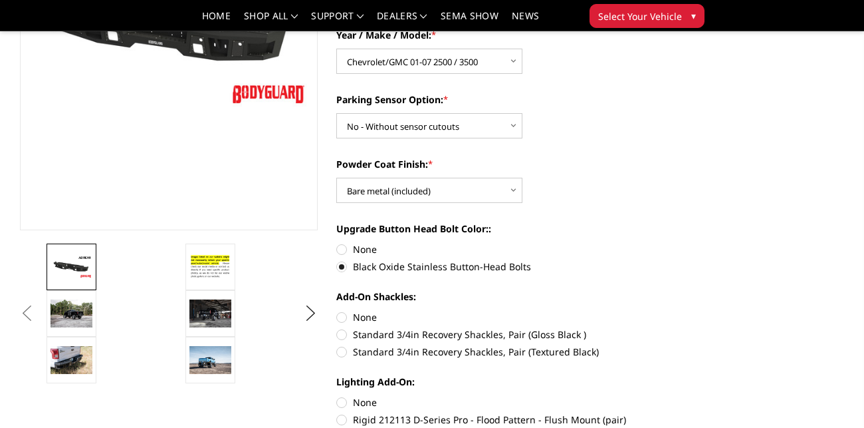
scroll to position [239, 0]
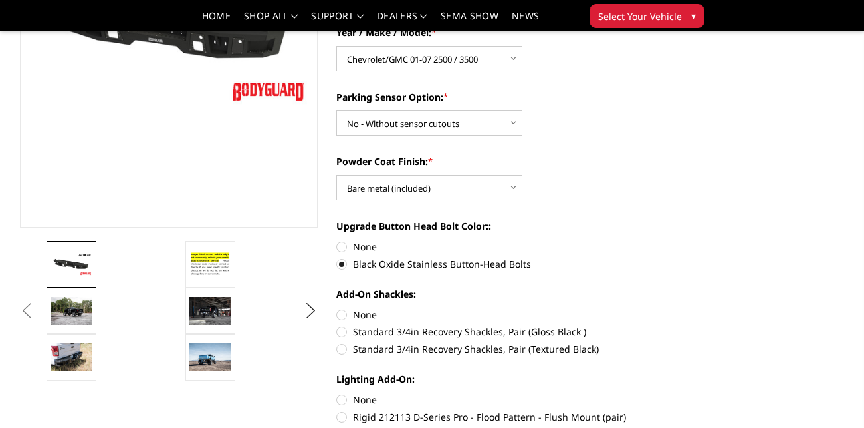
click at [392, 328] on label "Standard 3/4in Recovery Shackles, Pair (Gloss Black )" at bounding box center [485, 331] width 298 height 14
click at [634, 308] on input "Standard 3/4in Recovery Shackles, Pair (Gloss Black )" at bounding box center [634, 307] width 1 height 1
radio input "true"
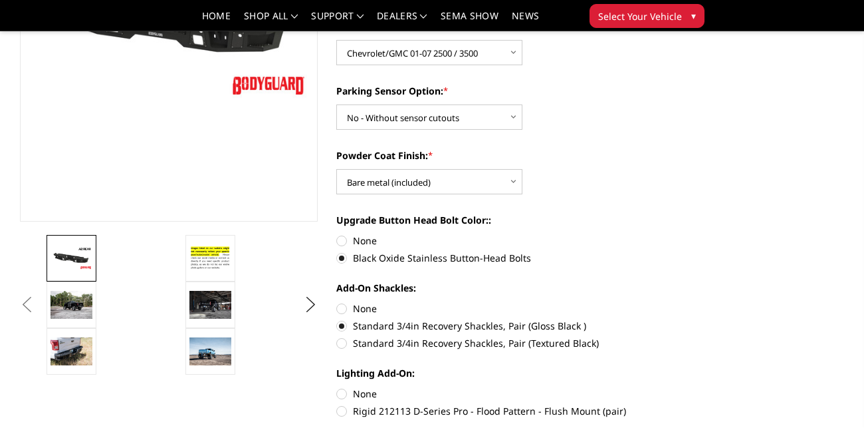
scroll to position [261, 0]
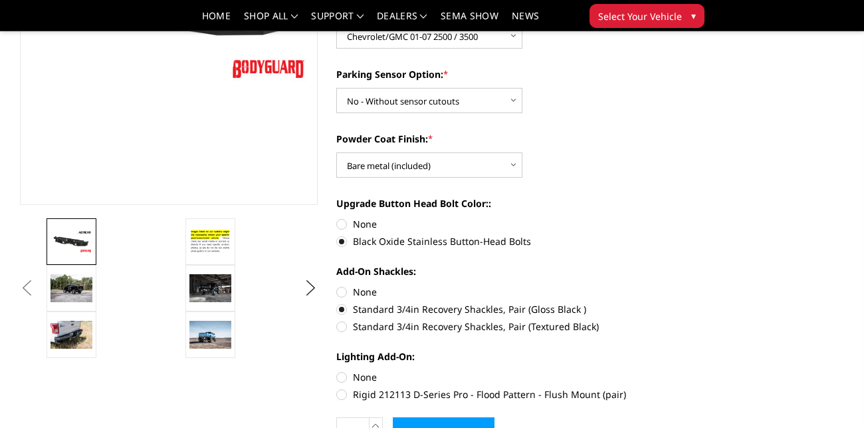
click at [392, 391] on label "Rigid 212113 D-Series Pro - Flood Pattern - Flush Mount (pair)" at bounding box center [485, 394] width 298 height 14
click at [634, 370] on input "Rigid 212113 D-Series Pro - Flood Pattern - Flush Mount (pair)" at bounding box center [634, 370] width 1 height 1
radio input "true"
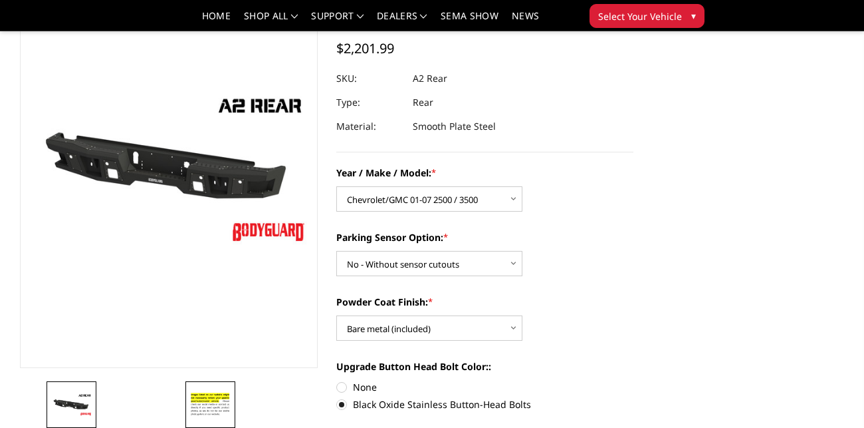
scroll to position [135, 0]
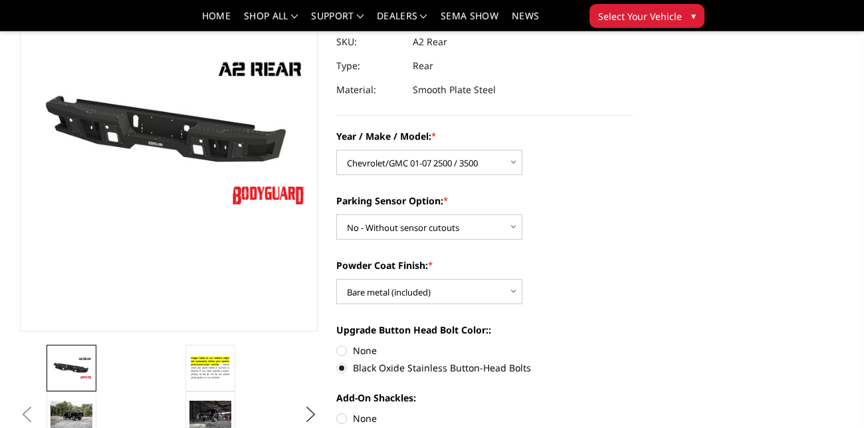
click at [136, 364] on li at bounding box center [112, 367] width 139 height 47
click at [66, 424] on img at bounding box center [72, 414] width 42 height 28
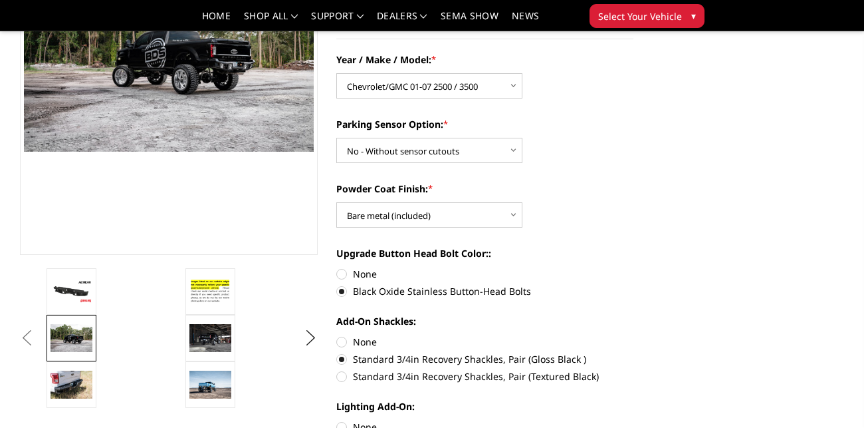
scroll to position [214, 0]
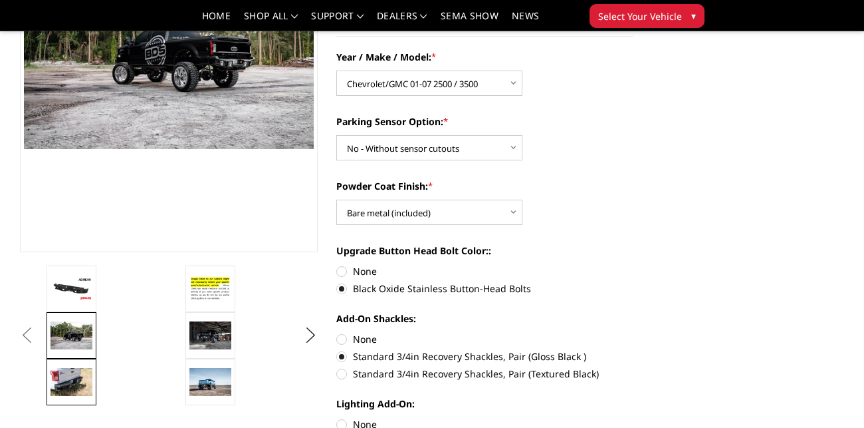
click at [79, 380] on img at bounding box center [72, 382] width 42 height 28
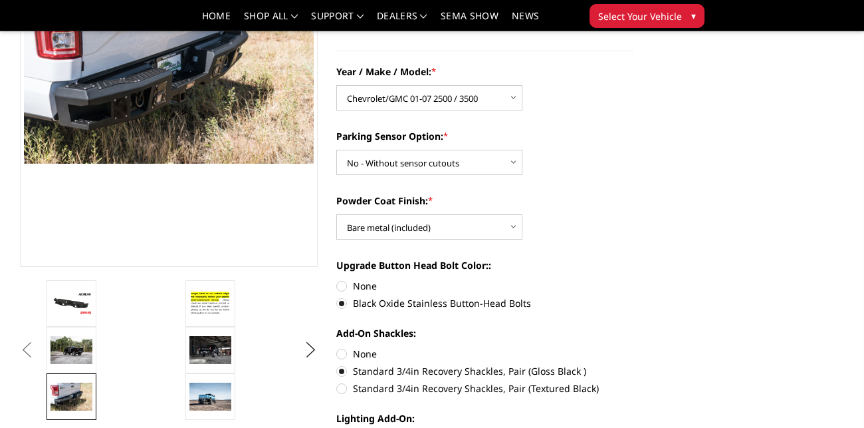
scroll to position [200, 0]
click at [224, 395] on img at bounding box center [210, 396] width 42 height 28
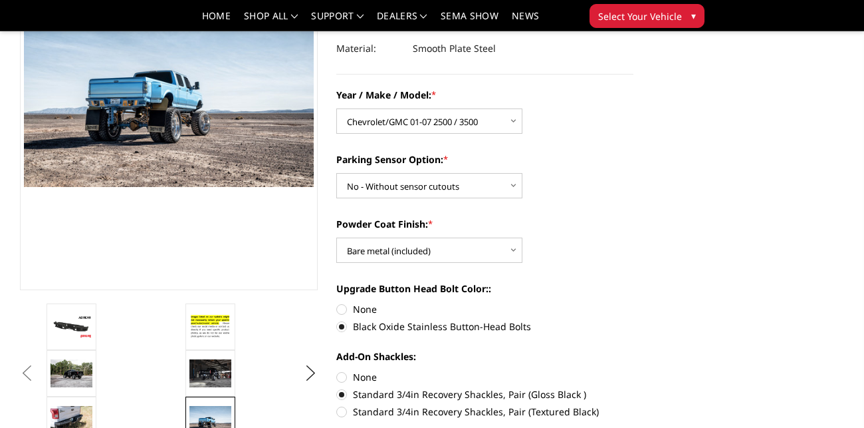
scroll to position [176, 0]
click at [219, 408] on img at bounding box center [210, 420] width 42 height 28
click at [217, 380] on img at bounding box center [210, 374] width 42 height 28
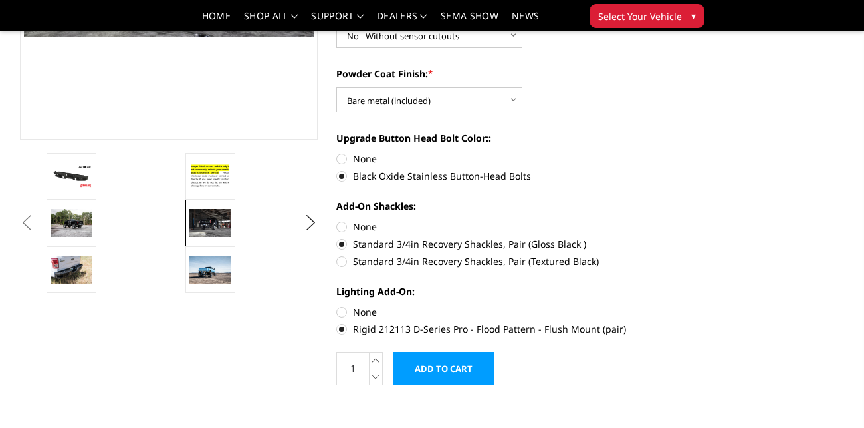
scroll to position [329, 0]
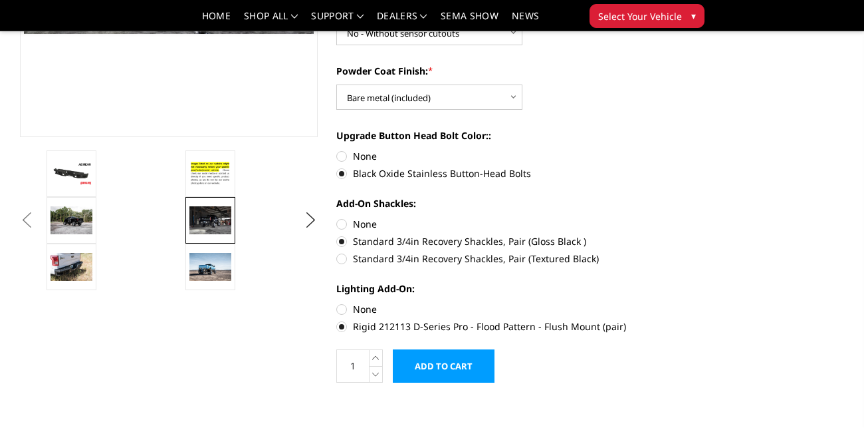
click at [463, 356] on input "Add to Cart" at bounding box center [444, 365] width 102 height 33
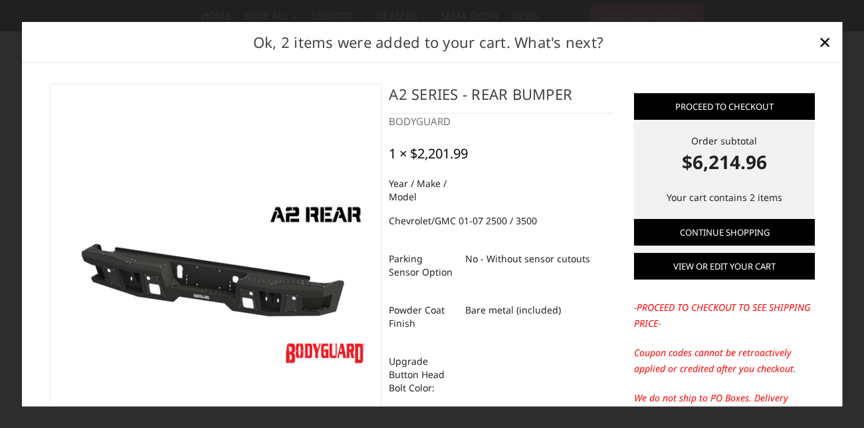
click at [725, 266] on link "View or edit your cart" at bounding box center [724, 266] width 181 height 27
